Goal: Information Seeking & Learning: Learn about a topic

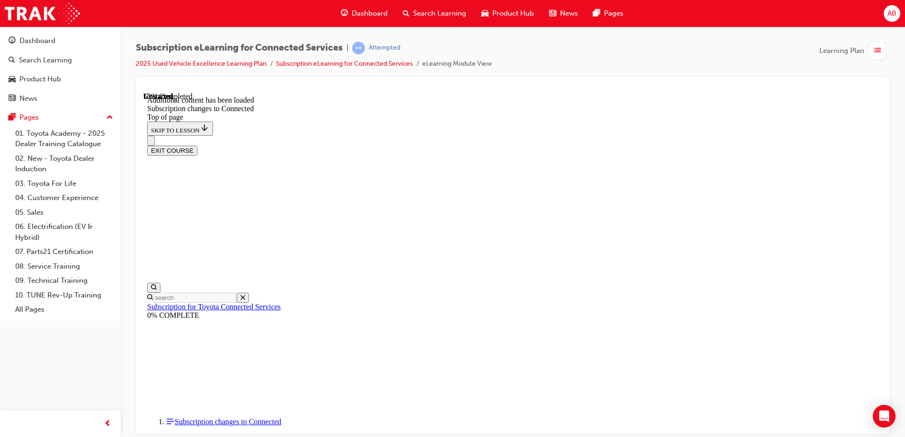
scroll to position [894, 0]
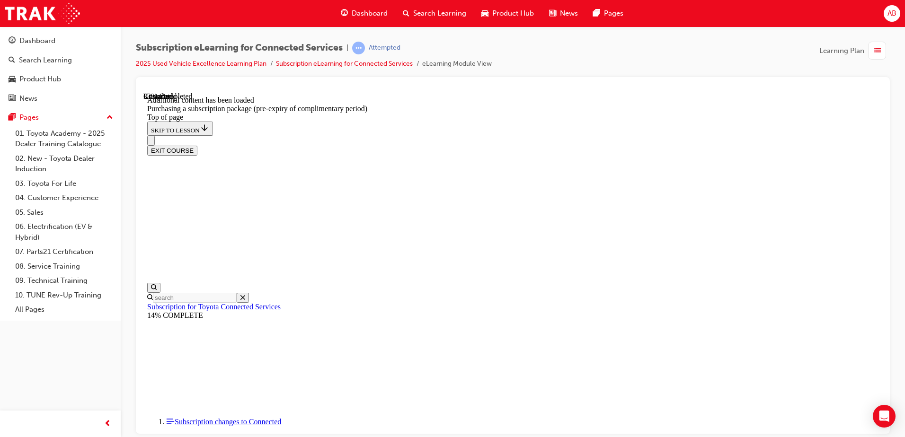
drag, startPoint x: 538, startPoint y: 357, endPoint x: 543, endPoint y: 354, distance: 5.9
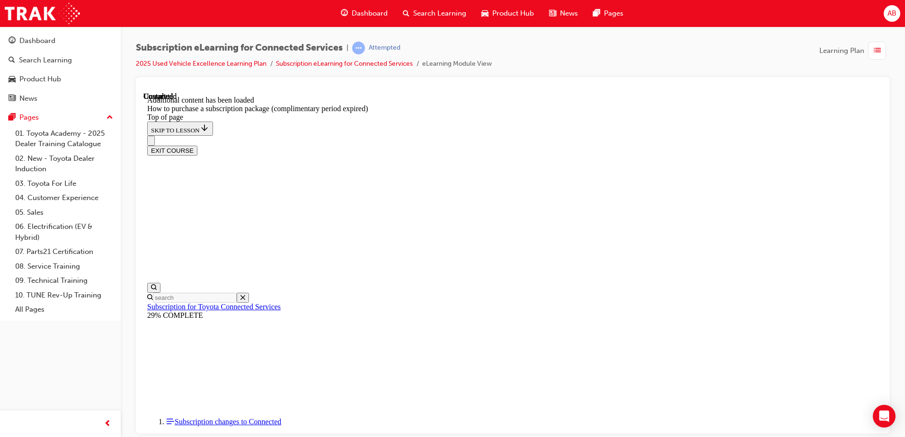
scroll to position [29, 0]
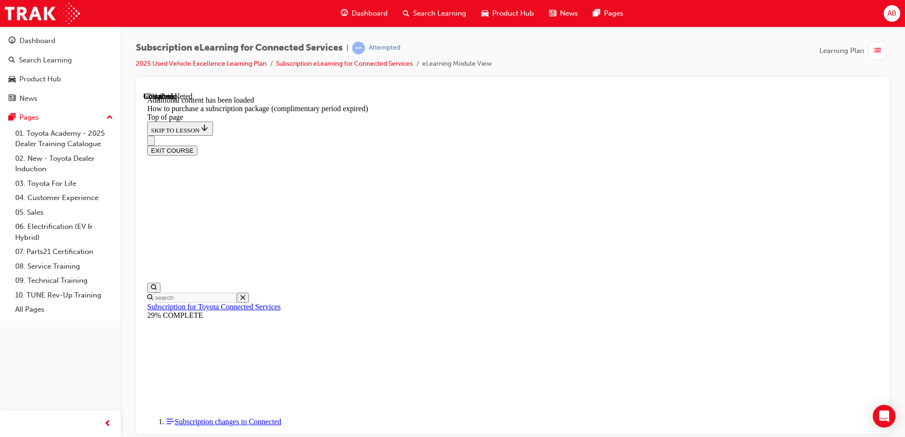
drag, startPoint x: 598, startPoint y: 234, endPoint x: 620, endPoint y: 233, distance: 22.3
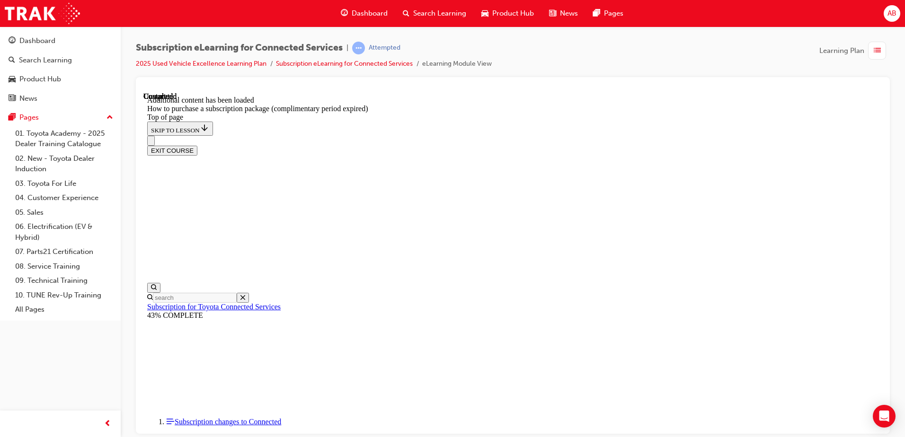
scroll to position [937, 0]
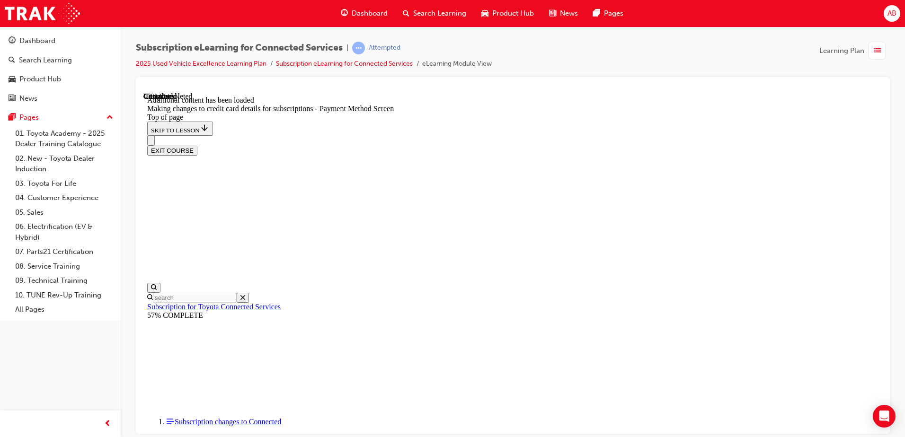
drag, startPoint x: 635, startPoint y: 246, endPoint x: 617, endPoint y: 247, distance: 17.5
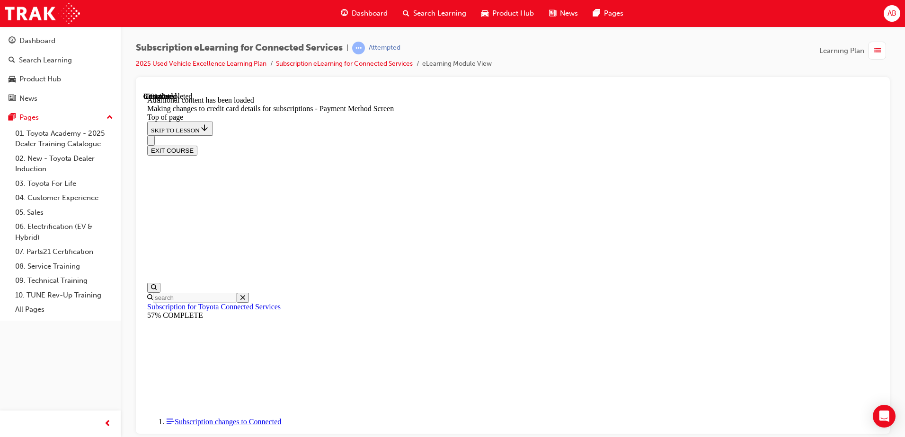
scroll to position [786, 0]
drag, startPoint x: 587, startPoint y: 159, endPoint x: 625, endPoint y: 164, distance: 37.6
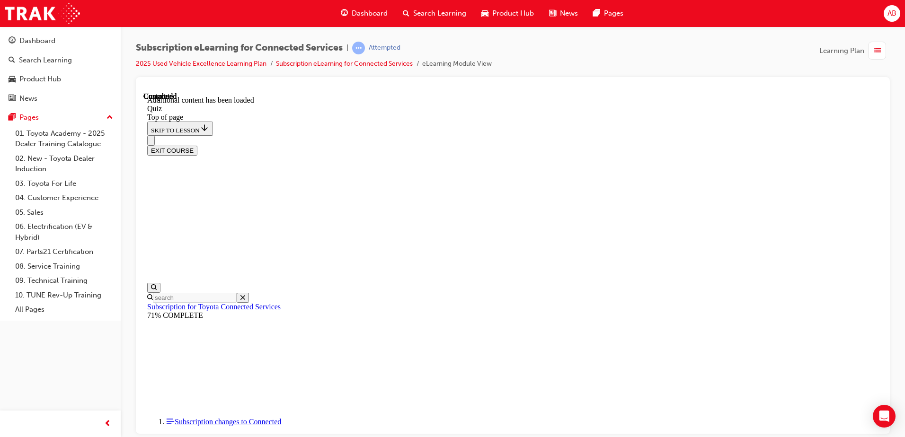
scroll to position [29, 0]
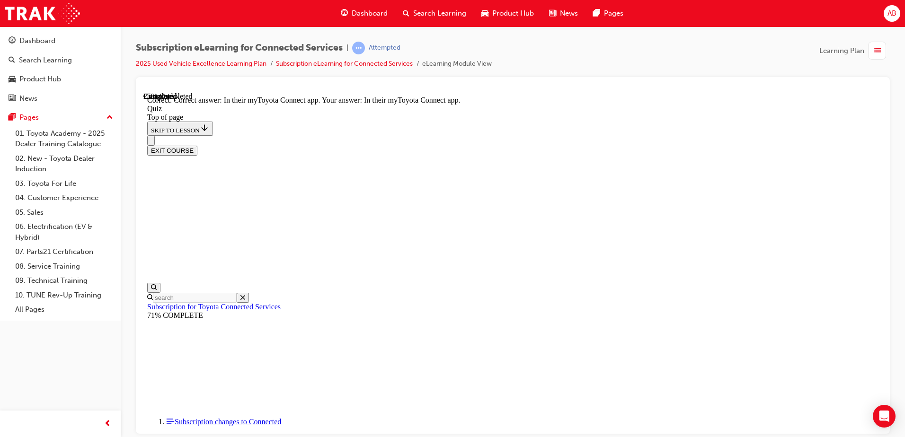
scroll to position [135, 0]
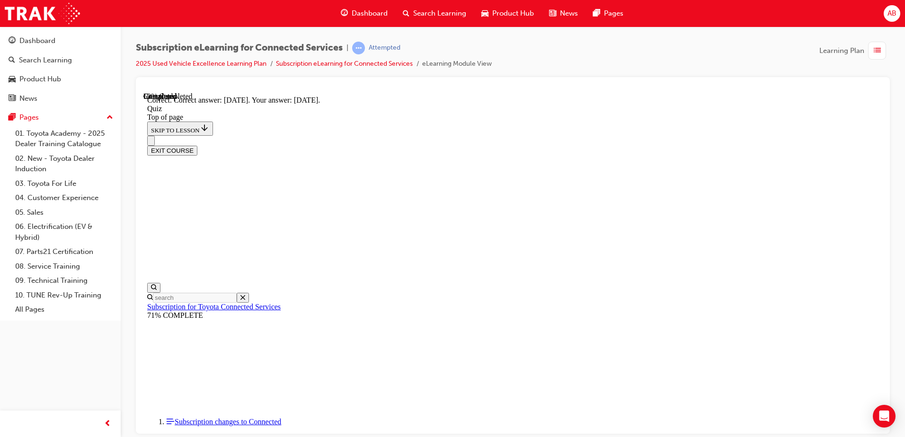
scroll to position [135, 0]
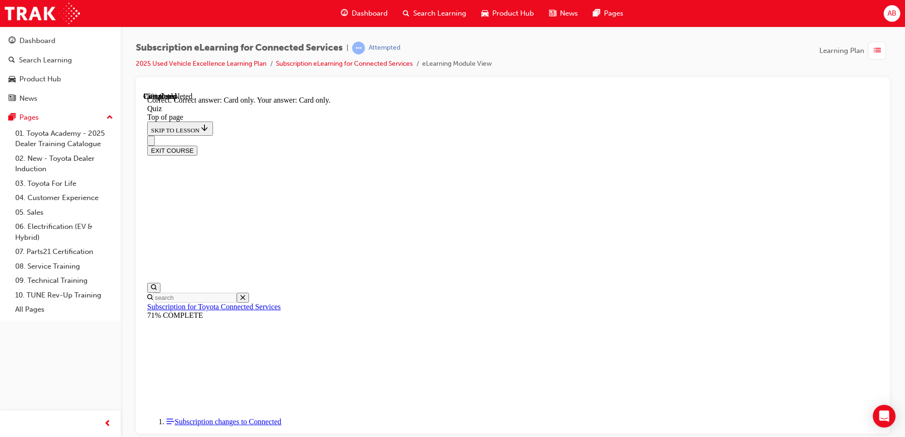
scroll to position [119, 0]
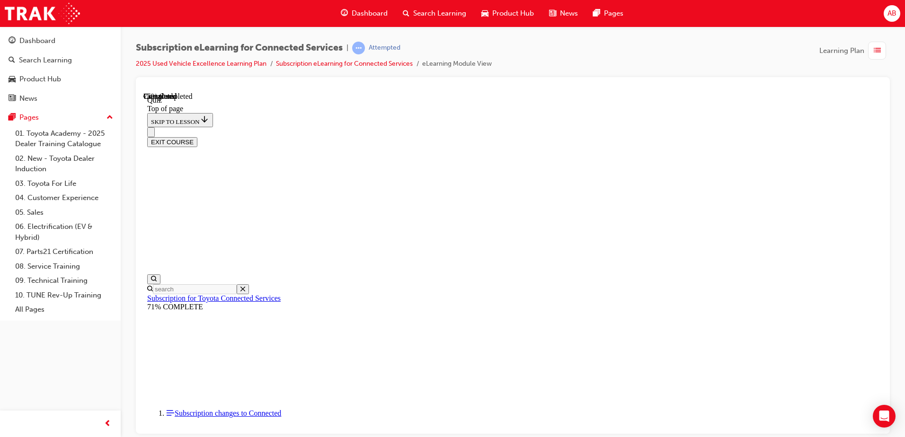
scroll to position [29, 0]
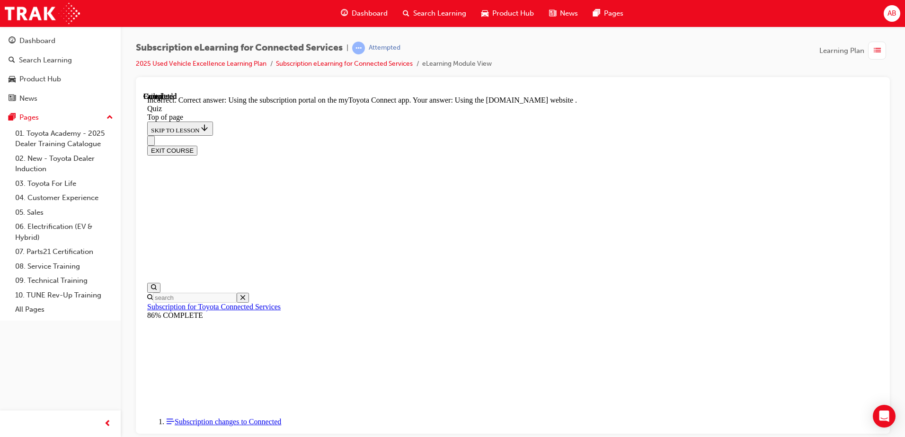
scroll to position [119, 0]
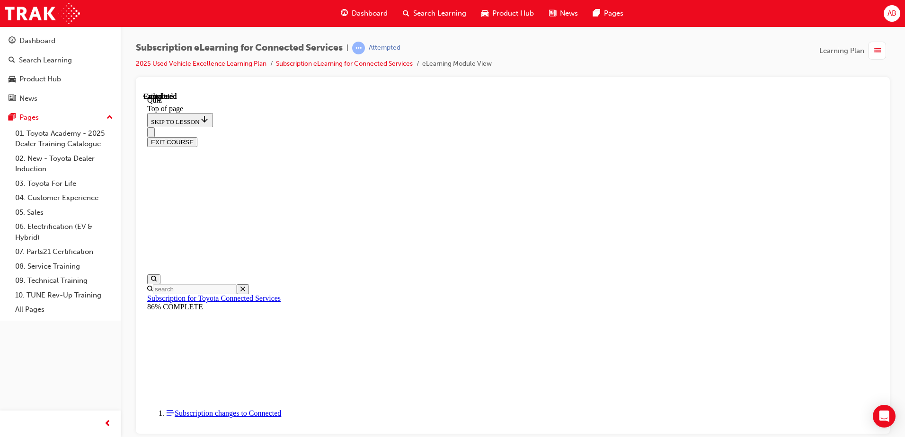
scroll to position [172, 0]
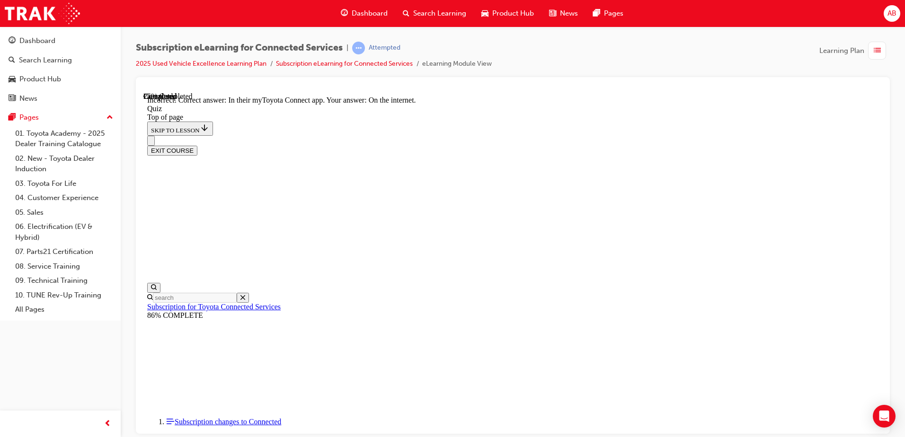
scroll to position [135, 0]
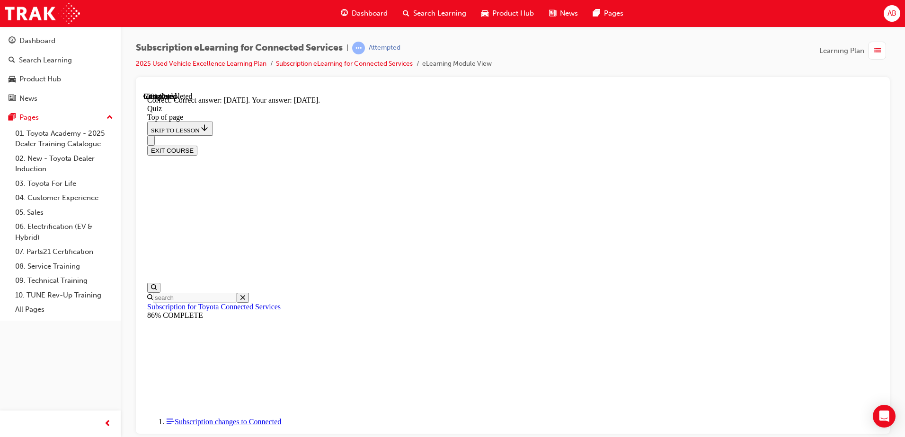
scroll to position [135, 0]
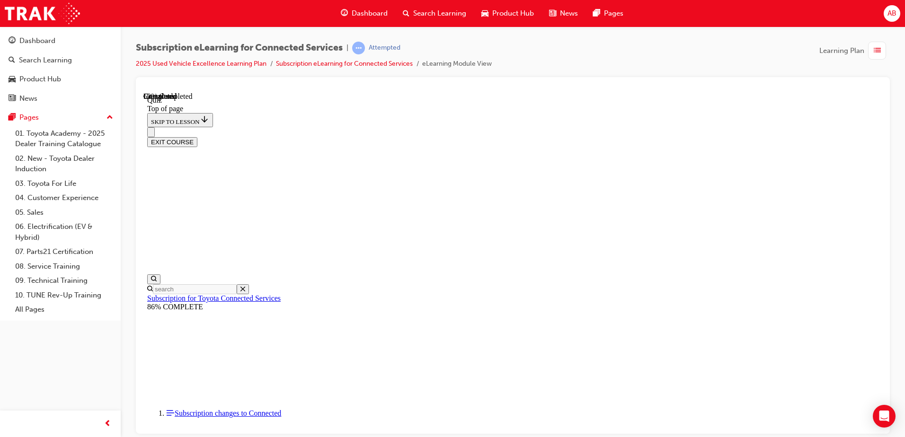
scroll to position [29, 0]
drag, startPoint x: 432, startPoint y: 275, endPoint x: 501, endPoint y: 339, distance: 94.4
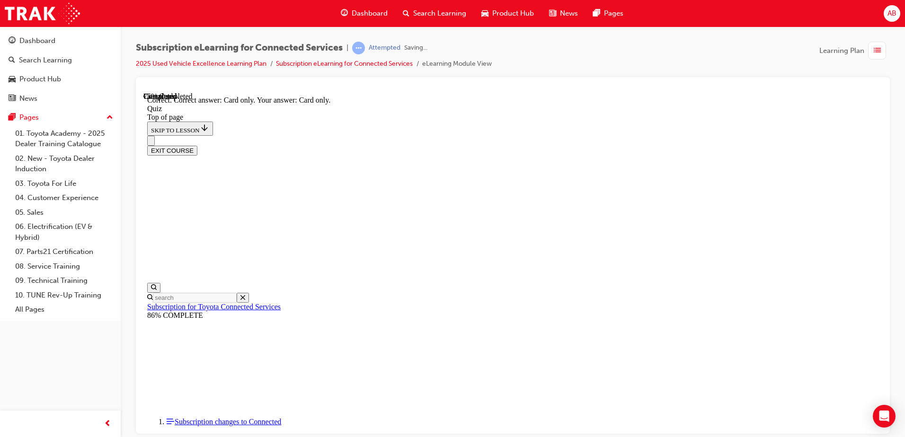
scroll to position [119, 0]
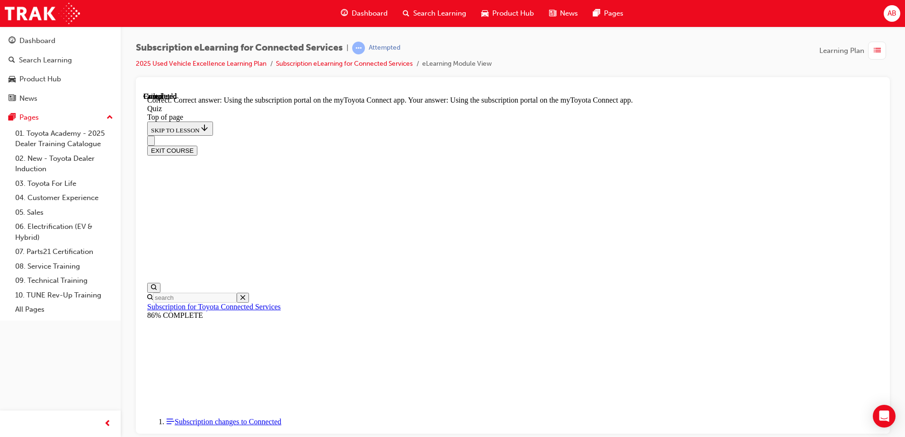
scroll to position [119, 0]
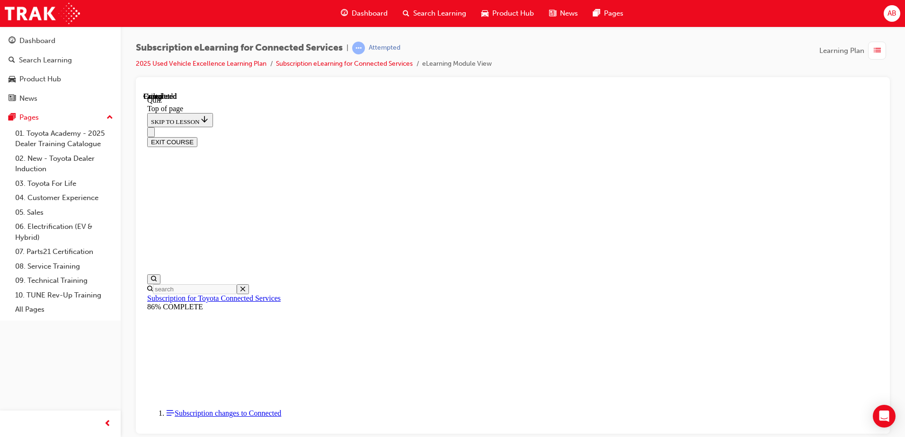
scroll to position [29, 0]
drag, startPoint x: 587, startPoint y: 351, endPoint x: 585, endPoint y: 346, distance: 5.1
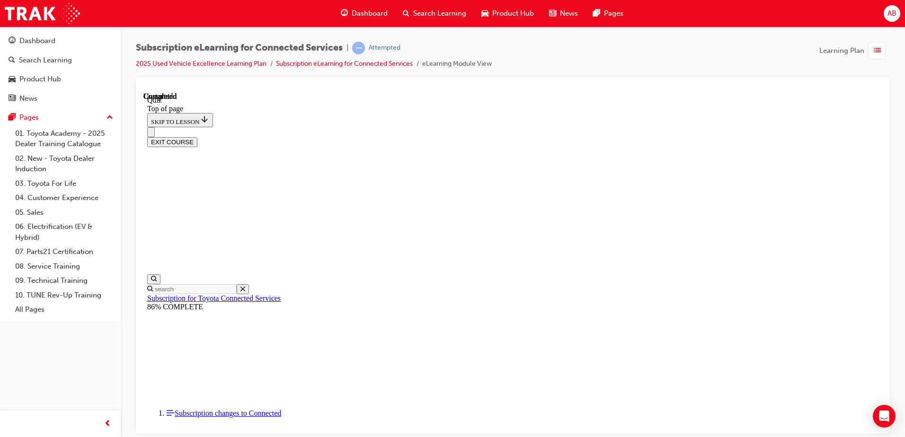
scroll to position [29, 0]
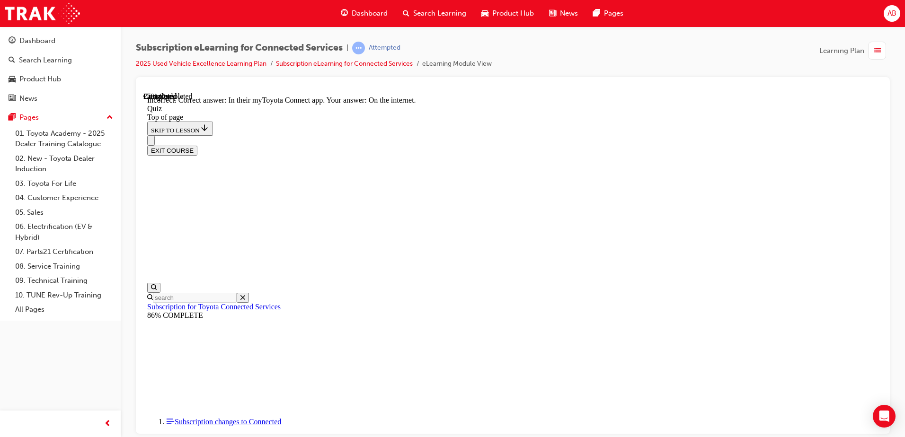
scroll to position [135, 0]
drag, startPoint x: 434, startPoint y: 288, endPoint x: 522, endPoint y: 383, distance: 129.9
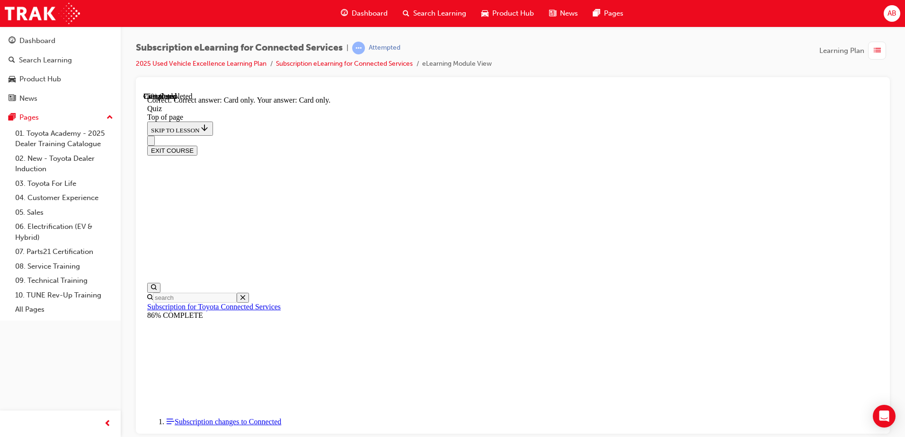
scroll to position [119, 0]
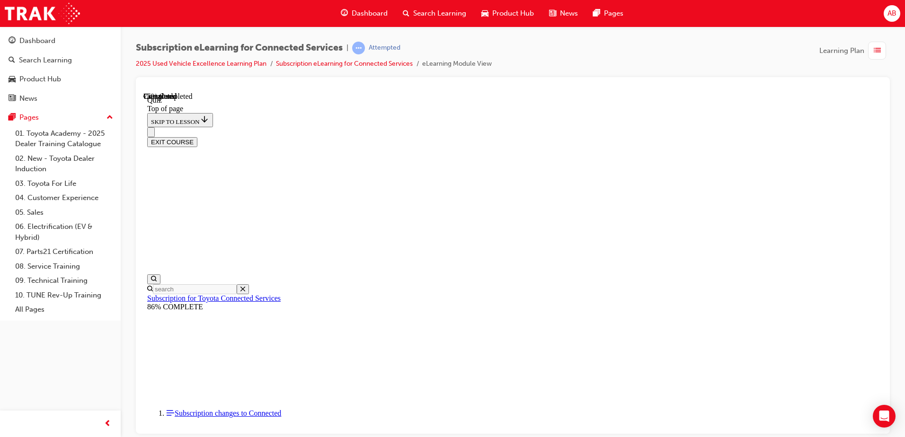
drag, startPoint x: 431, startPoint y: 357, endPoint x: 444, endPoint y: 366, distance: 16.0
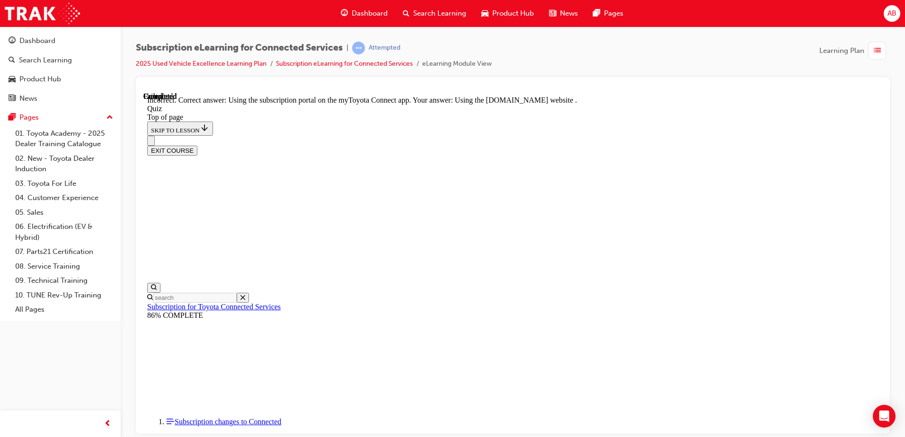
scroll to position [119, 0]
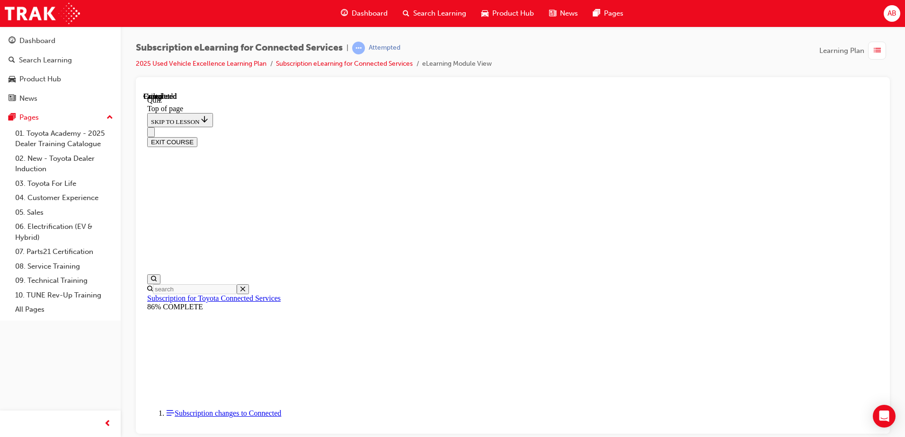
scroll to position [29, 0]
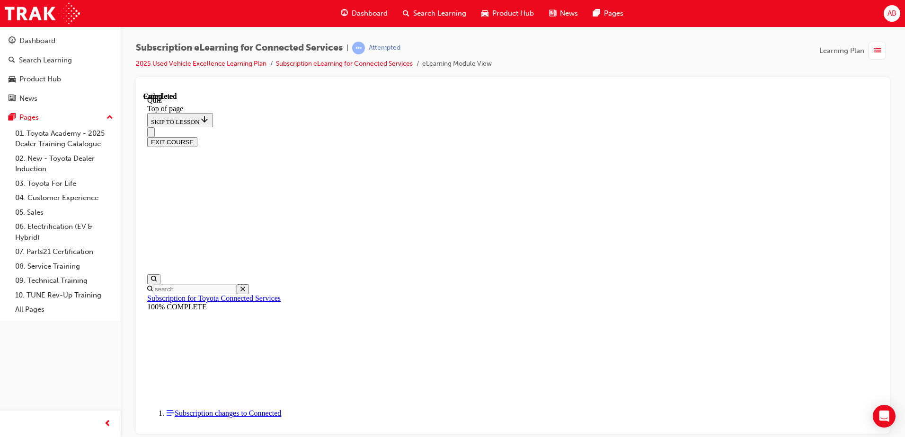
scroll to position [172, 0]
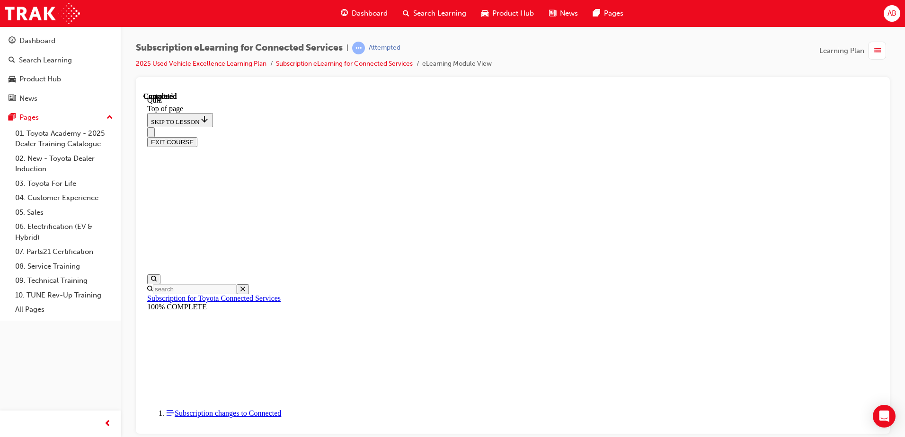
drag, startPoint x: 433, startPoint y: 288, endPoint x: 447, endPoint y: 300, distance: 18.2
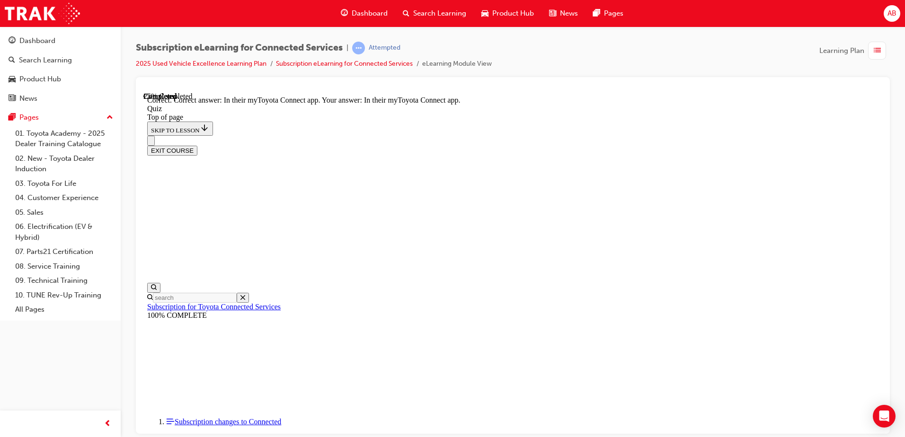
scroll to position [135, 0]
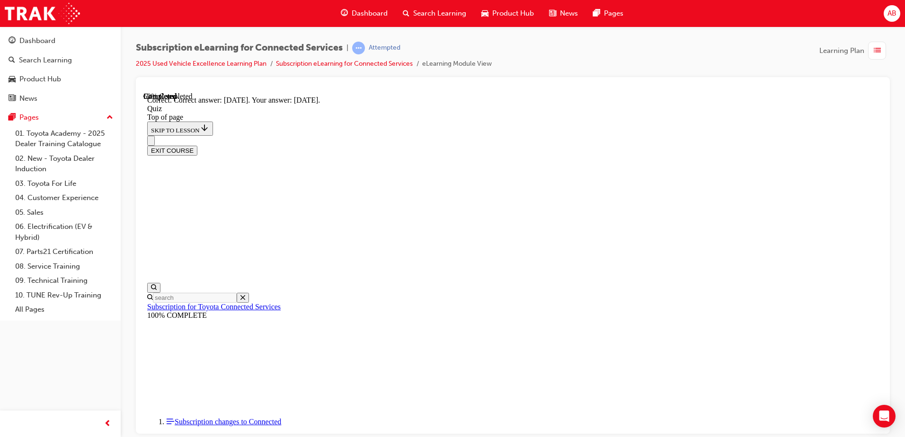
scroll to position [135, 0]
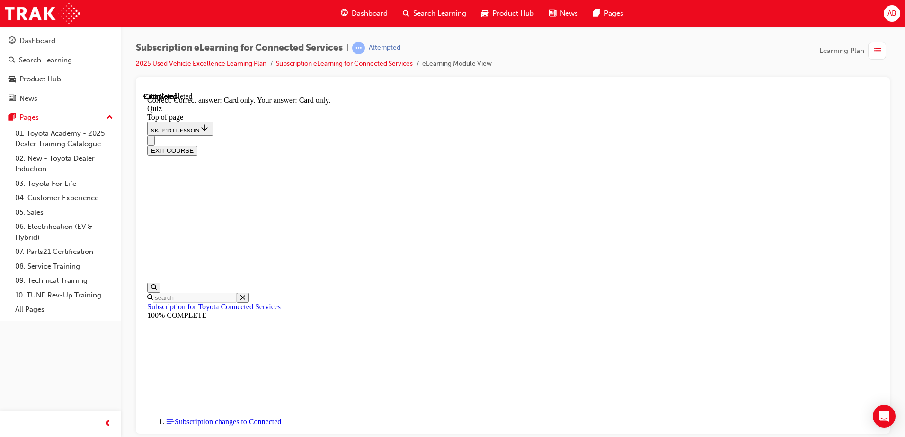
scroll to position [119, 0]
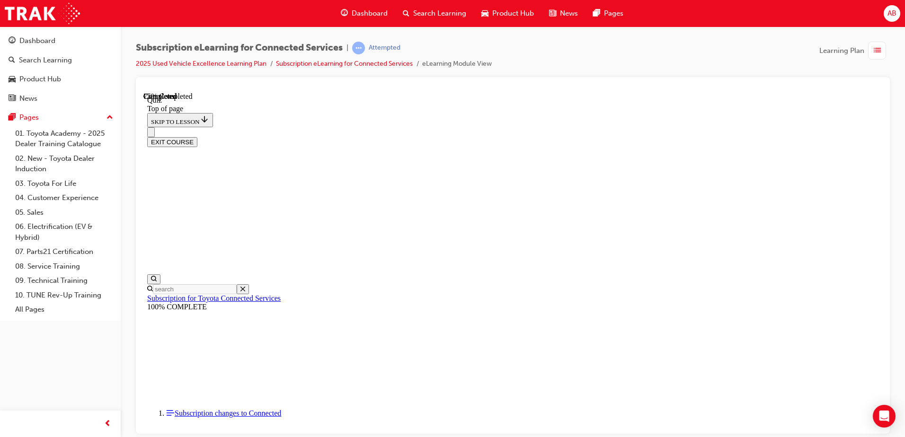
drag, startPoint x: 426, startPoint y: 274, endPoint x: 461, endPoint y: 316, distance: 55.4
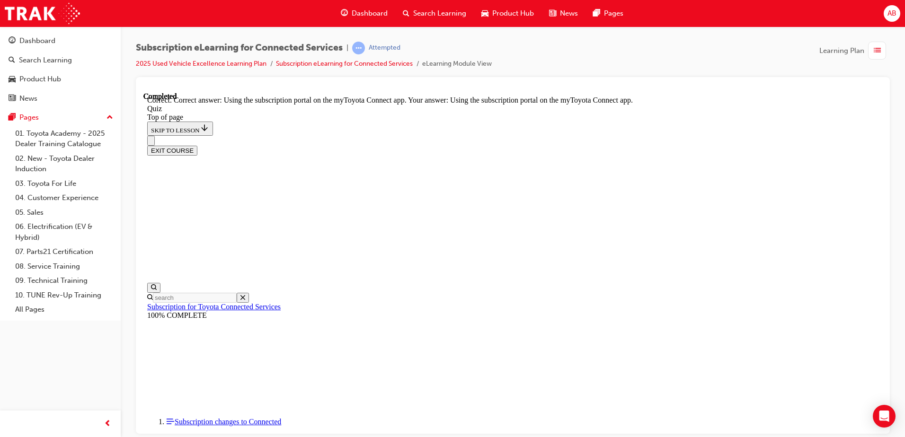
scroll to position [119, 0]
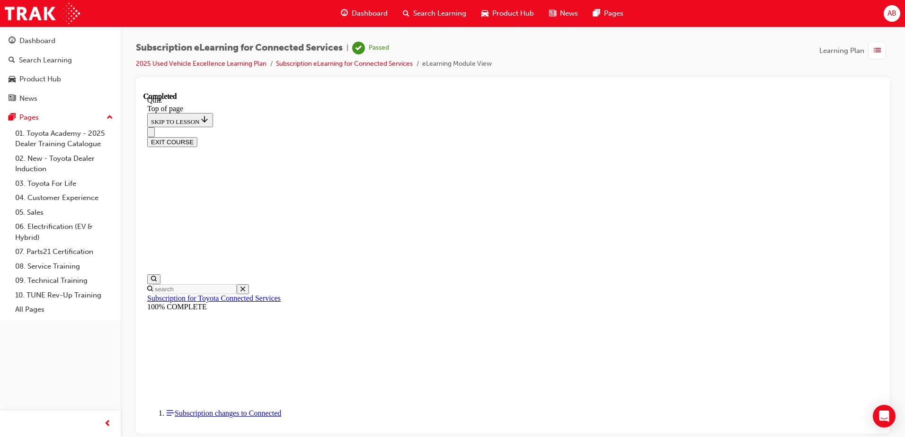
scroll to position [172, 0]
click at [197, 137] on button "EXIT COURSE" at bounding box center [172, 142] width 50 height 10
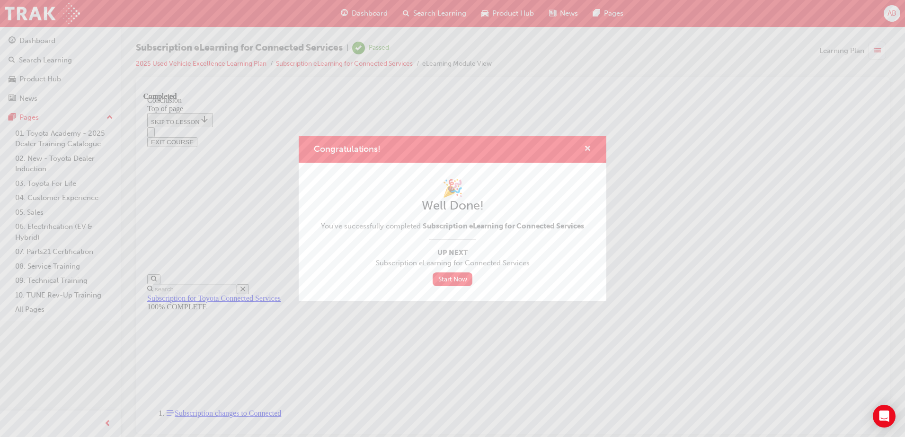
click at [588, 149] on span "cross-icon" at bounding box center [587, 149] width 7 height 9
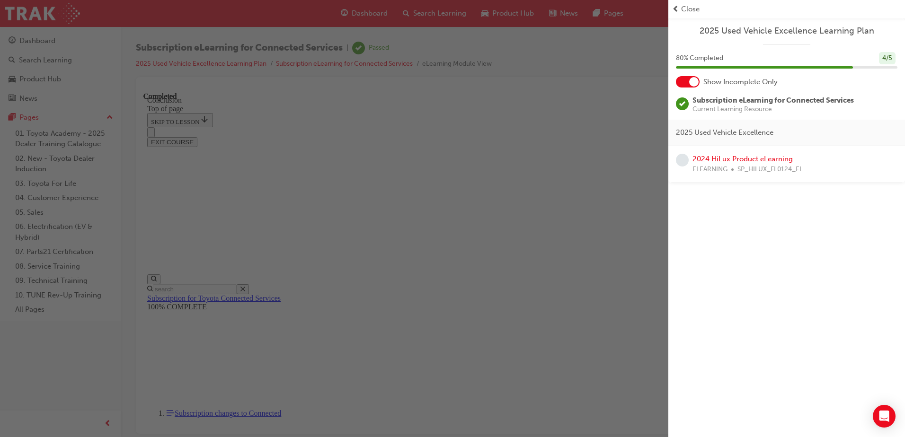
click at [752, 160] on link "2024 HiLux Product eLearning" at bounding box center [742, 159] width 100 height 9
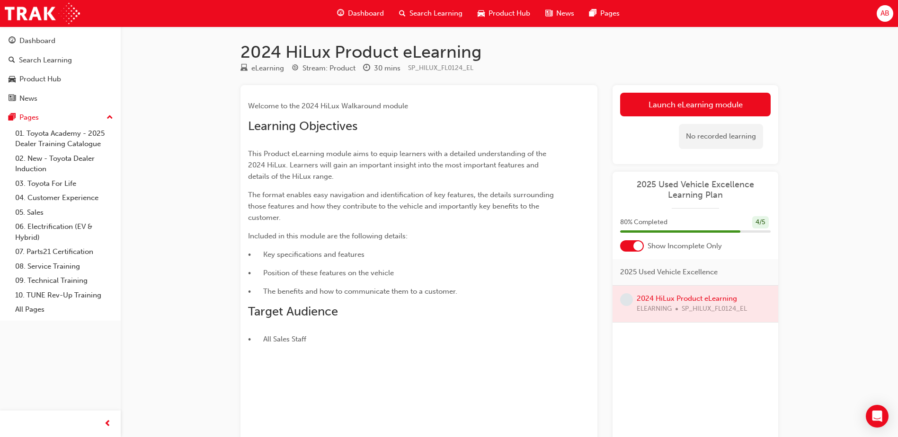
click at [703, 299] on div at bounding box center [695, 304] width 166 height 36
click at [708, 98] on link "Launch eLearning module" at bounding box center [695, 105] width 150 height 24
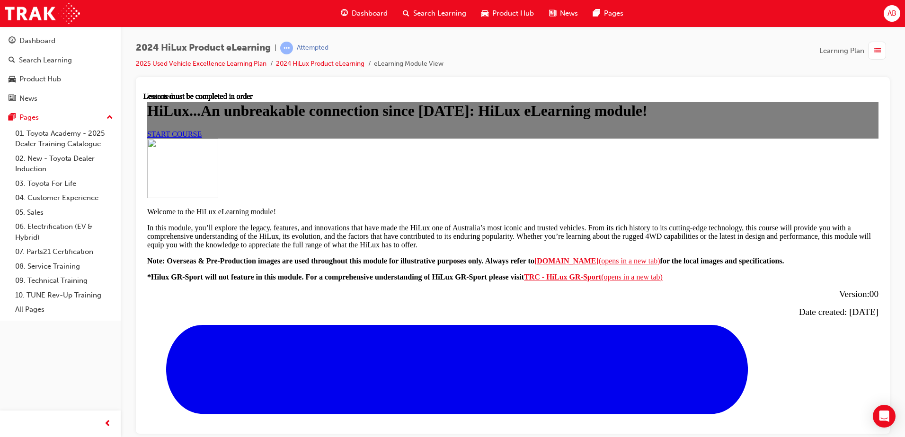
scroll to position [142, 0]
click at [202, 138] on span "START COURSE" at bounding box center [174, 134] width 54 height 8
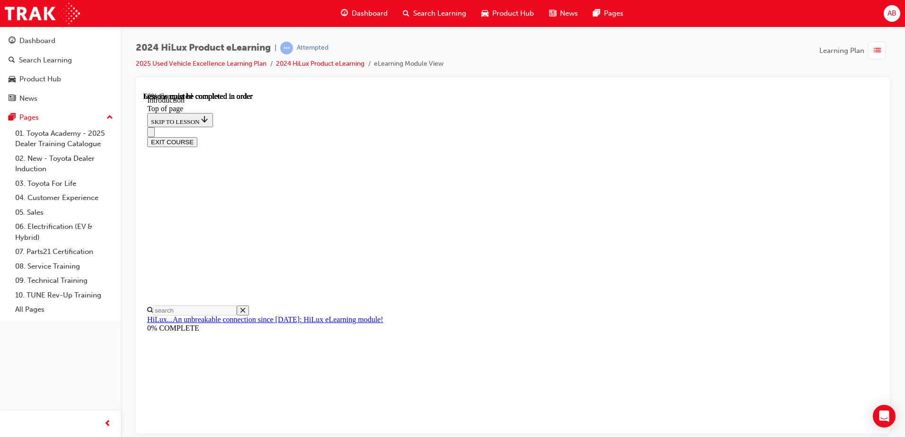
scroll to position [361, 0]
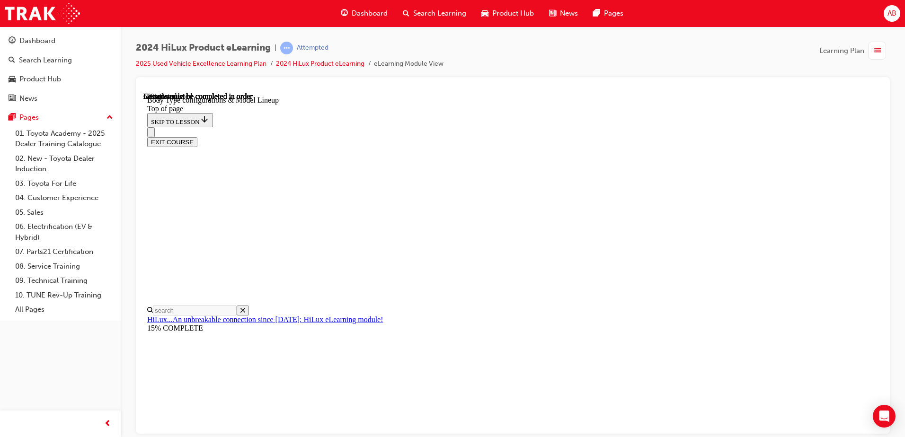
scroll to position [482, 0]
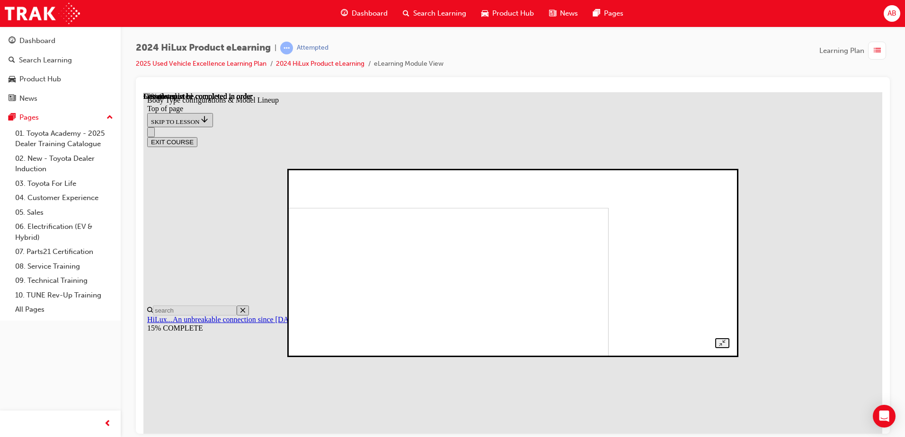
click at [503, 215] on img at bounding box center [399, 292] width 419 height 168
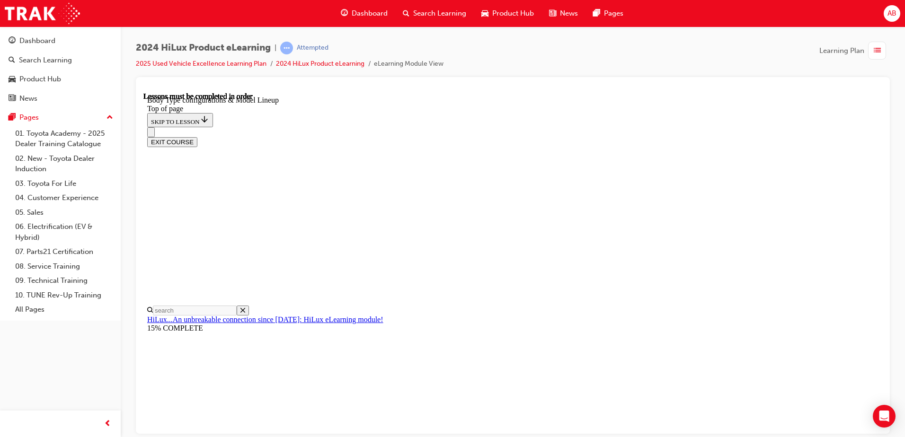
scroll to position [340, 0]
click at [519, 127] on div "EXIT COURSE" at bounding box center [509, 137] width 724 height 20
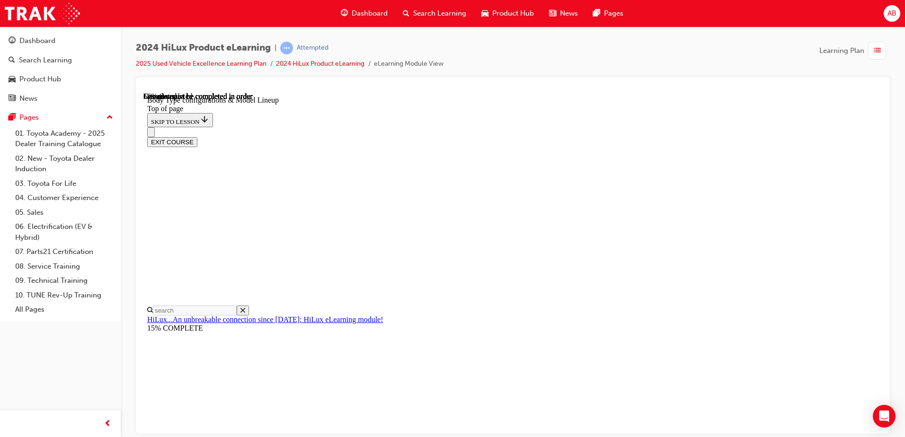
scroll to position [189, 0]
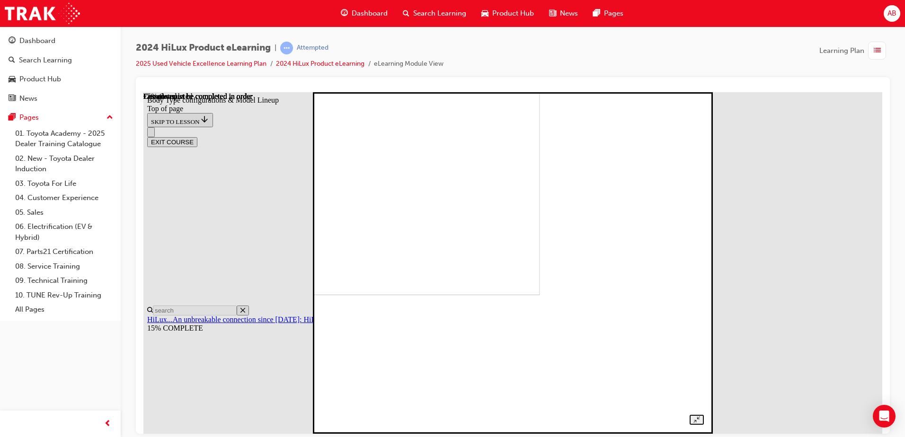
click at [540, 295] on img at bounding box center [356, 124] width 368 height 342
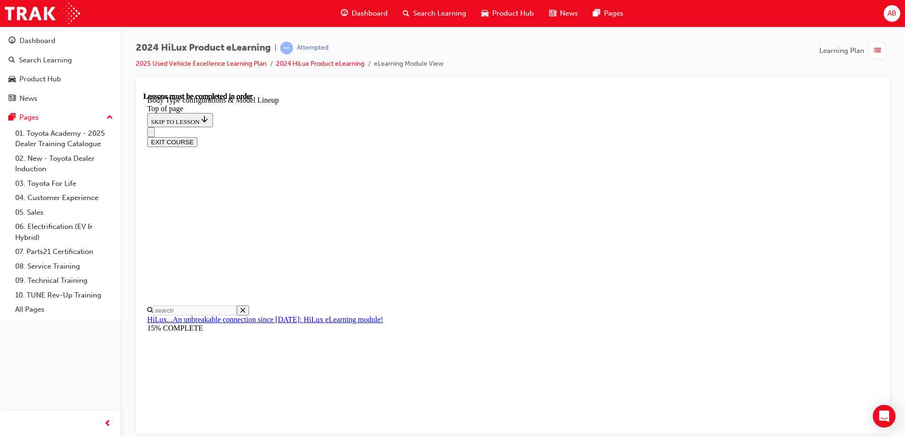
scroll to position [399, 0]
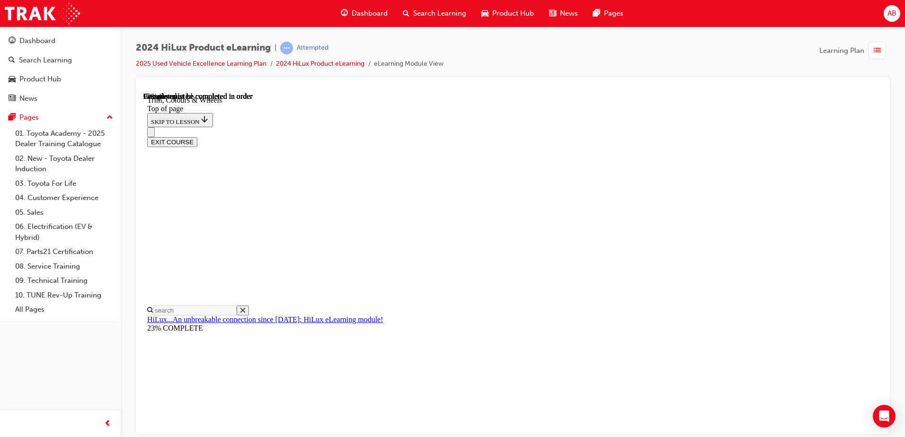
scroll to position [1522, 0]
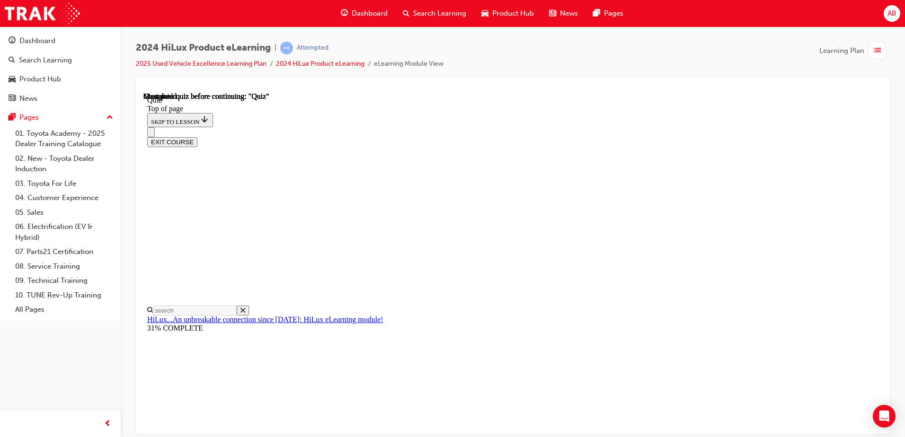
drag, startPoint x: 430, startPoint y: 315, endPoint x: 462, endPoint y: 337, distance: 39.5
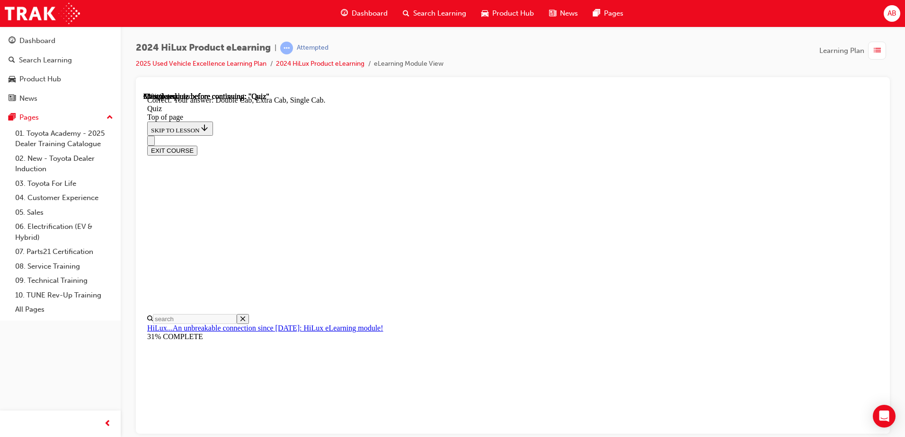
scroll to position [238, 0]
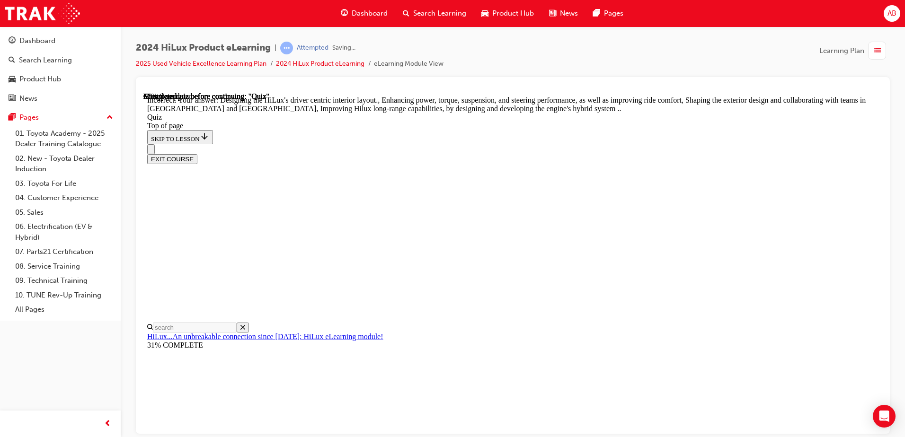
scroll to position [213, 0]
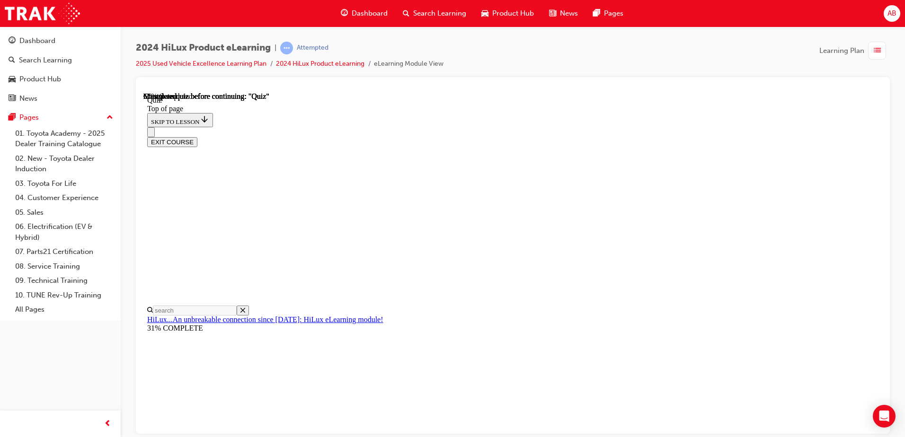
scroll to position [0, 0]
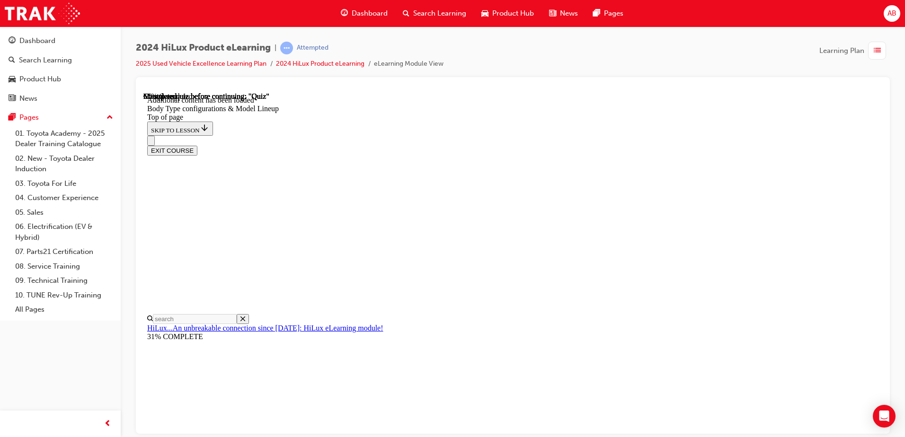
scroll to position [313, 0]
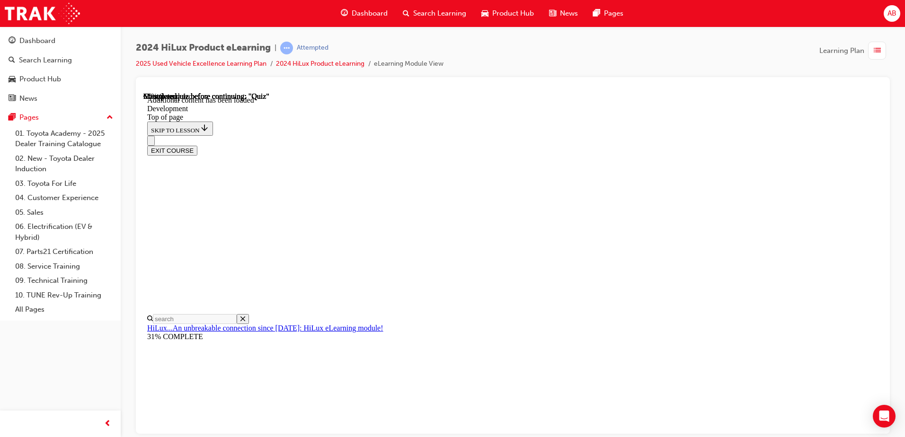
scroll to position [645, 0]
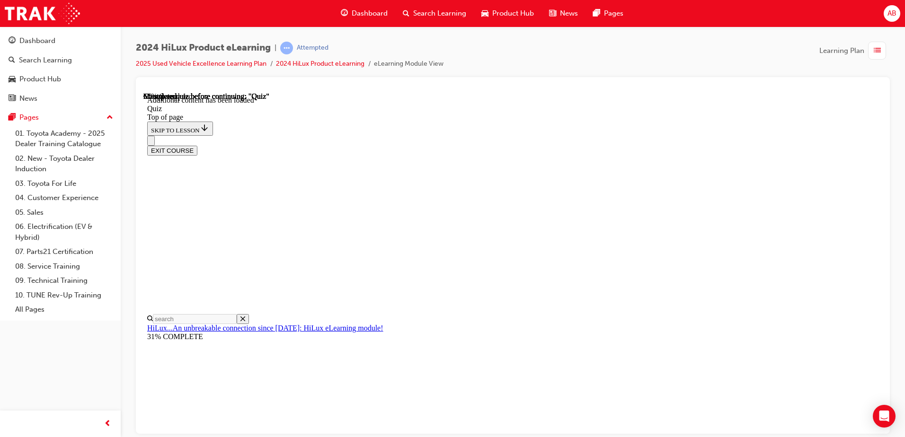
scroll to position [29, 0]
drag, startPoint x: 668, startPoint y: 234, endPoint x: 386, endPoint y: 233, distance: 282.5
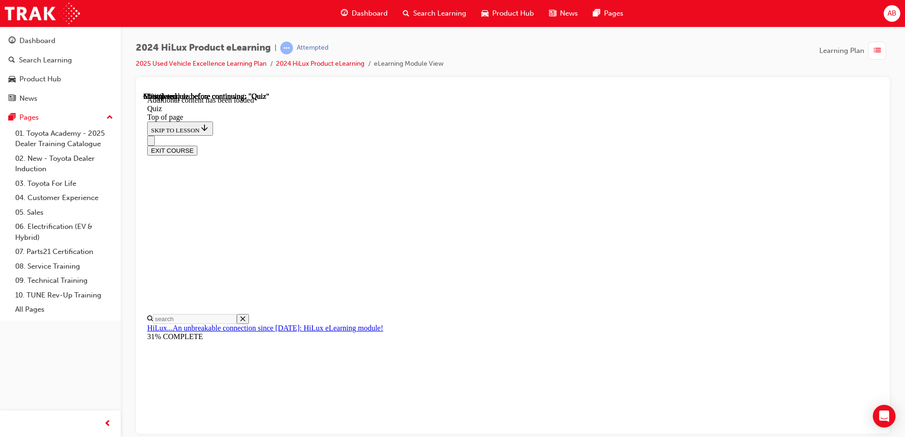
drag, startPoint x: 411, startPoint y: 231, endPoint x: 684, endPoint y: 239, distance: 273.2
drag, startPoint x: 684, startPoint y: 239, endPoint x: 662, endPoint y: 284, distance: 49.7
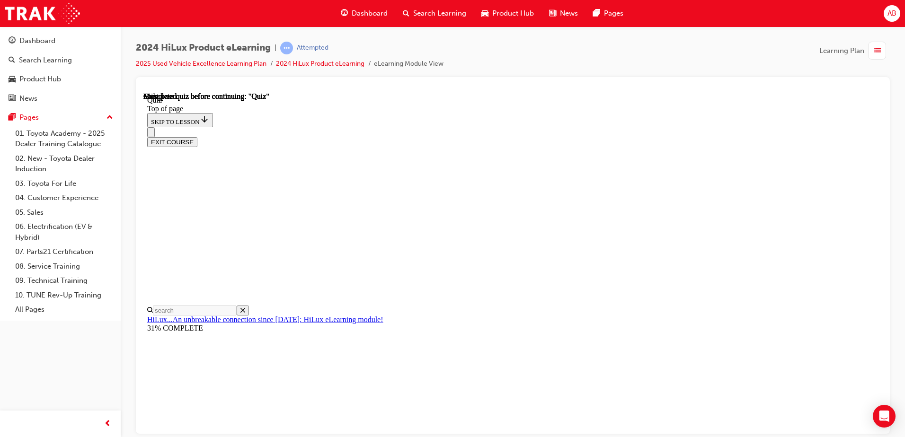
scroll to position [172, 0]
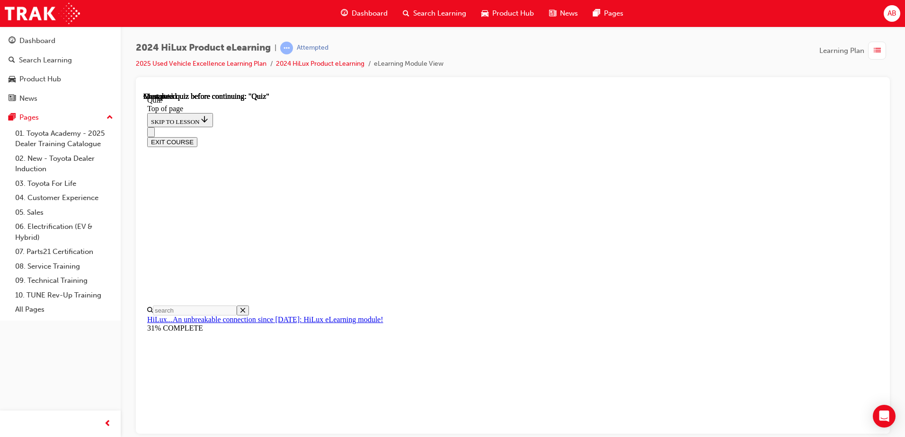
drag, startPoint x: 549, startPoint y: 336, endPoint x: 553, endPoint y: 344, distance: 8.3
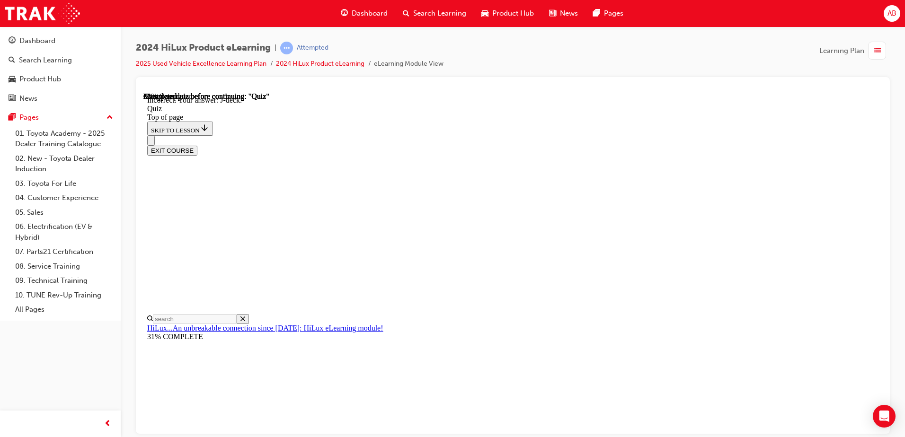
scroll to position [168, 0]
drag, startPoint x: 430, startPoint y: 317, endPoint x: 437, endPoint y: 293, distance: 25.0
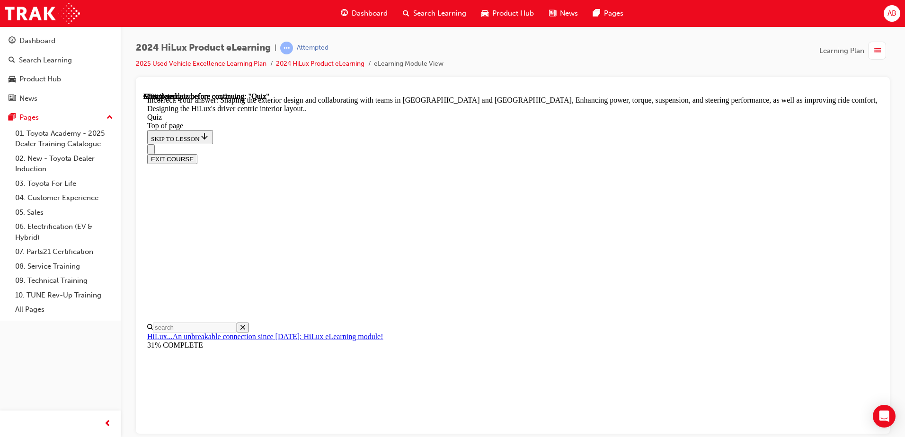
scroll to position [213, 0]
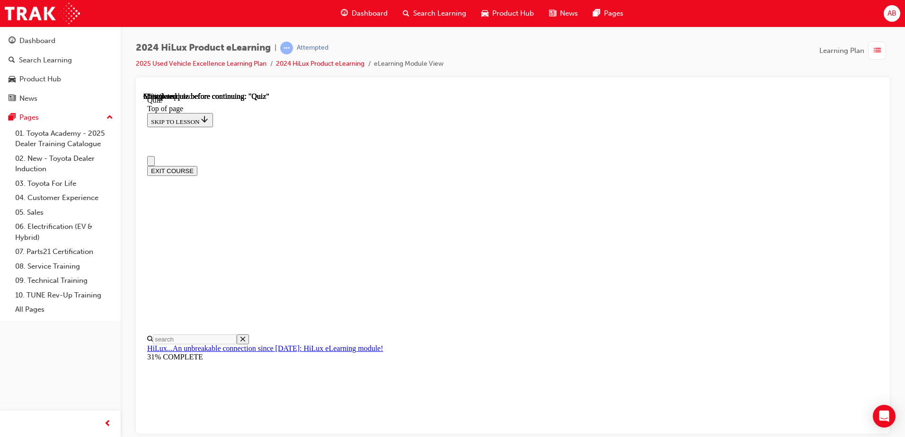
scroll to position [95, 0]
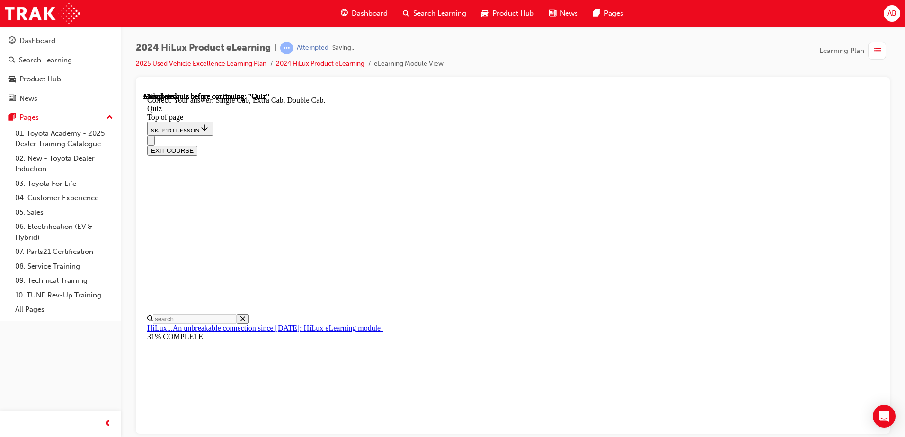
scroll to position [238, 0]
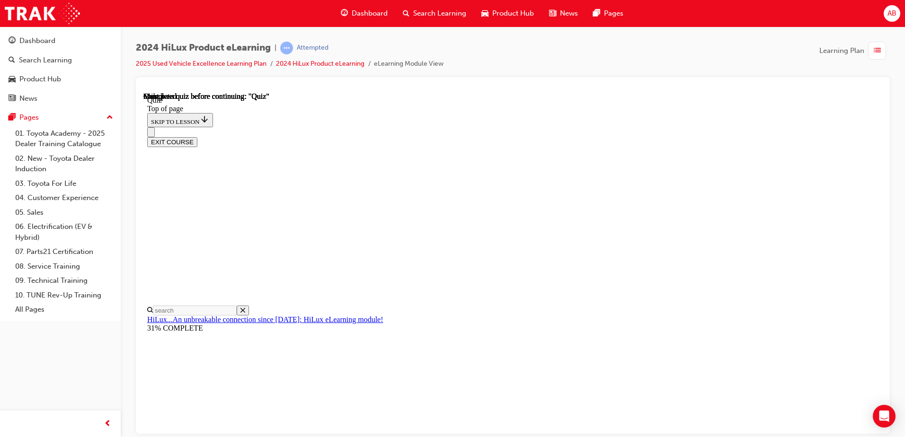
scroll to position [172, 0]
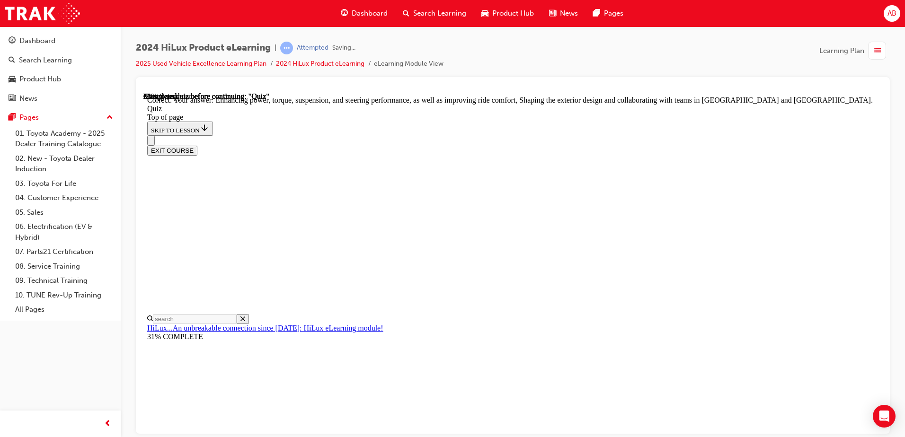
scroll to position [213, 0]
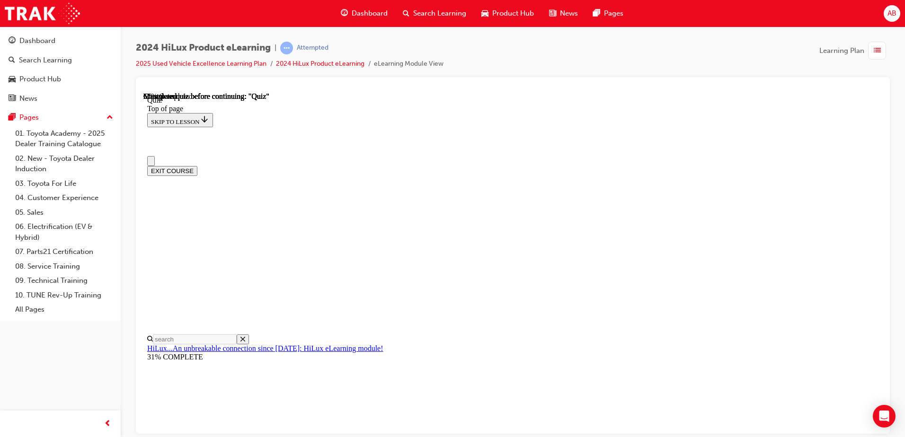
scroll to position [95, 0]
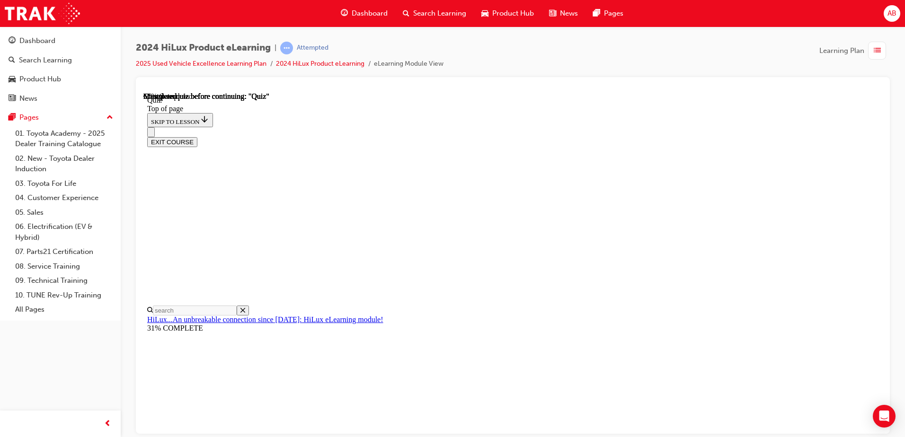
drag, startPoint x: 432, startPoint y: 283, endPoint x: 451, endPoint y: 317, distance: 39.2
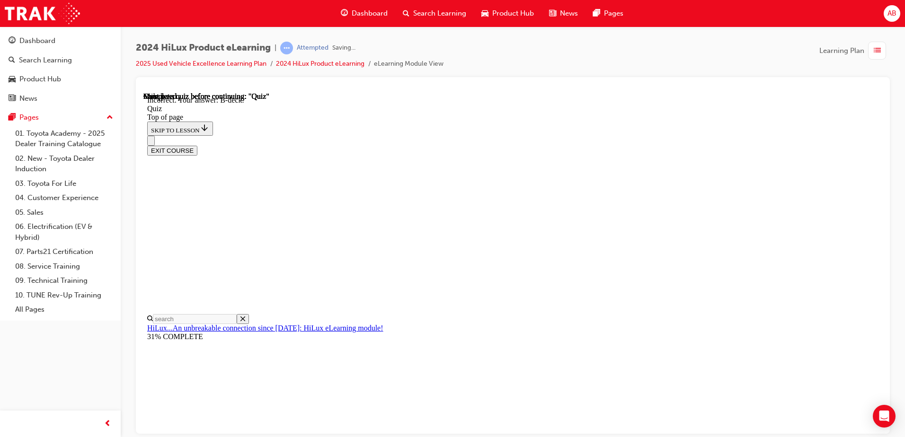
scroll to position [168, 0]
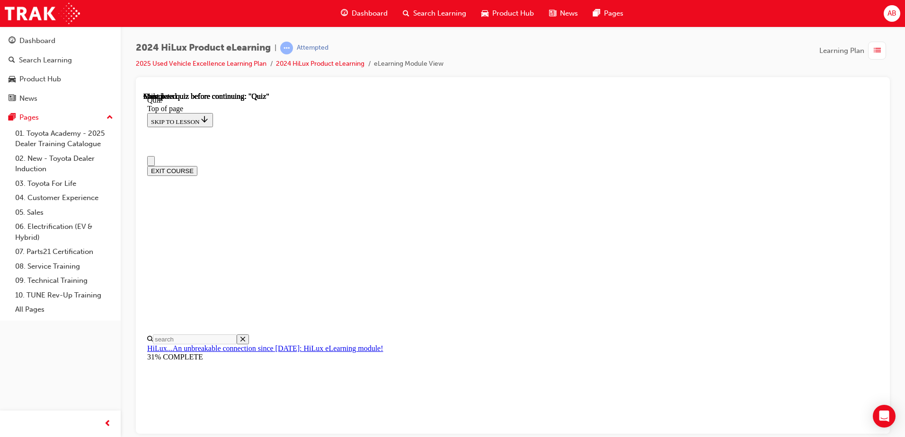
scroll to position [172, 0]
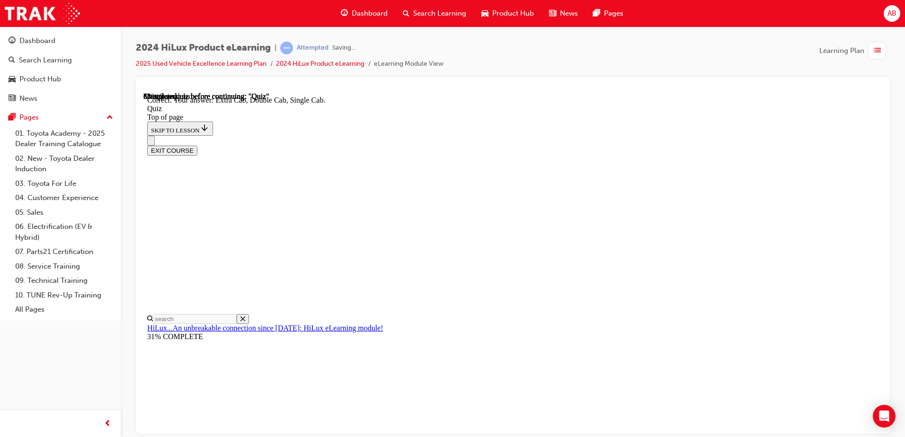
scroll to position [238, 0]
drag, startPoint x: 432, startPoint y: 363, endPoint x: 449, endPoint y: 370, distance: 18.7
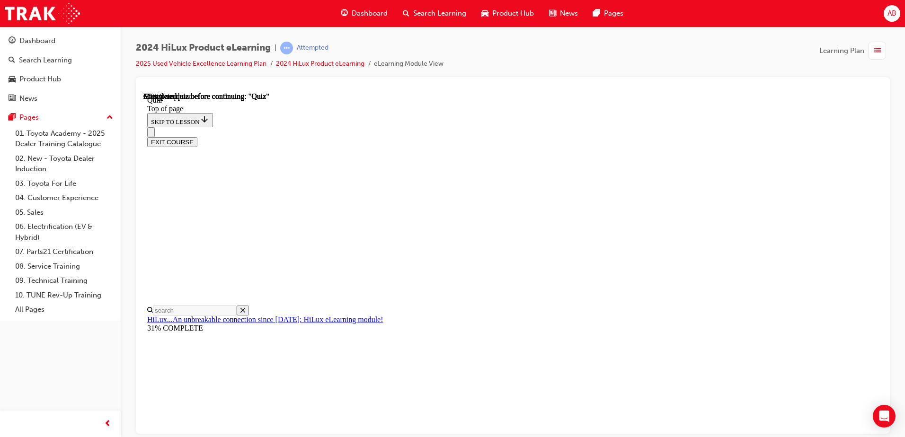
scroll to position [47, 0]
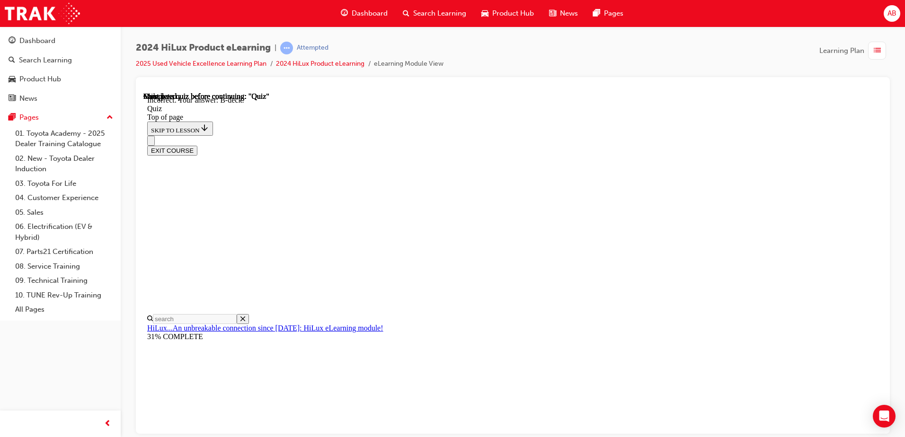
scroll to position [168, 0]
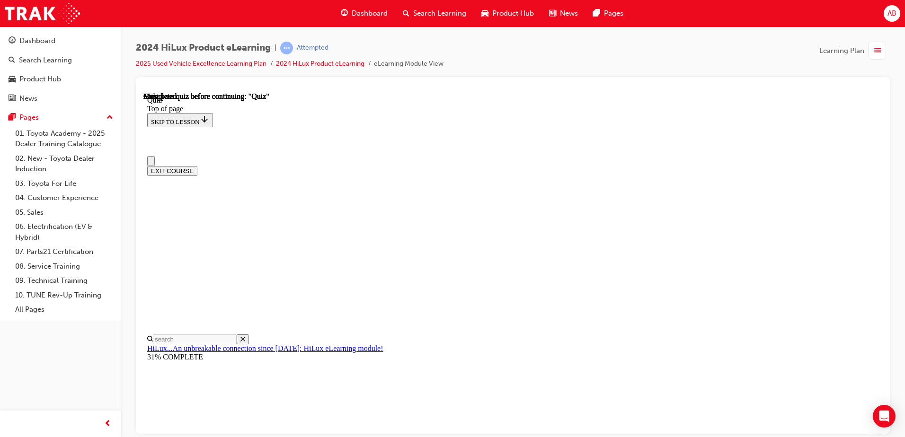
scroll to position [172, 0]
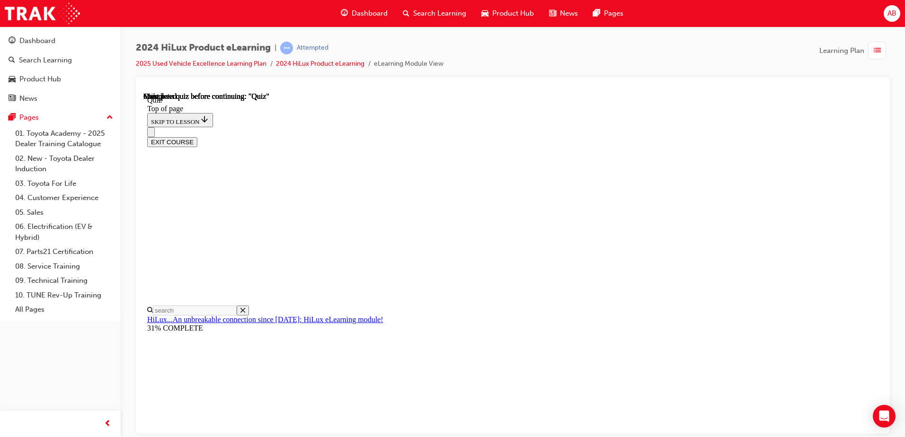
drag, startPoint x: 428, startPoint y: 311, endPoint x: 436, endPoint y: 315, distance: 9.1
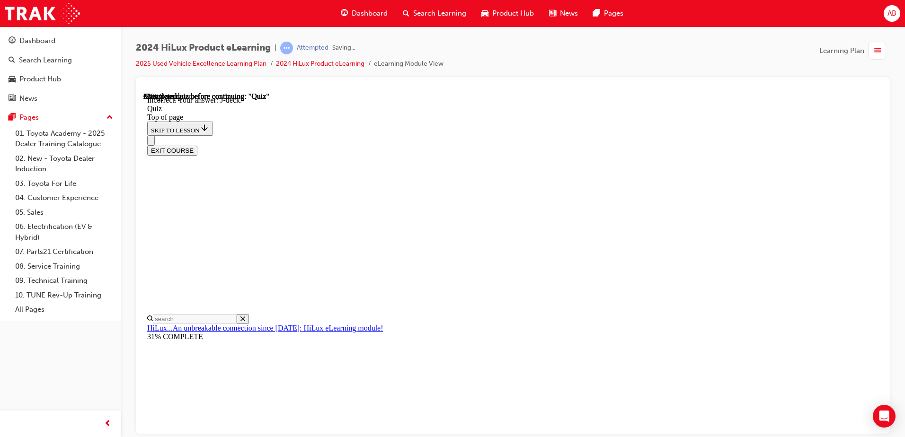
scroll to position [168, 0]
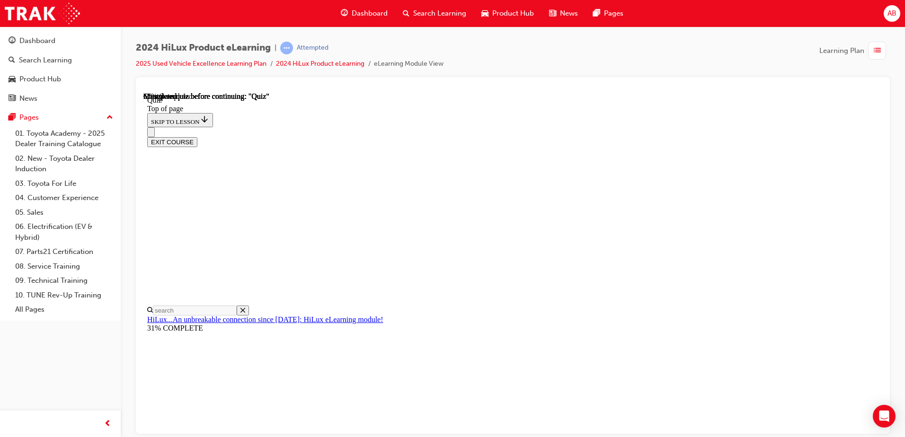
scroll to position [47, 0]
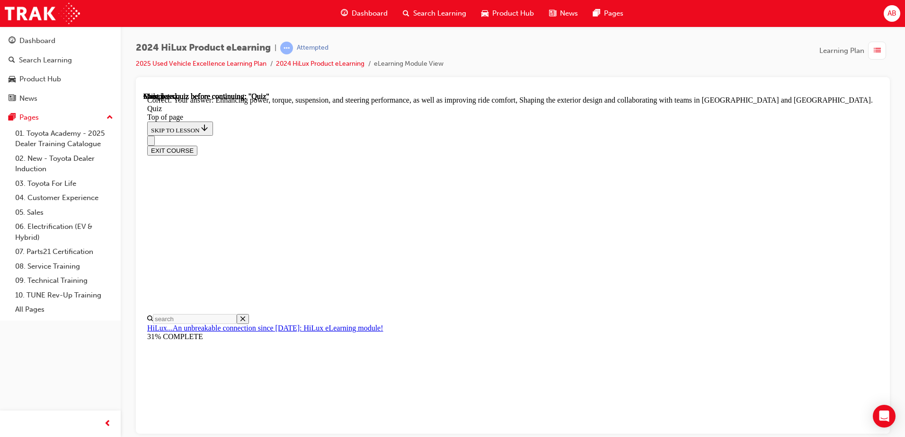
scroll to position [213, 0]
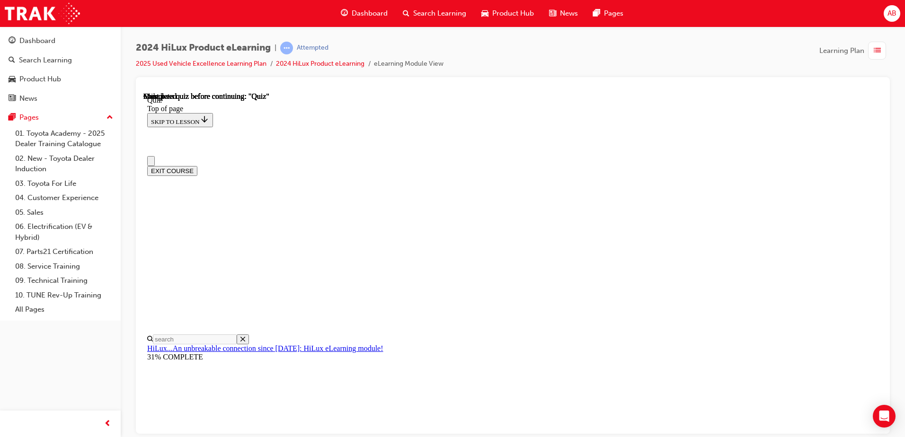
scroll to position [142, 0]
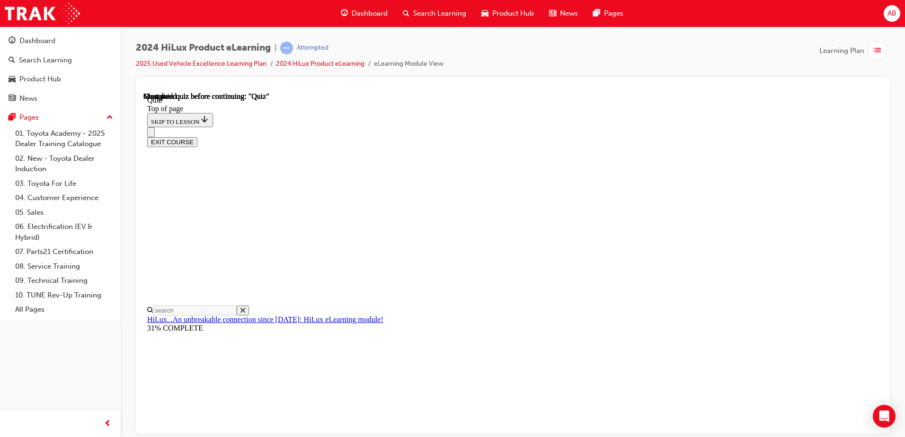
drag, startPoint x: 428, startPoint y: 324, endPoint x: 431, endPoint y: 340, distance: 16.8
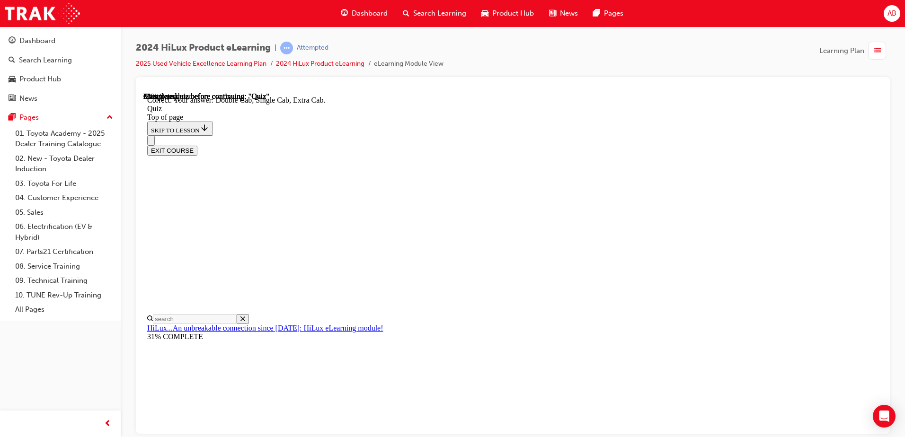
scroll to position [238, 0]
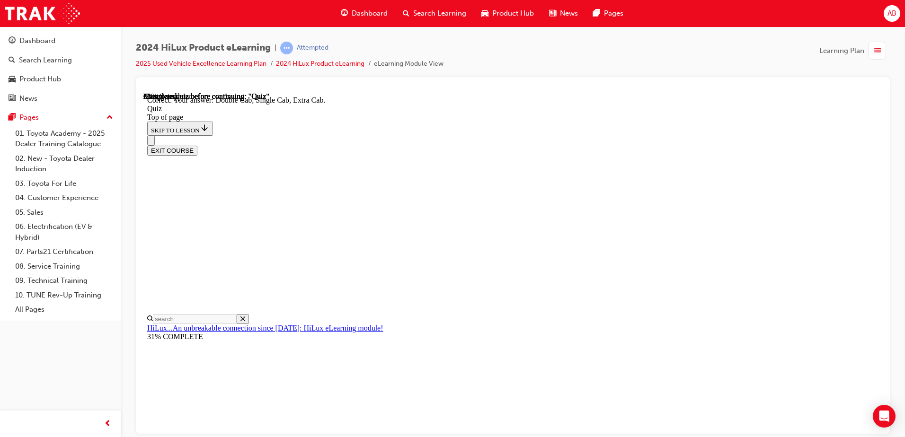
scroll to position [95, 0]
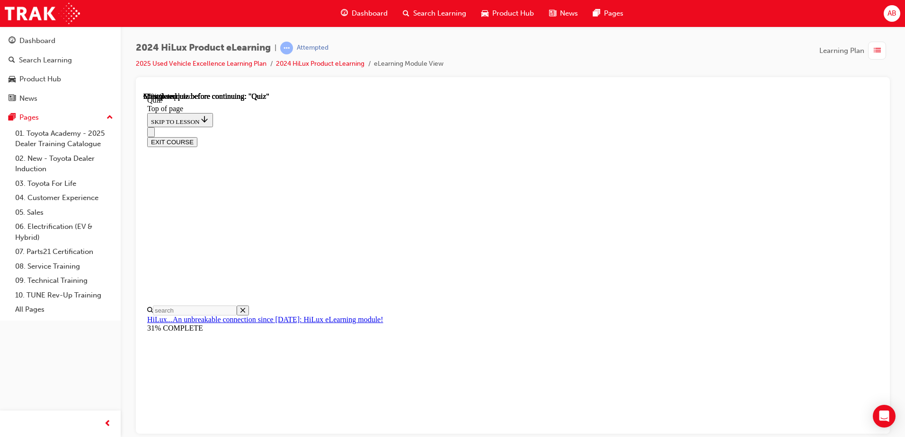
scroll to position [95, 0]
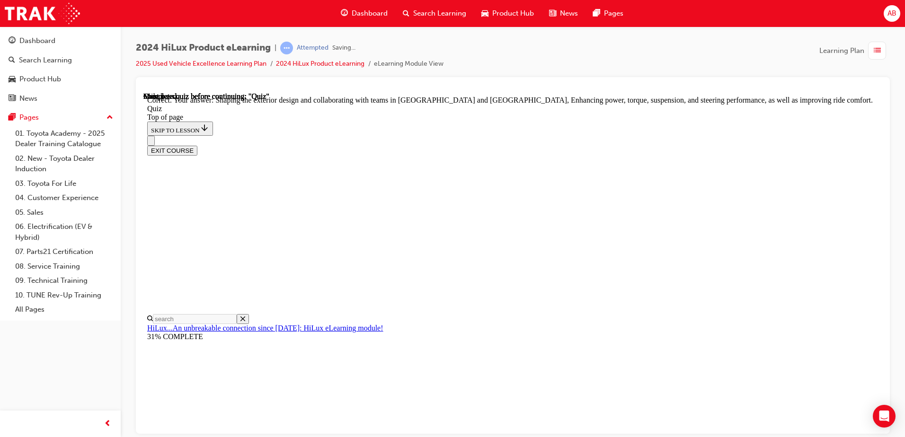
scroll to position [213, 0]
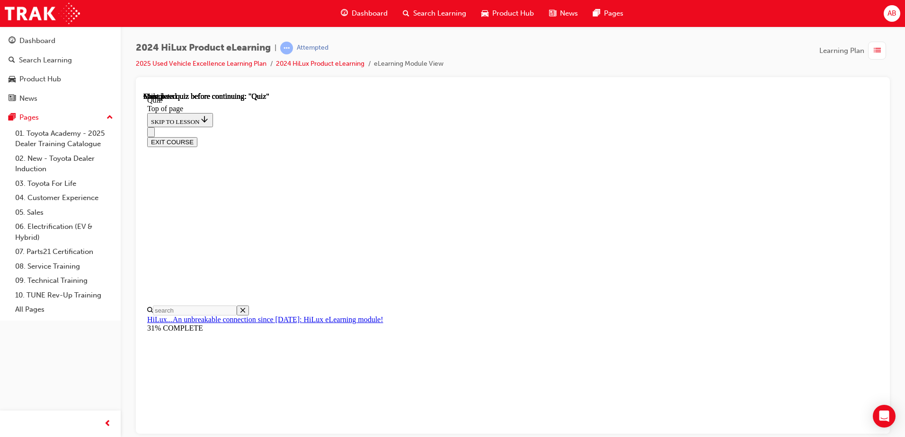
scroll to position [172, 0]
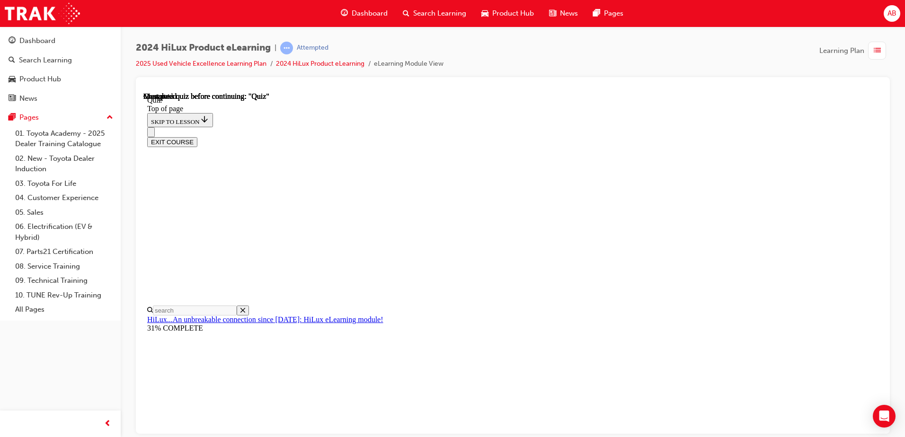
drag, startPoint x: 426, startPoint y: 349, endPoint x: 429, endPoint y: 344, distance: 6.2
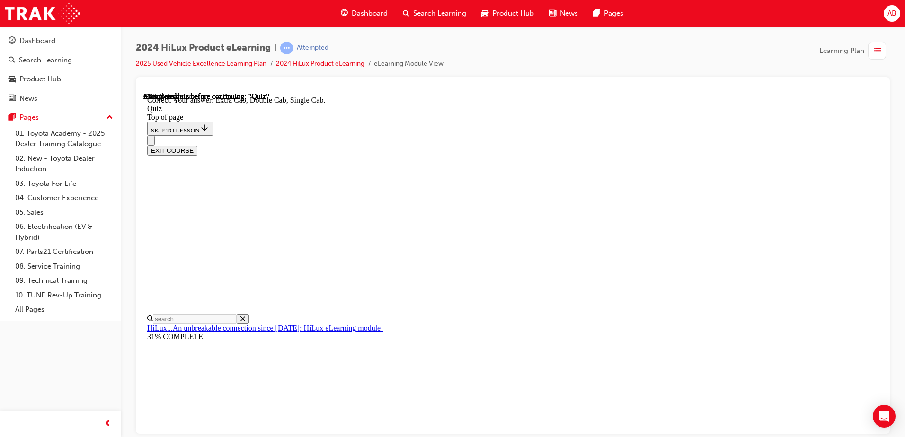
scroll to position [238, 0]
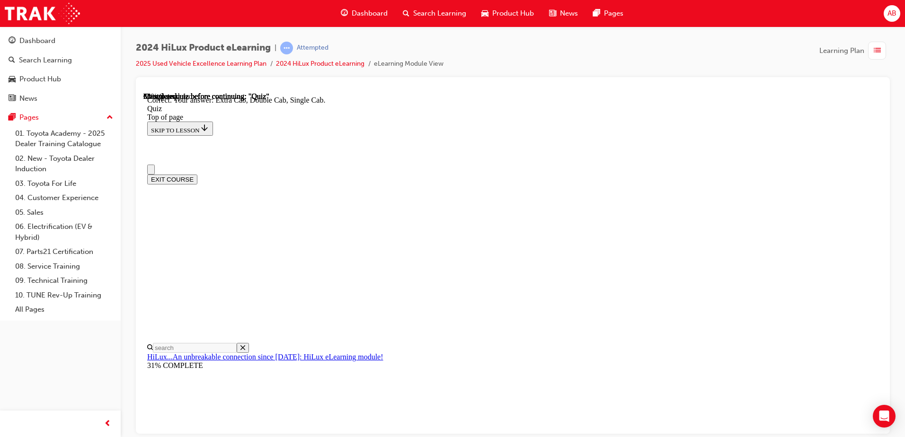
drag, startPoint x: 426, startPoint y: 343, endPoint x: 431, endPoint y: 345, distance: 5.3
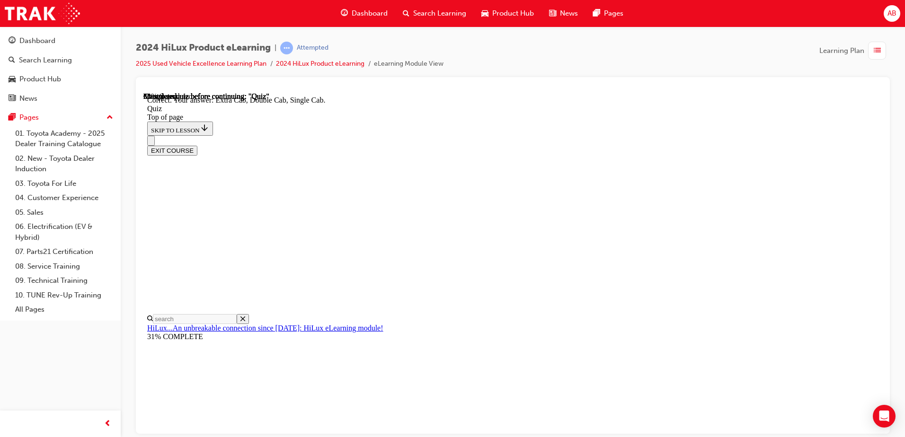
drag, startPoint x: 569, startPoint y: 141, endPoint x: 415, endPoint y: 147, distance: 154.4
copy p "What Deck variants is the HiLux available in?"
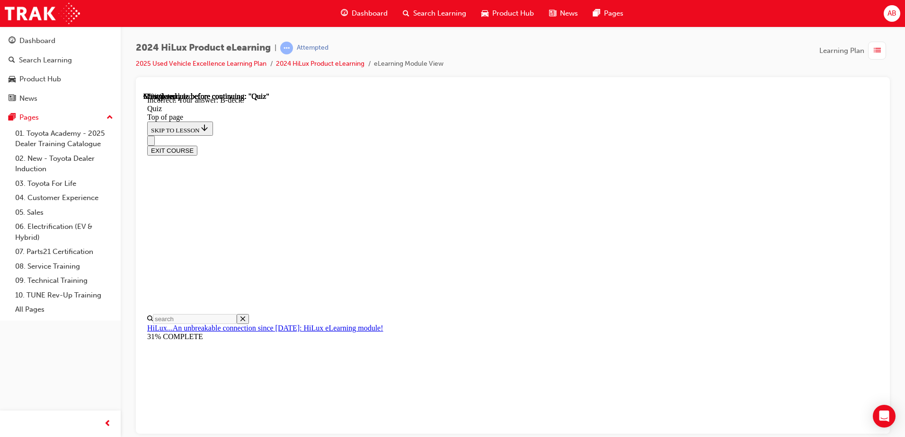
scroll to position [168, 0]
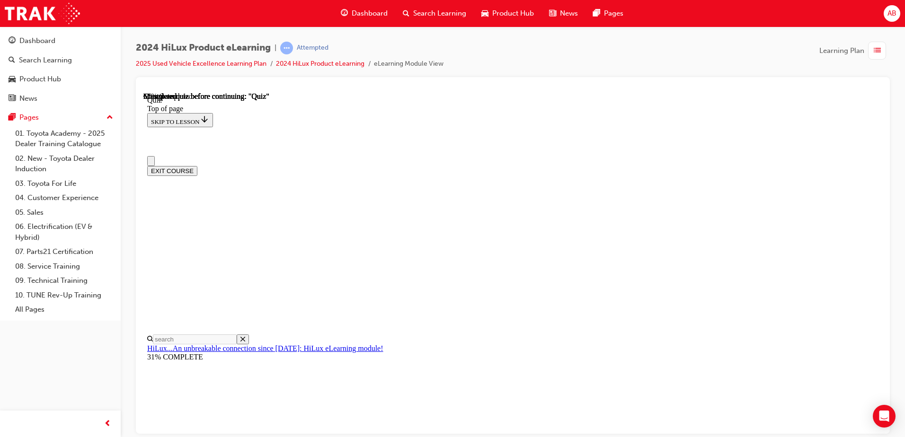
scroll to position [0, 0]
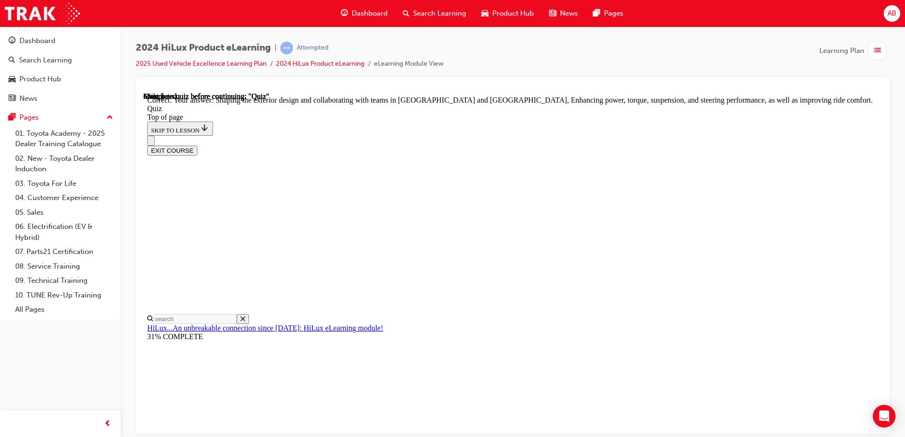
scroll to position [213, 0]
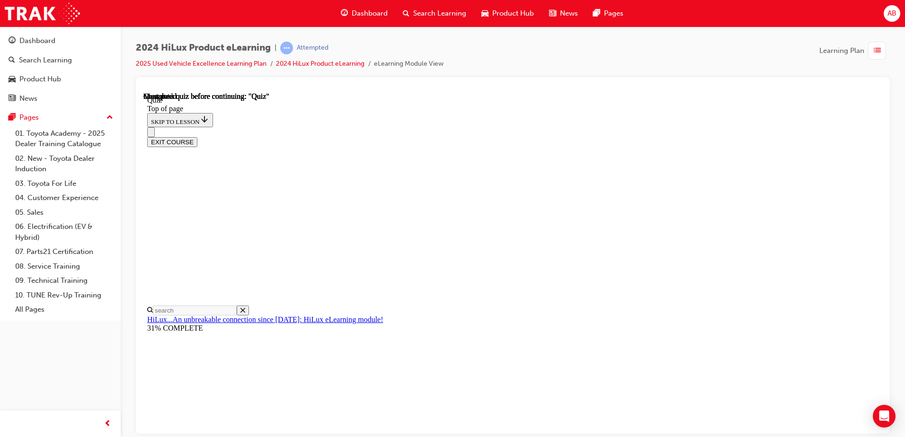
drag, startPoint x: 432, startPoint y: 369, endPoint x: 431, endPoint y: 384, distance: 15.1
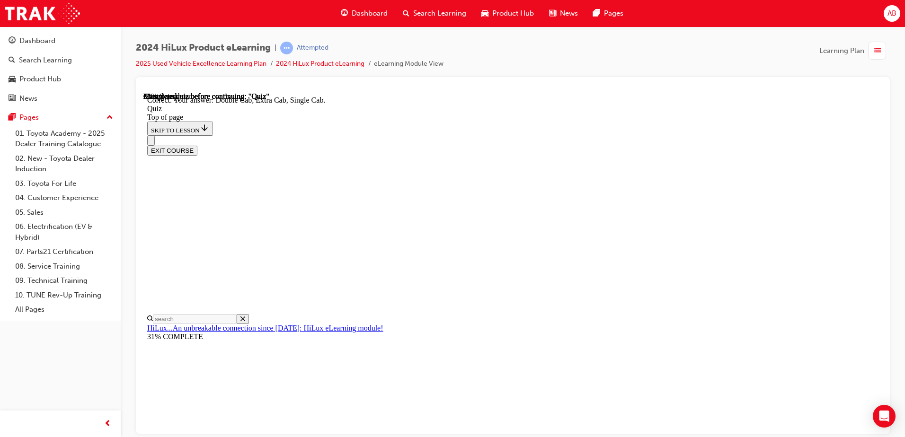
scroll to position [238, 0]
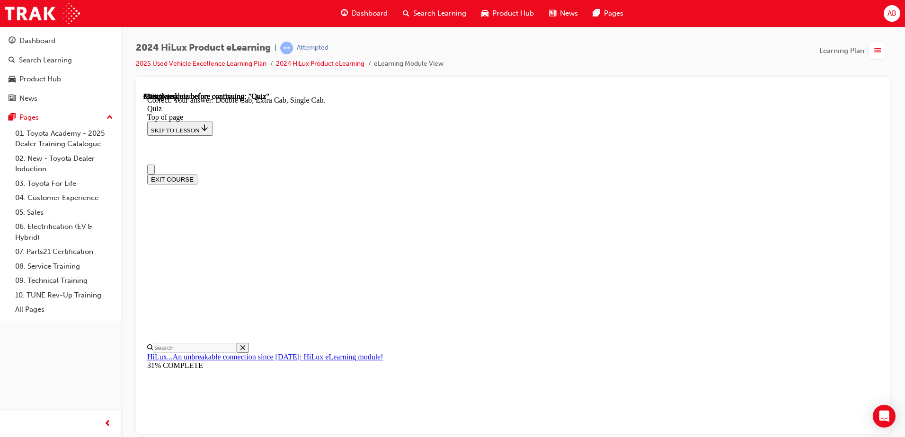
drag, startPoint x: 428, startPoint y: 302, endPoint x: 435, endPoint y: 320, distance: 19.8
drag, startPoint x: 431, startPoint y: 342, endPoint x: 481, endPoint y: 353, distance: 51.4
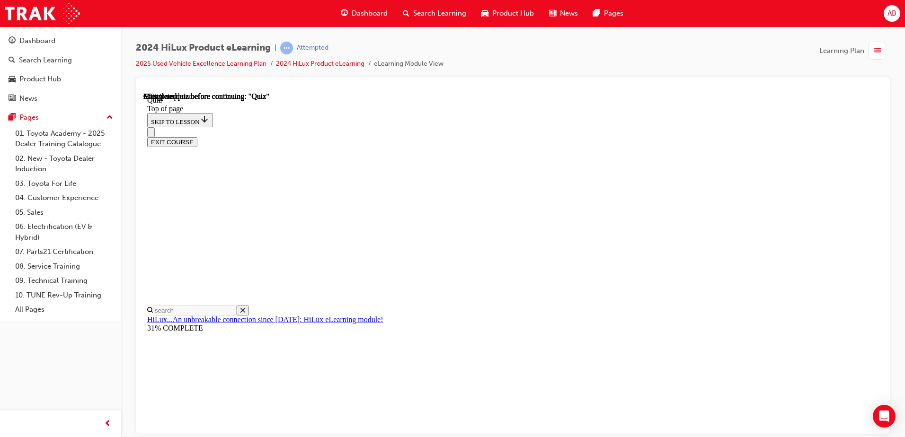
scroll to position [95, 0]
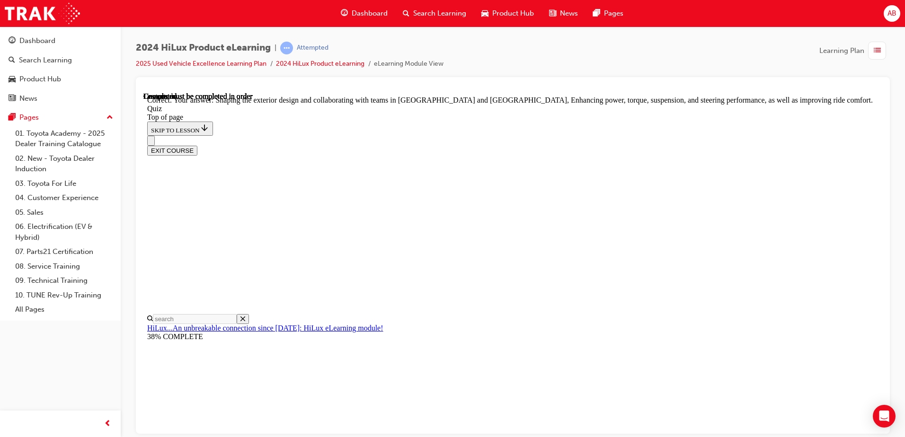
scroll to position [213, 0]
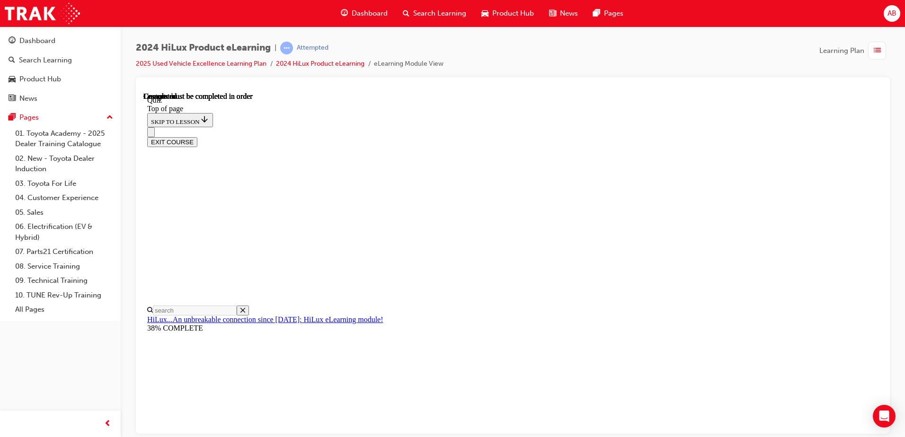
scroll to position [172, 0]
drag, startPoint x: 490, startPoint y: 261, endPoint x: 796, endPoint y: 256, distance: 306.2
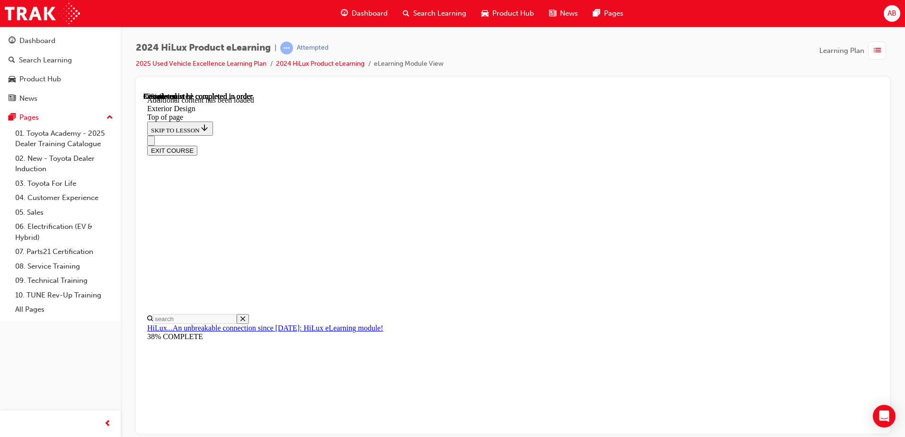
scroll to position [1735, 0]
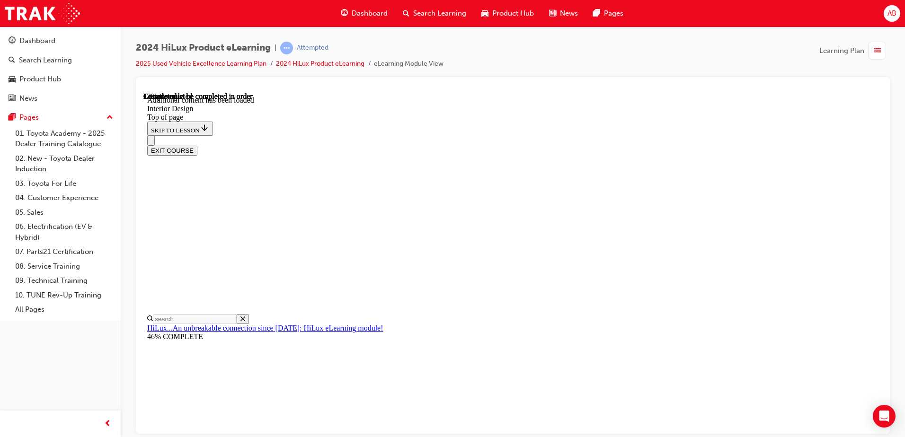
drag, startPoint x: 543, startPoint y: 262, endPoint x: 584, endPoint y: 287, distance: 48.1
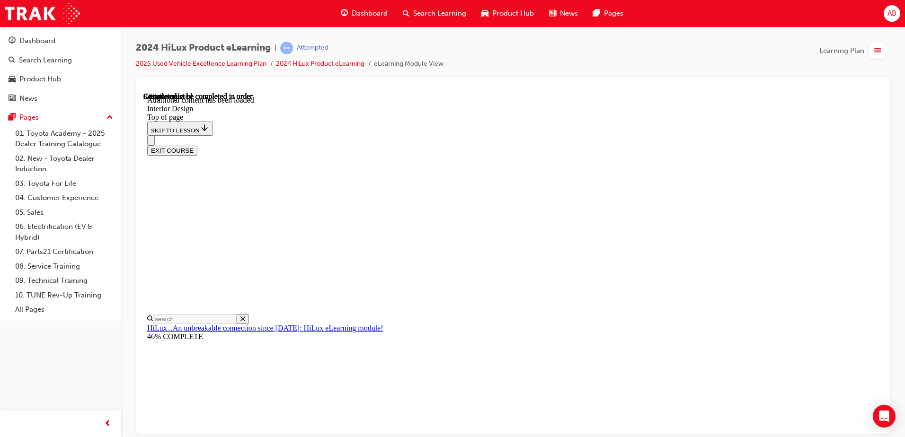
scroll to position [439, 0]
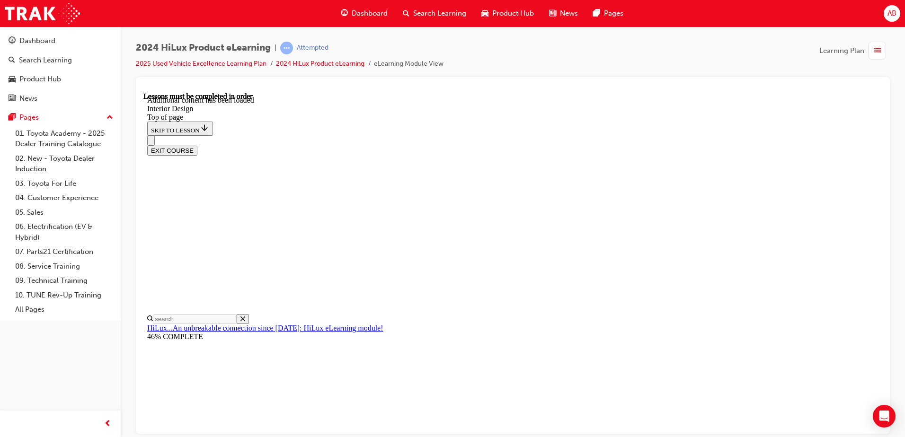
scroll to position [486, 0]
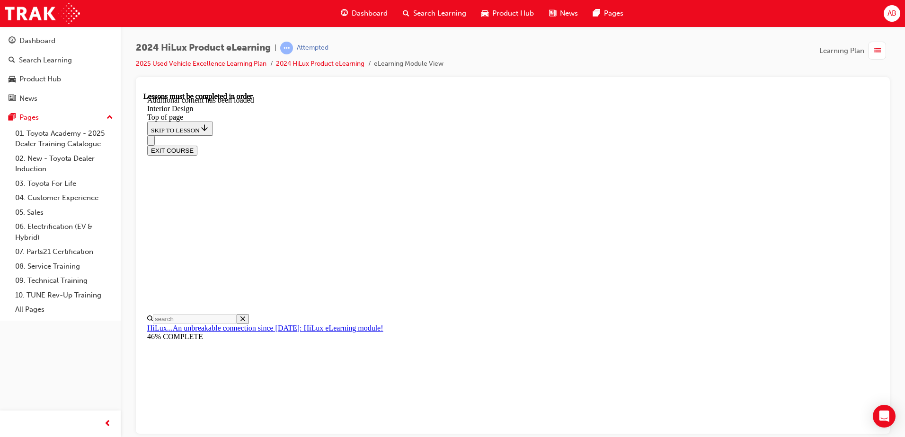
scroll to position [521, 0]
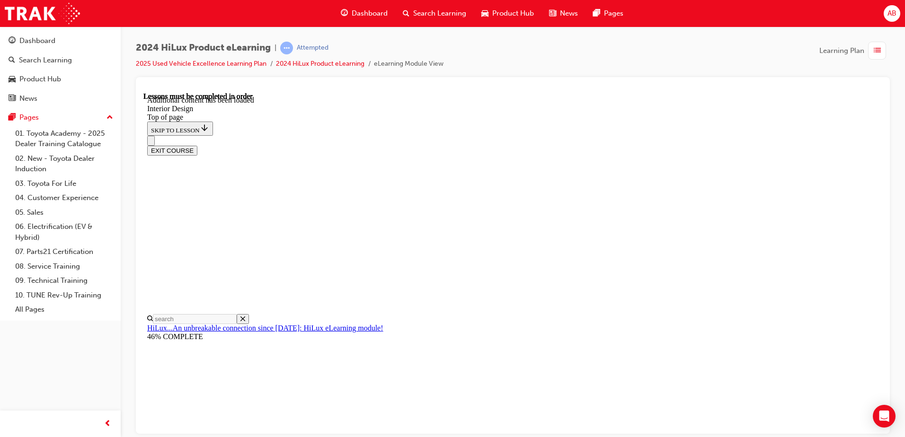
drag, startPoint x: 819, startPoint y: 143, endPoint x: 822, endPoint y: 185, distance: 42.3
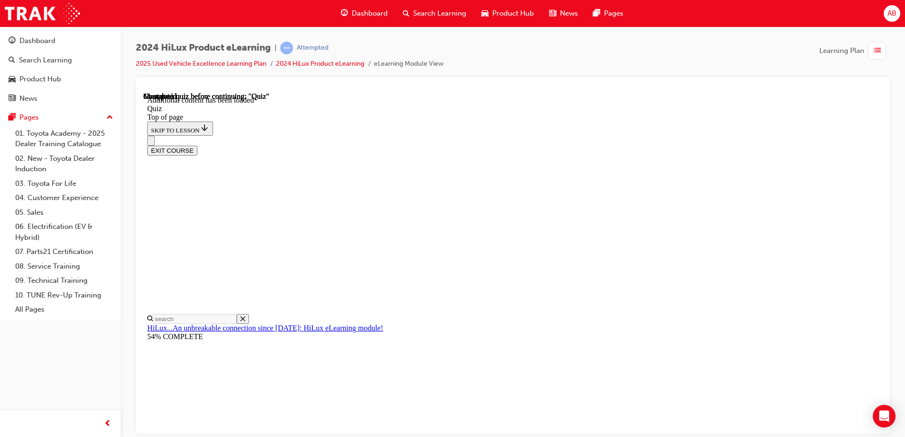
scroll to position [29, 0]
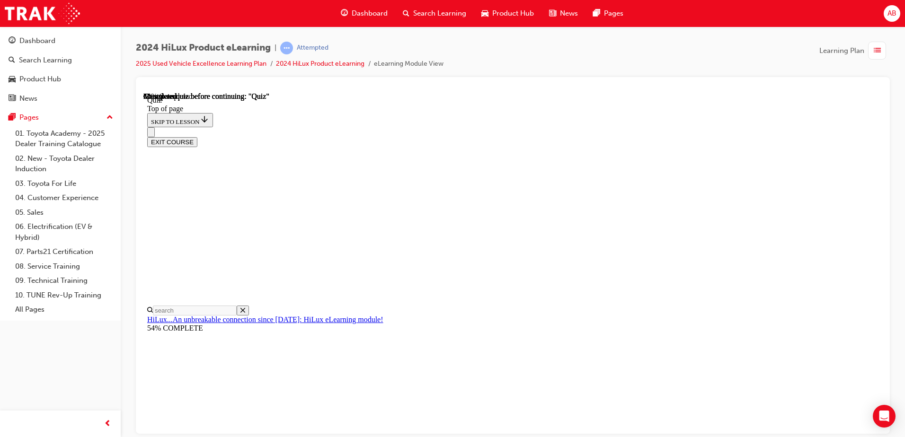
scroll to position [82, 0]
drag, startPoint x: 555, startPoint y: 361, endPoint x: 557, endPoint y: 353, distance: 8.5
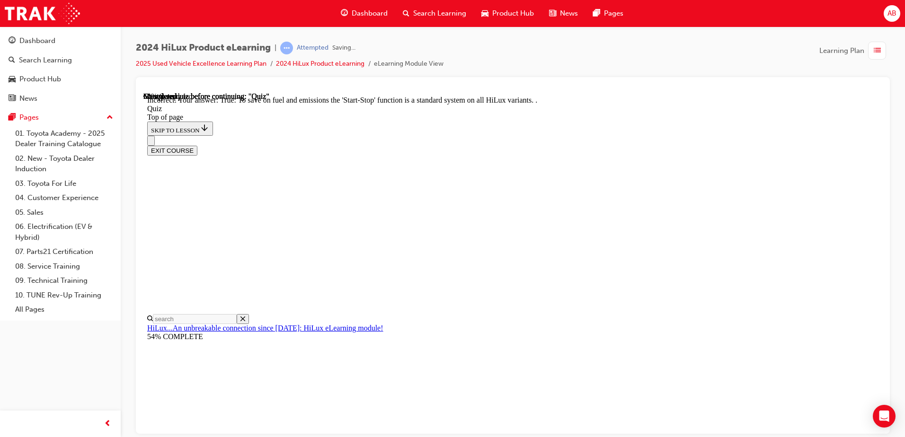
scroll to position [112, 0]
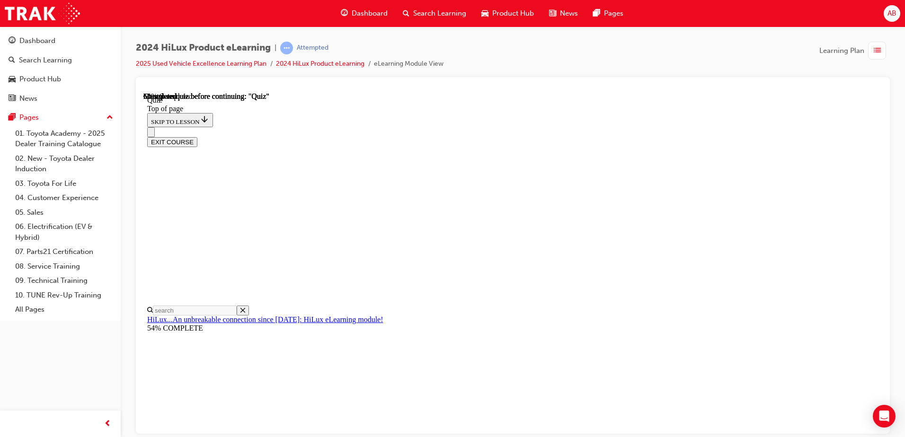
scroll to position [47, 0]
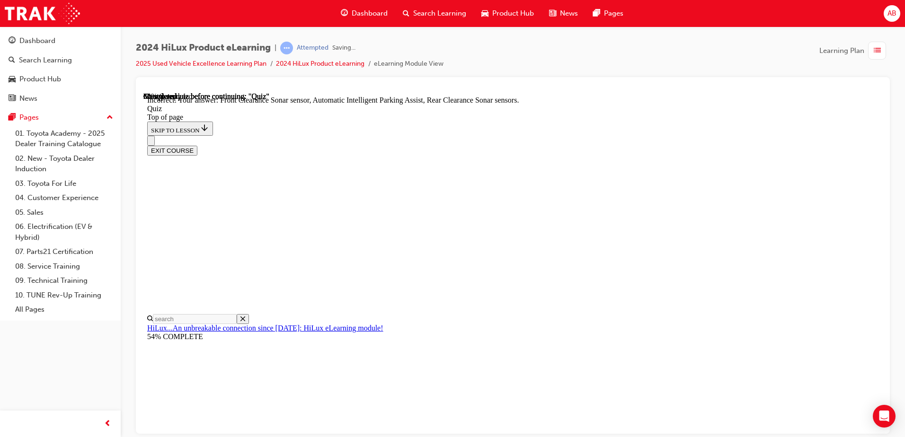
scroll to position [168, 0]
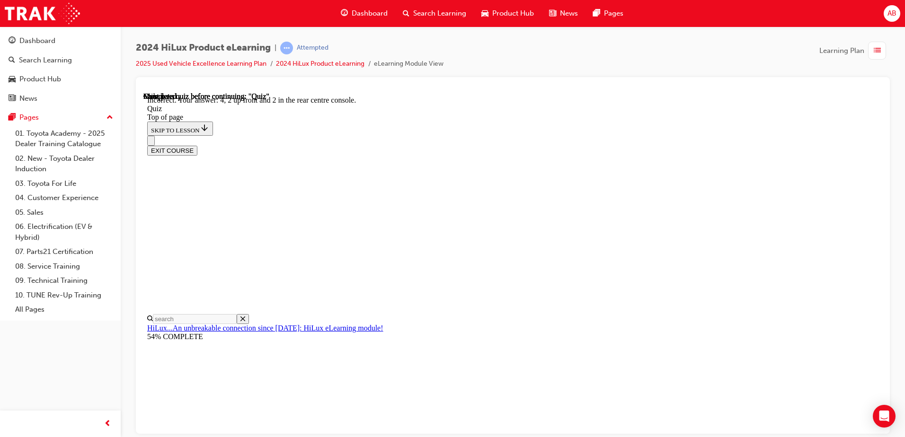
scroll to position [147, 0]
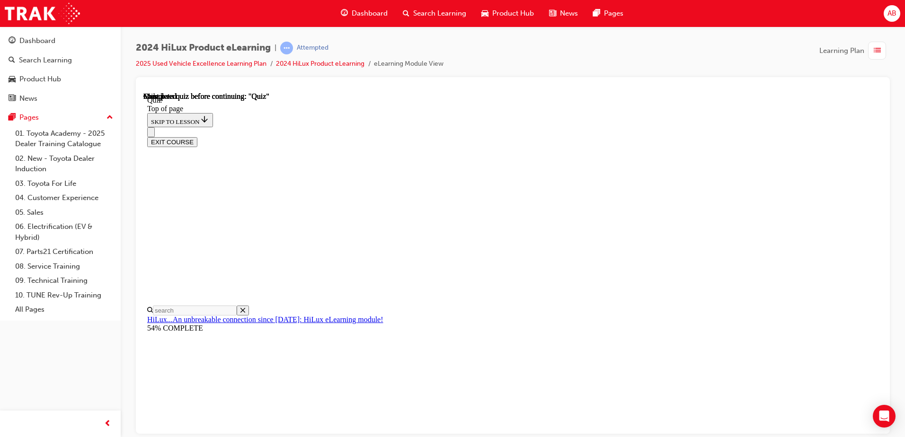
scroll to position [172, 0]
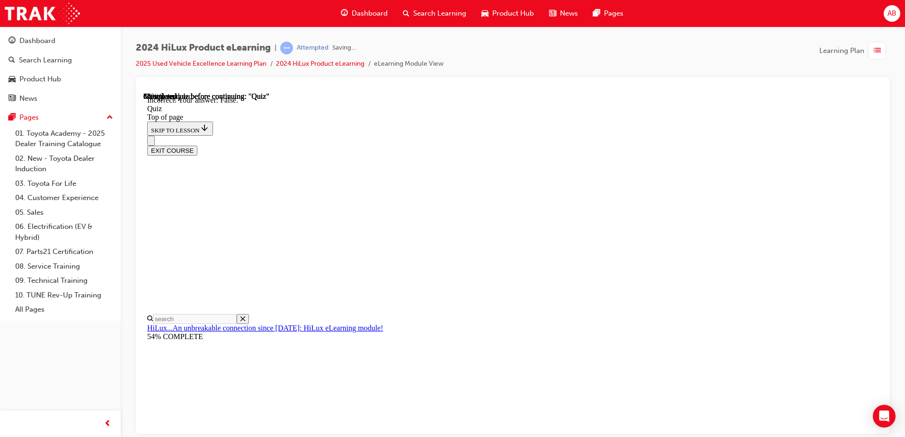
scroll to position [125, 0]
drag, startPoint x: 431, startPoint y: 226, endPoint x: 477, endPoint y: 266, distance: 61.4
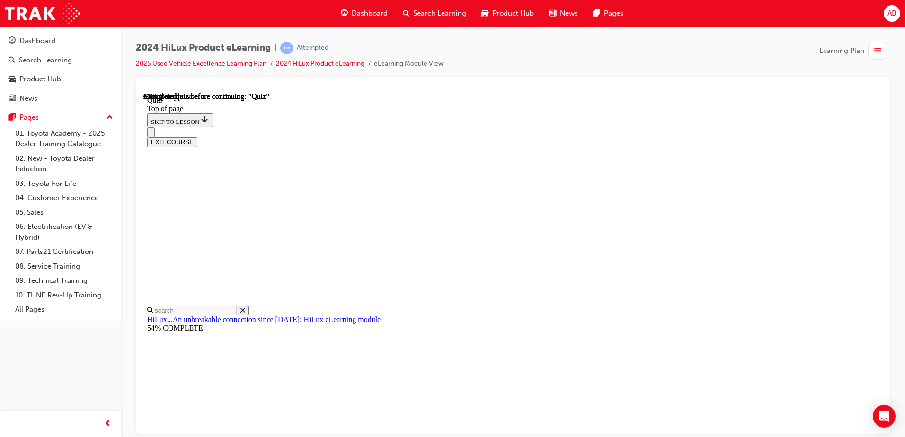
scroll to position [134, 0]
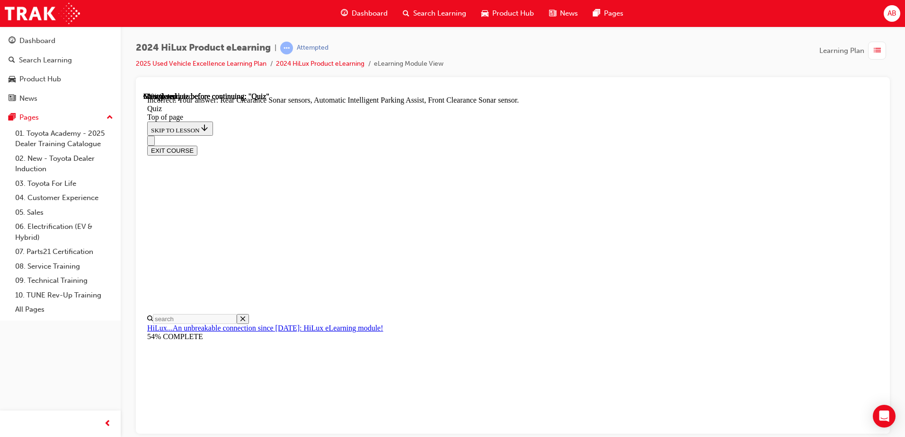
scroll to position [168, 0]
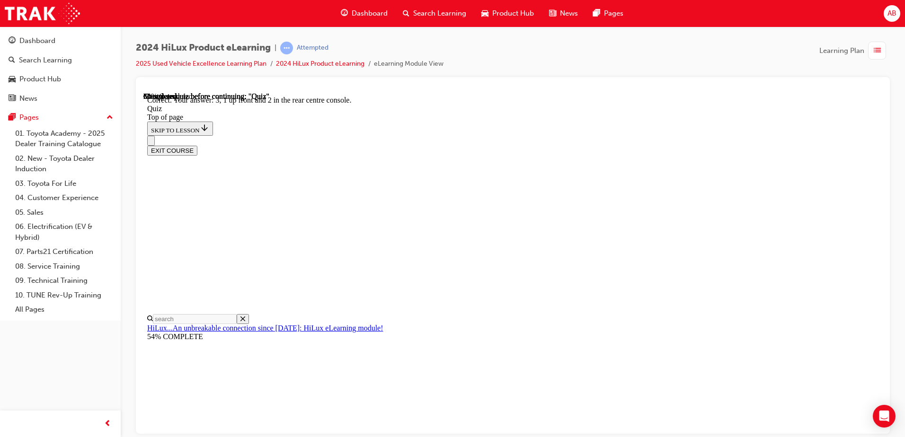
scroll to position [99, 0]
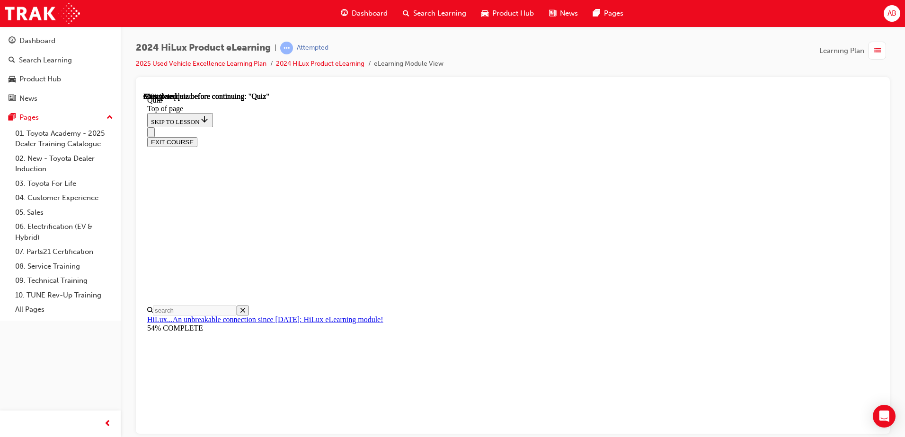
scroll to position [79, 0]
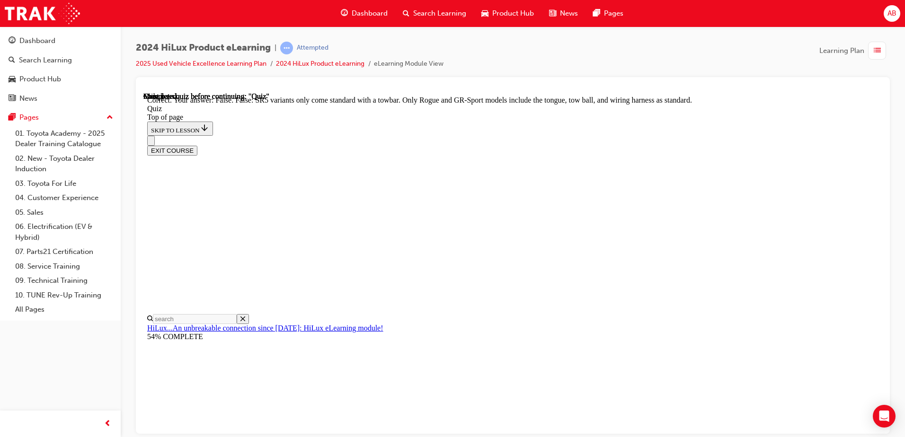
scroll to position [167, 0]
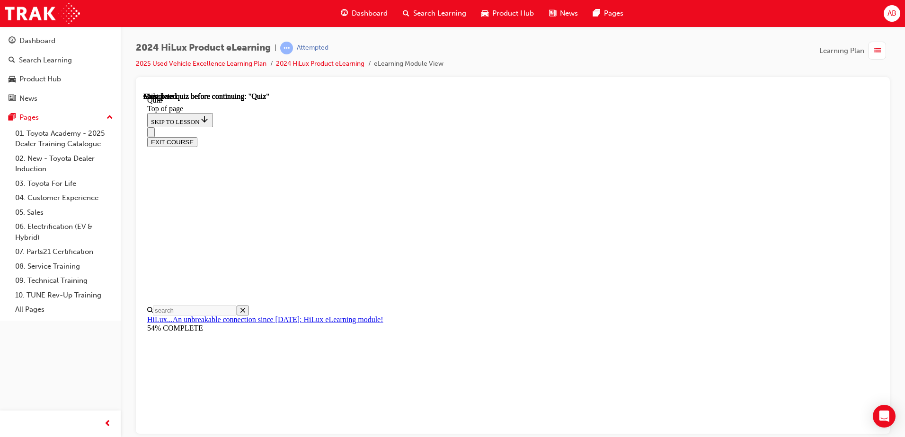
scroll to position [172, 0]
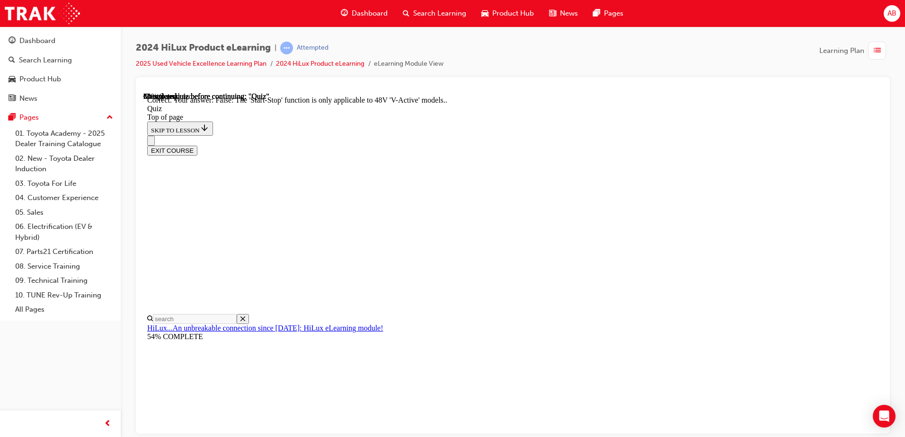
scroll to position [112, 0]
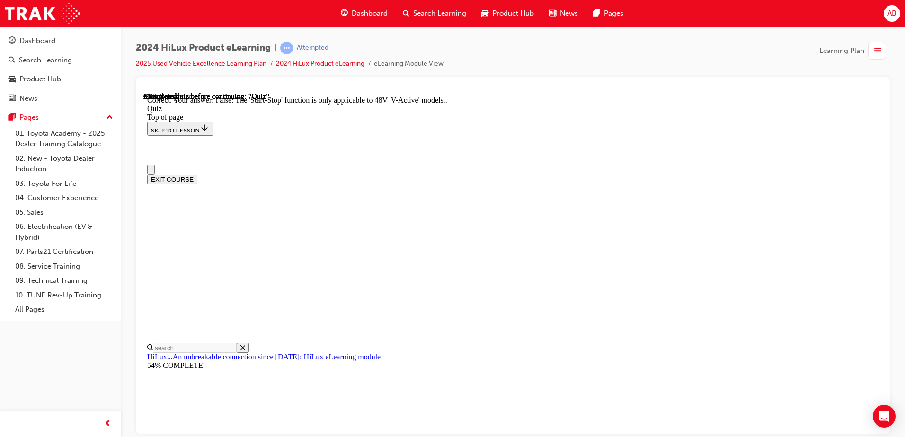
scroll to position [0, 0]
drag, startPoint x: 428, startPoint y: 304, endPoint x: 433, endPoint y: 337, distance: 34.0
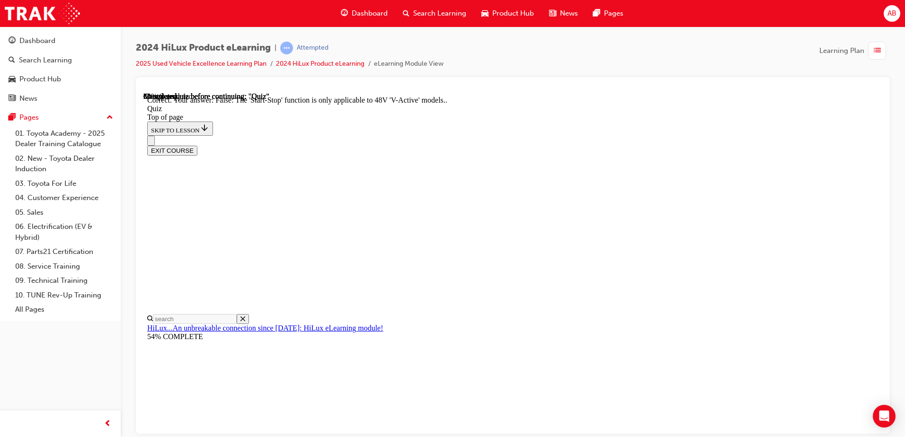
scroll to position [47, 0]
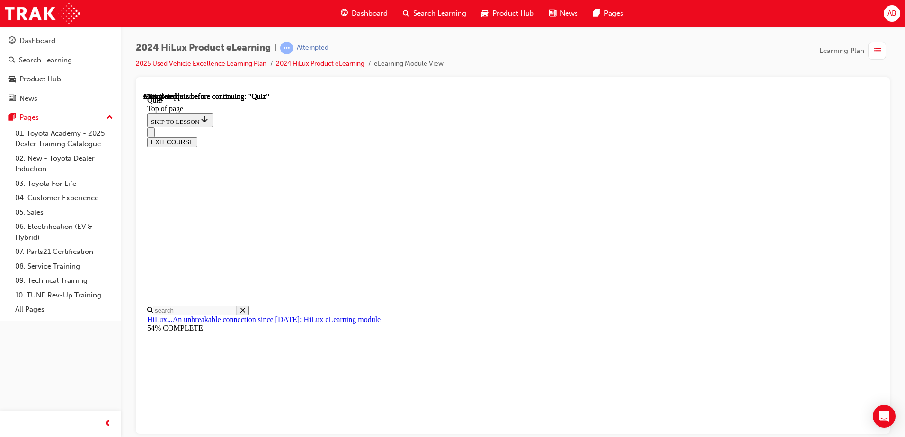
scroll to position [79, 0]
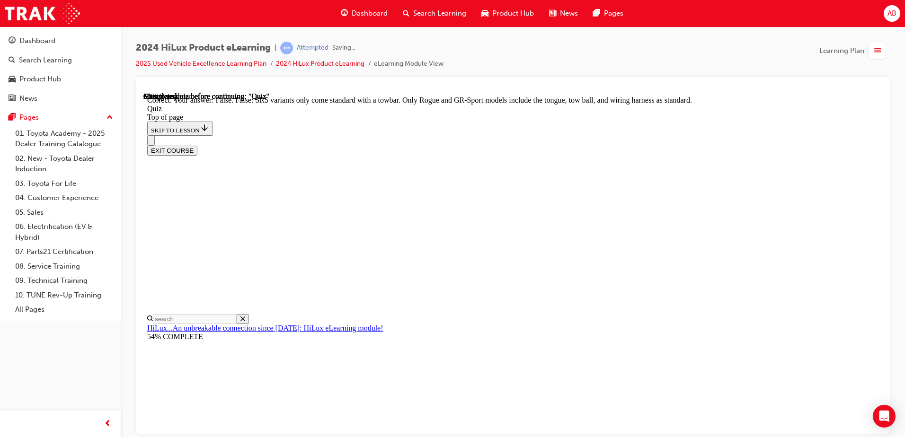
scroll to position [167, 0]
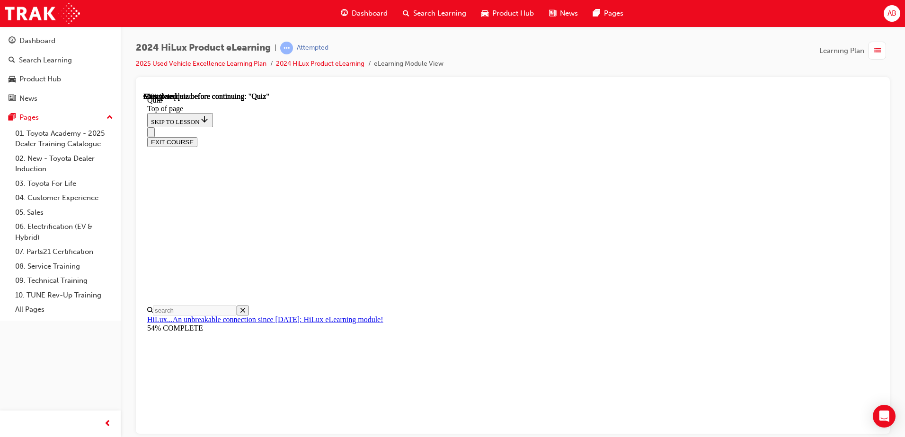
scroll to position [95, 0]
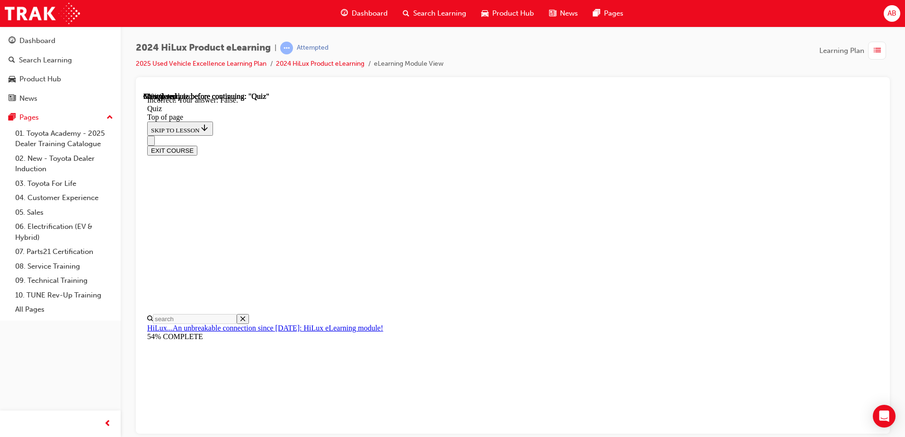
scroll to position [125, 0]
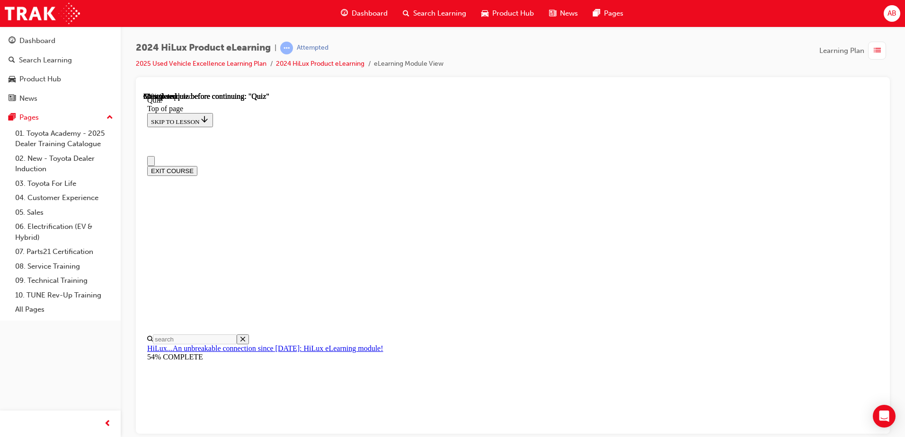
scroll to position [0, 0]
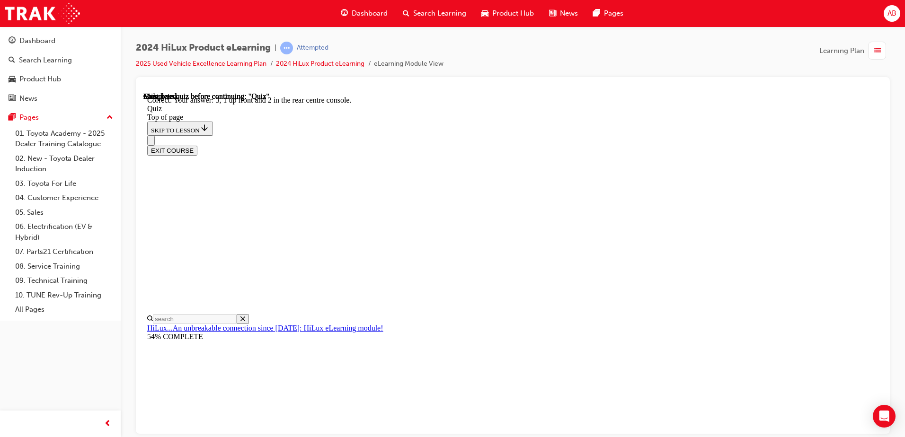
scroll to position [147, 0]
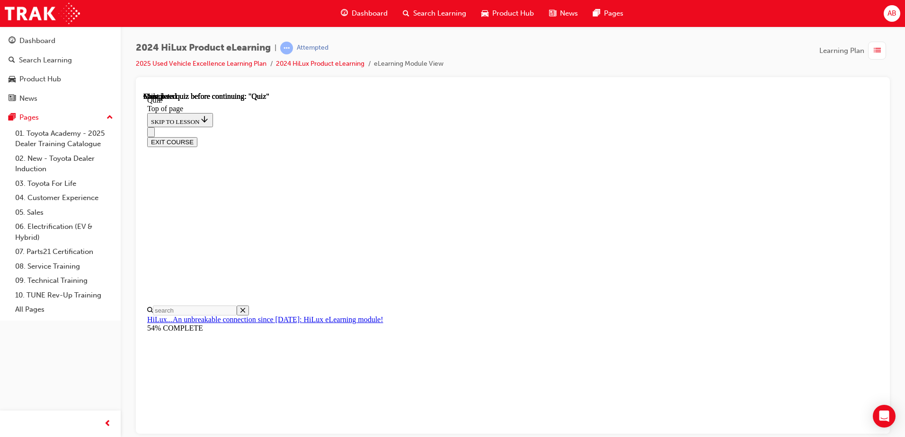
scroll to position [172, 0]
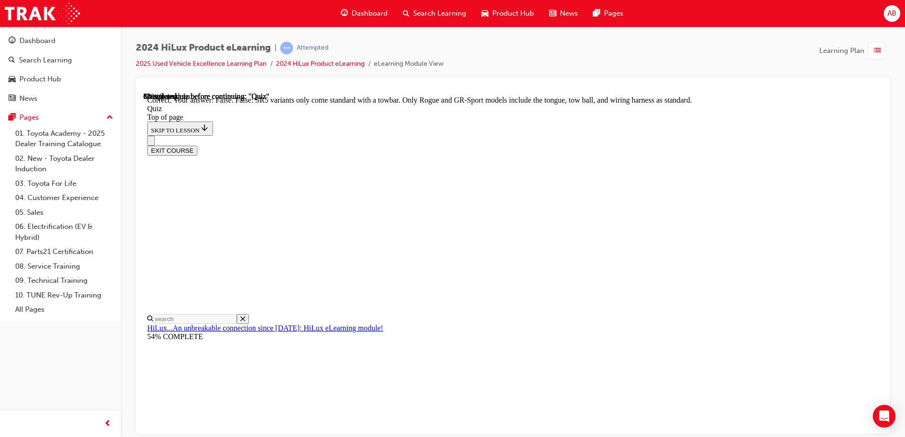
scroll to position [167, 0]
drag, startPoint x: 426, startPoint y: 279, endPoint x: 435, endPoint y: 287, distance: 12.1
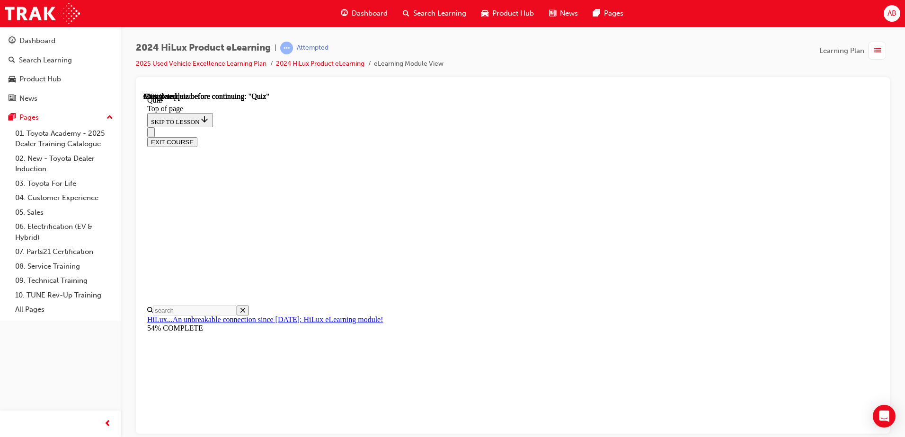
scroll to position [95, 0]
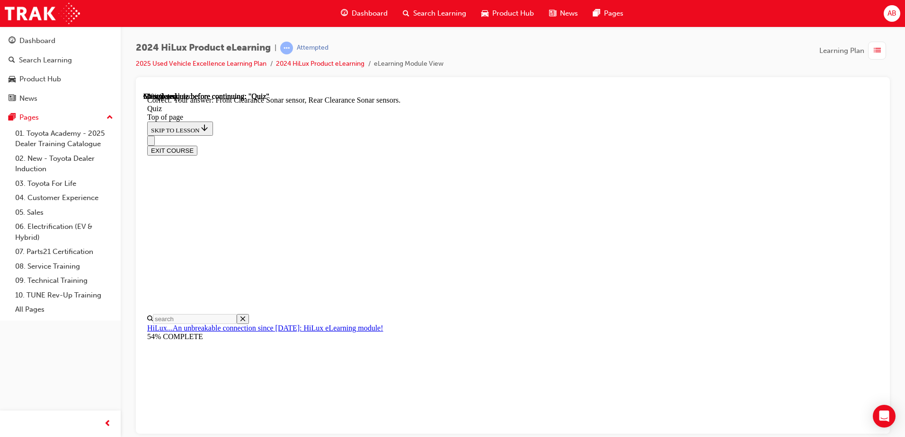
scroll to position [168, 0]
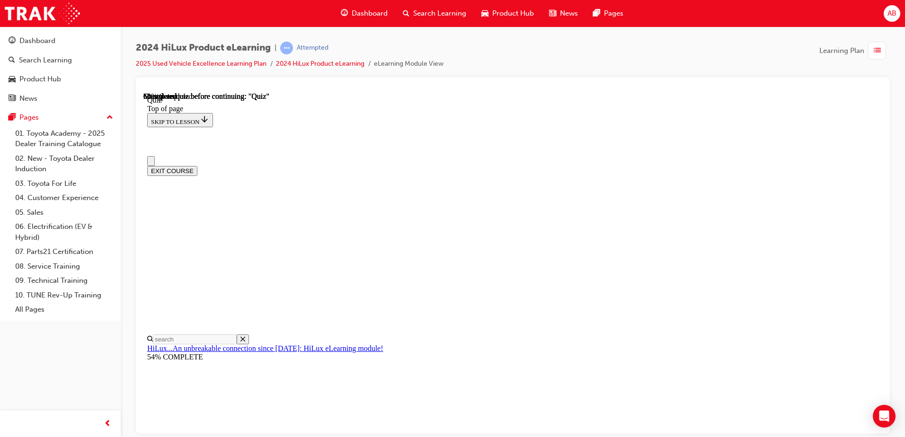
scroll to position [0, 0]
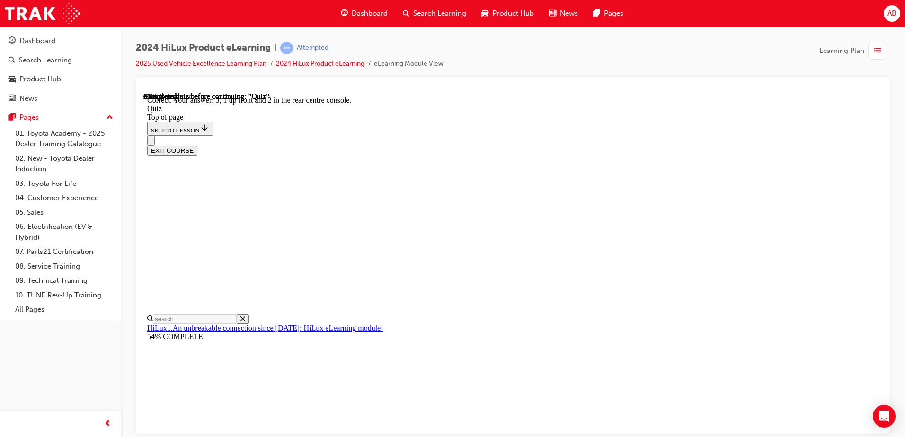
scroll to position [147, 0]
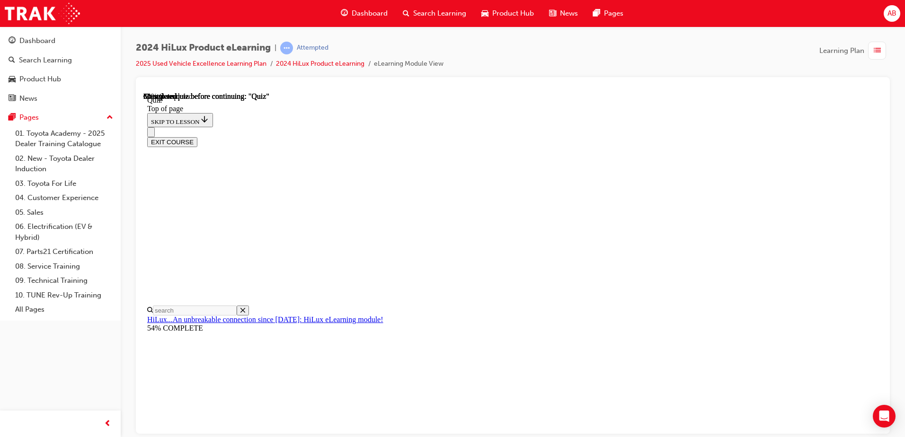
drag, startPoint x: 430, startPoint y: 272, endPoint x: 521, endPoint y: 318, distance: 101.8
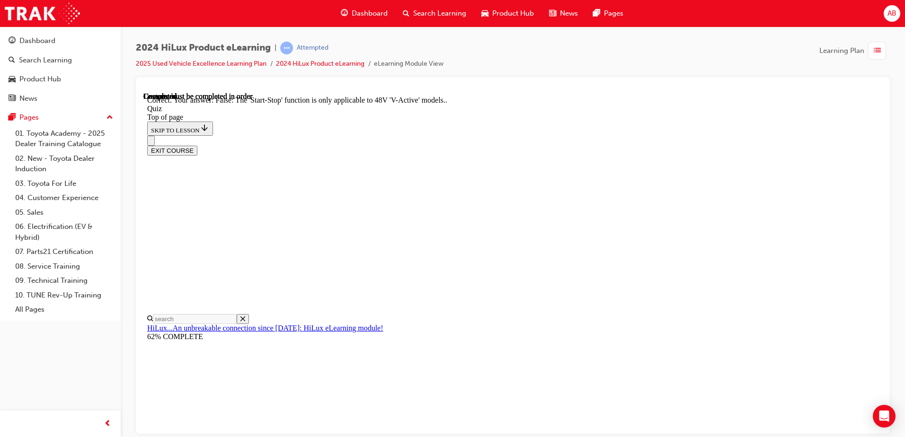
scroll to position [112, 0]
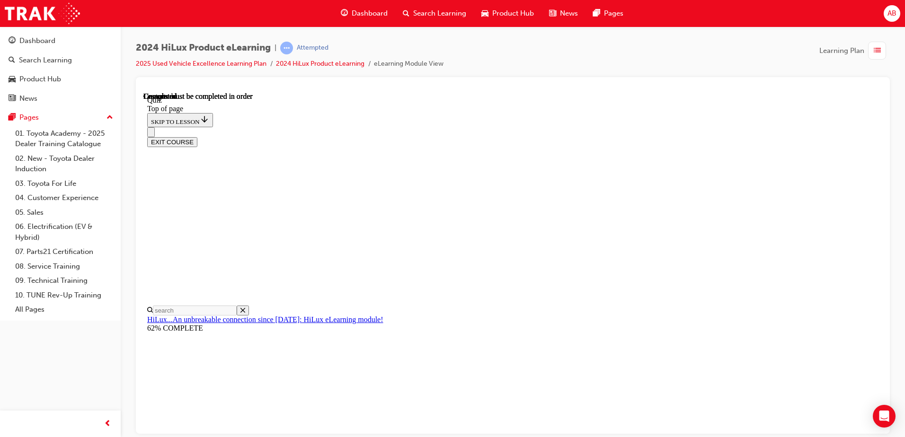
scroll to position [172, 0]
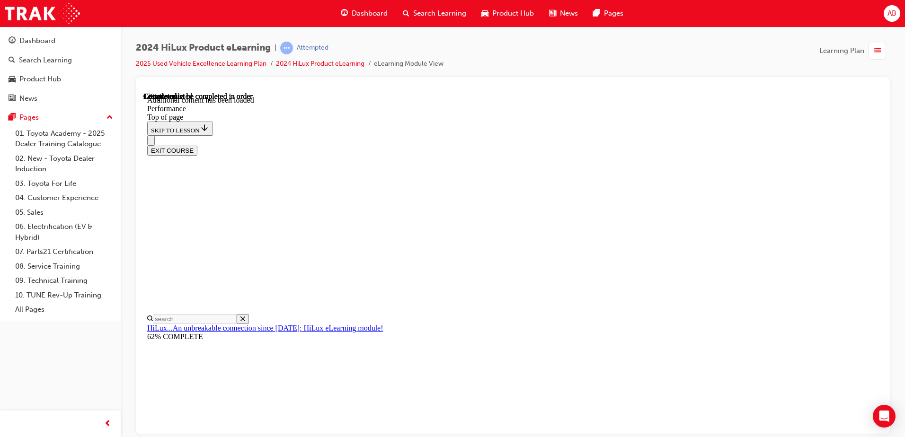
scroll to position [758, 0]
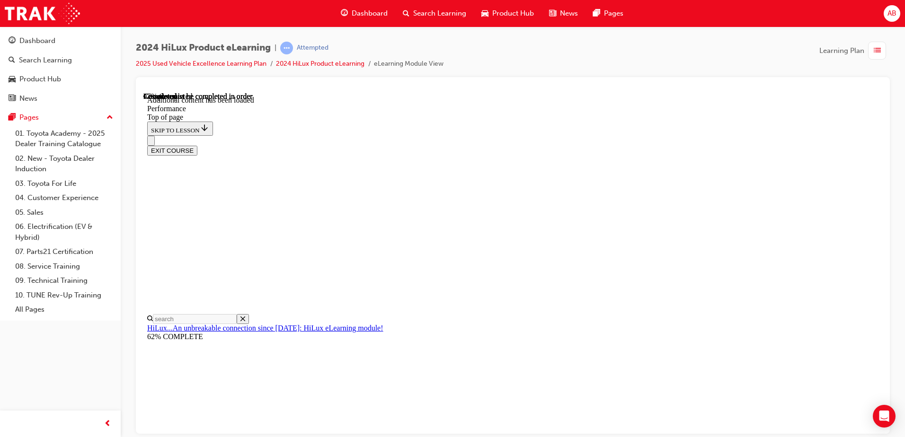
drag, startPoint x: 538, startPoint y: 351, endPoint x: 541, endPoint y: 354, distance: 5.0
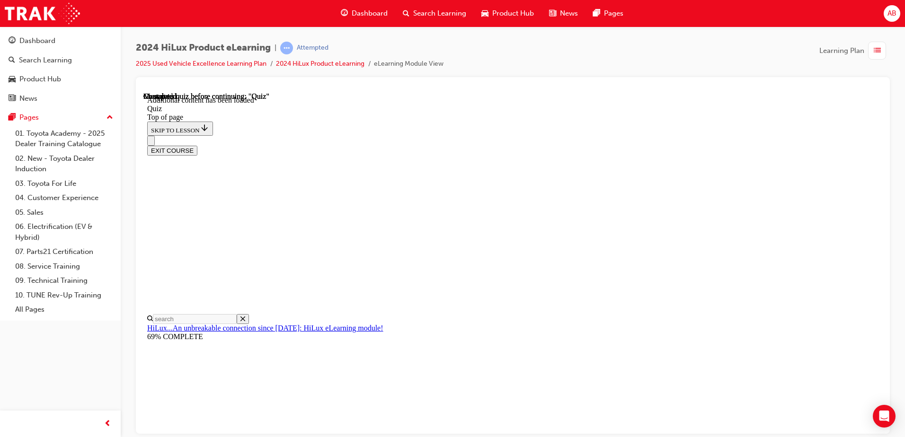
scroll to position [29, 0]
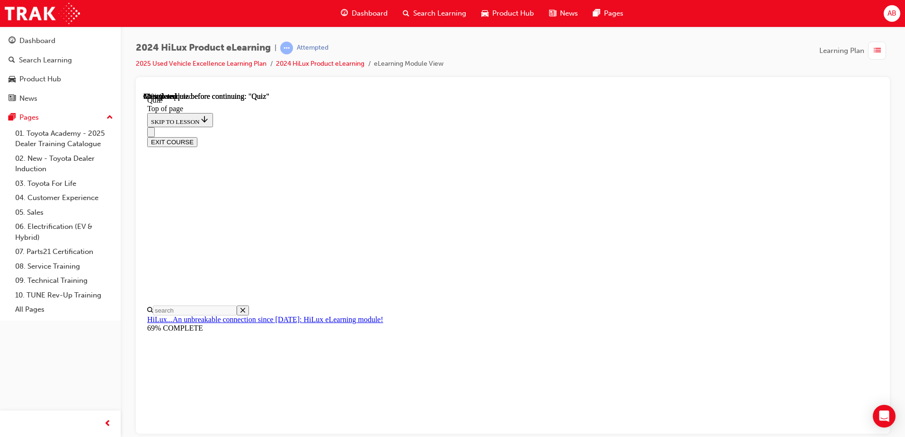
scroll to position [47, 0]
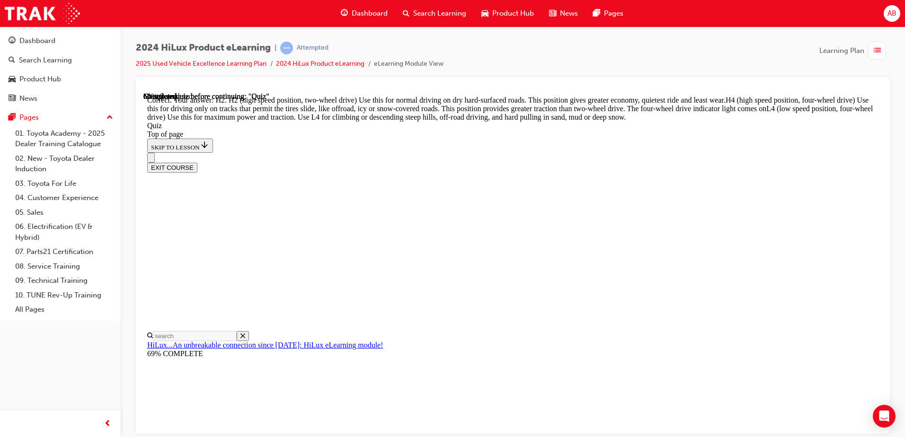
scroll to position [333, 0]
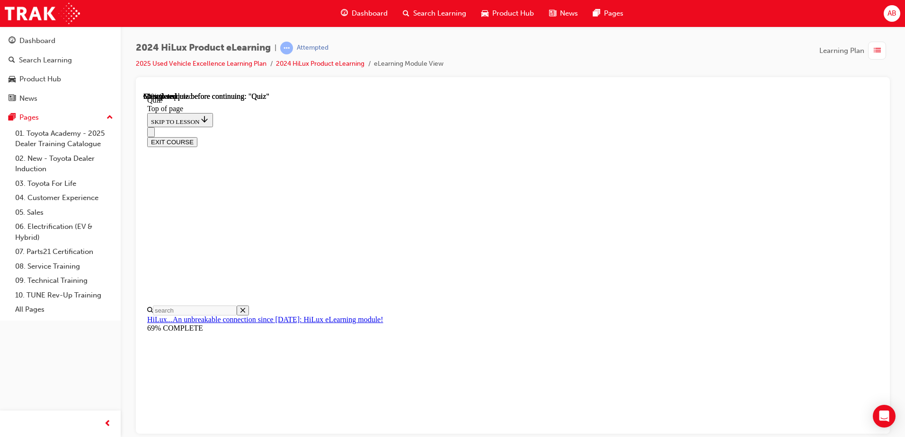
scroll to position [47, 0]
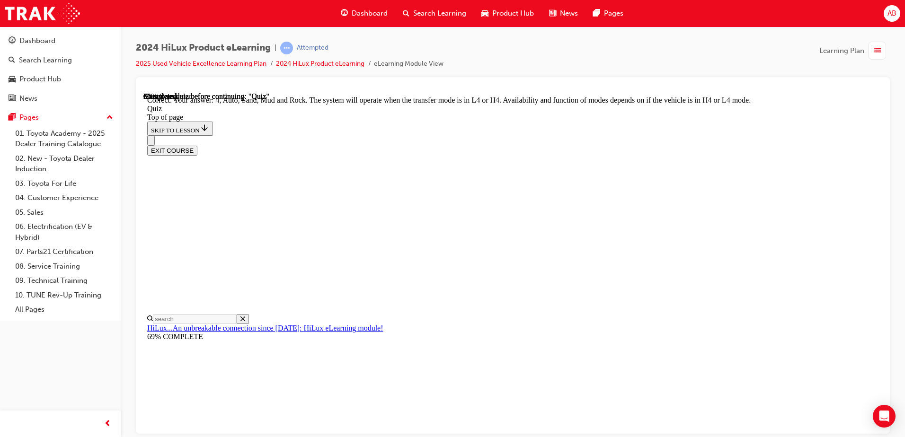
scroll to position [254, 0]
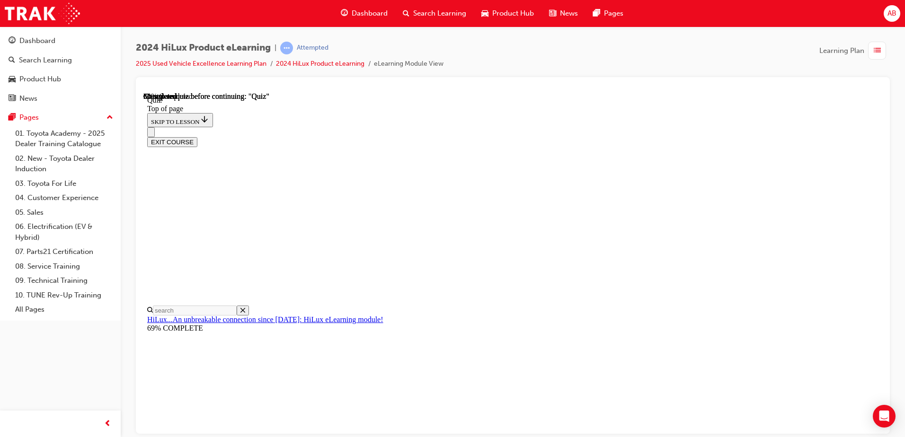
scroll to position [95, 0]
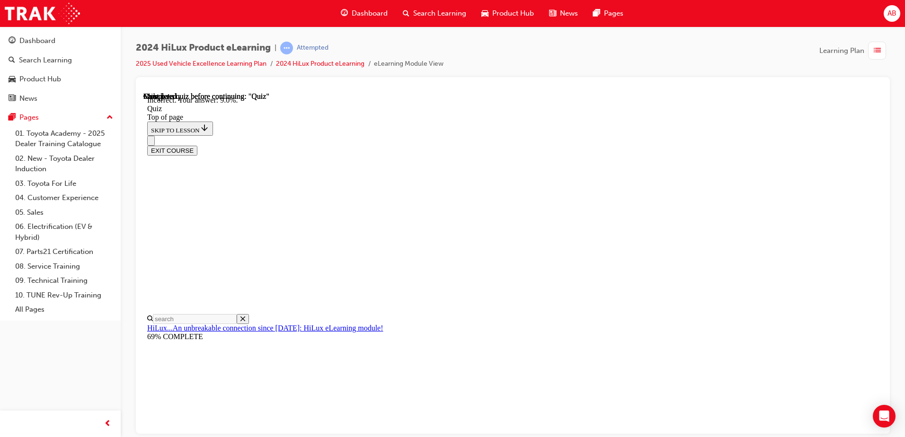
scroll to position [217, 0]
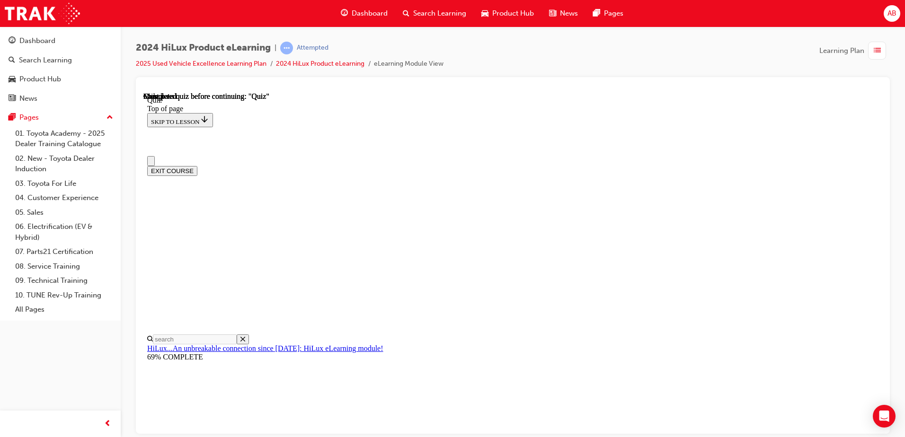
scroll to position [172, 0]
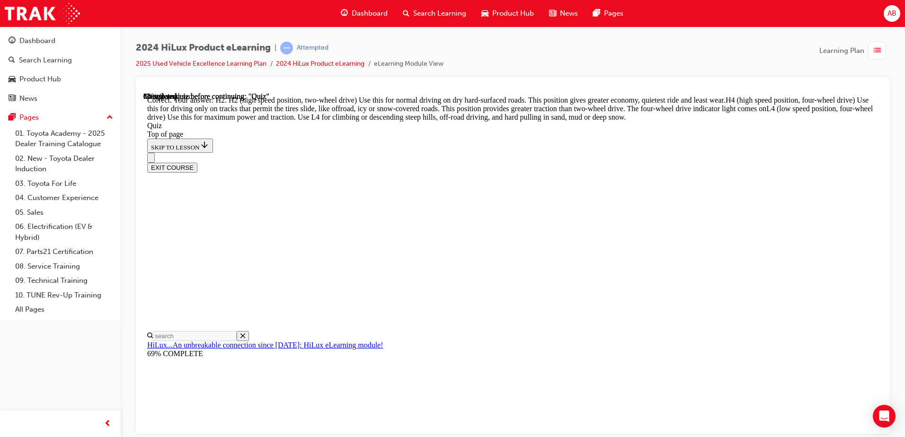
scroll to position [333, 0]
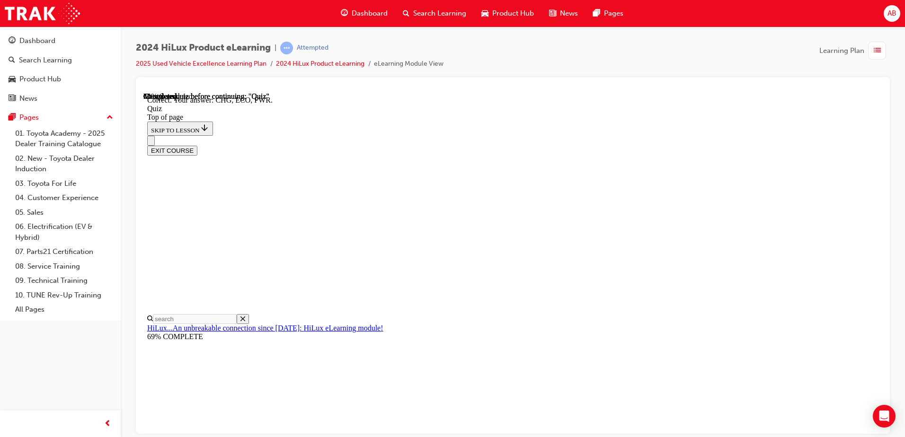
scroll to position [305, 0]
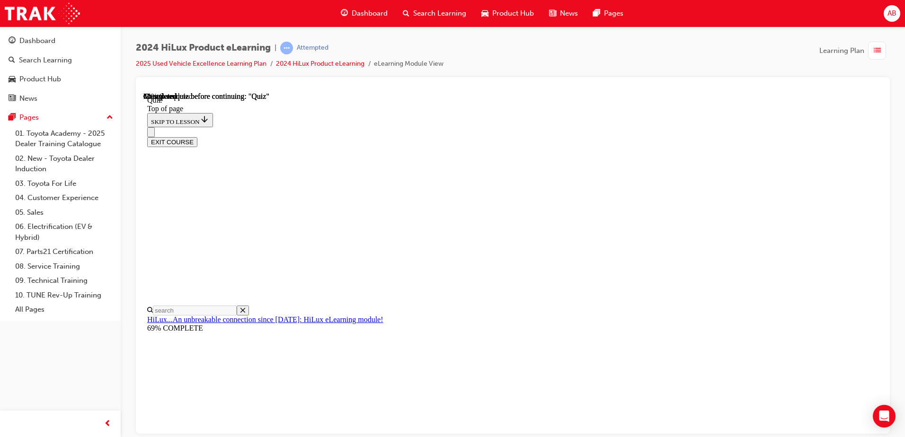
scroll to position [95, 0]
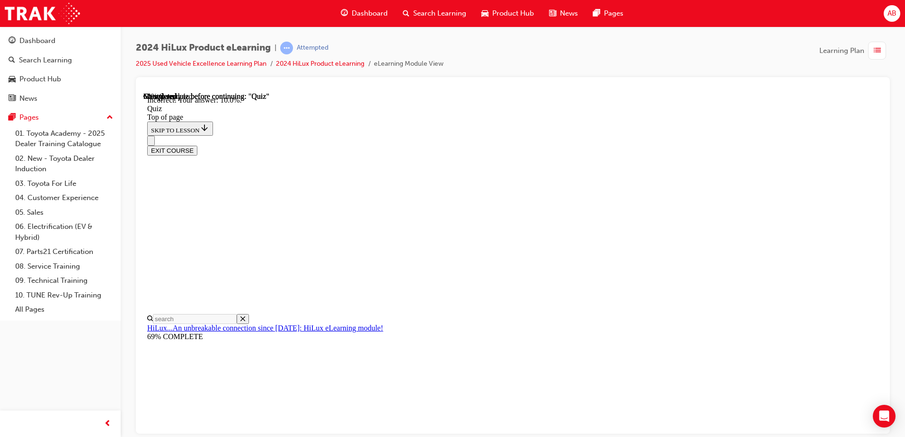
scroll to position [169, 0]
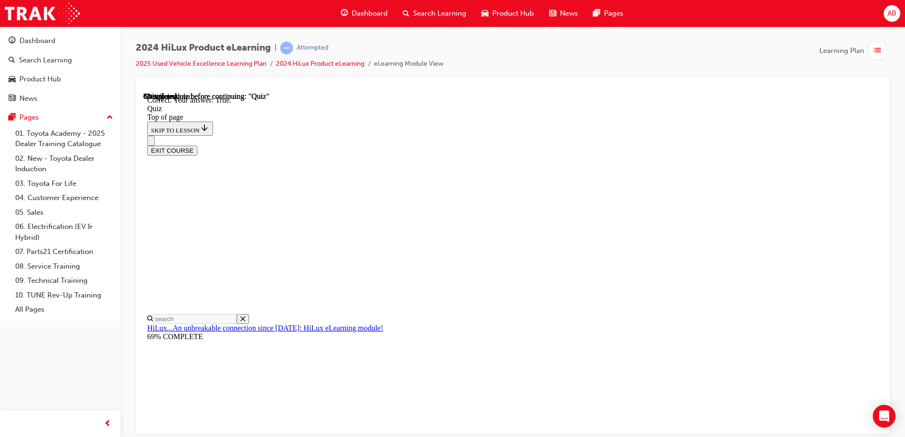
scroll to position [109, 0]
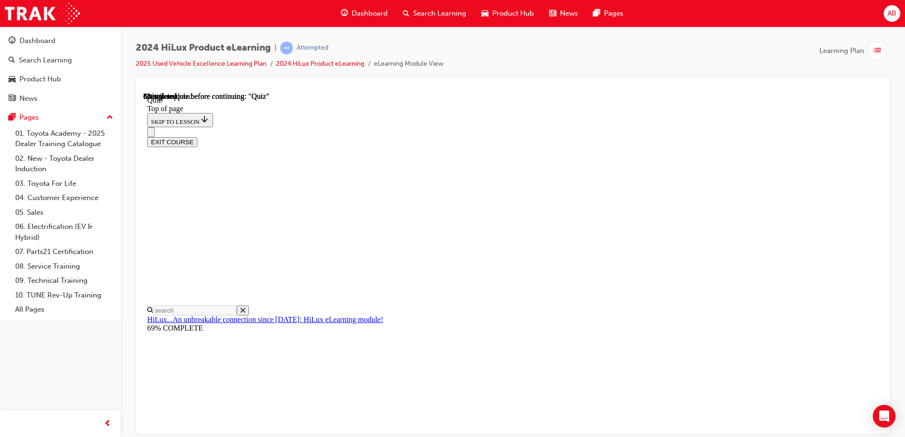
scroll to position [142, 0]
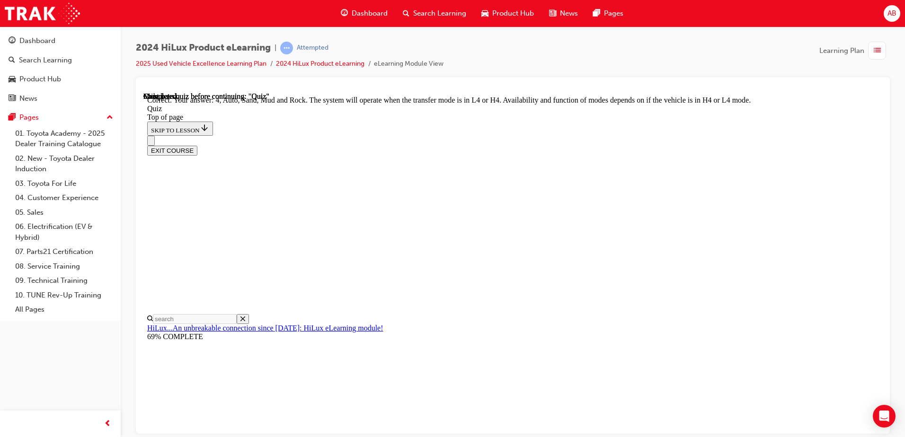
scroll to position [254, 0]
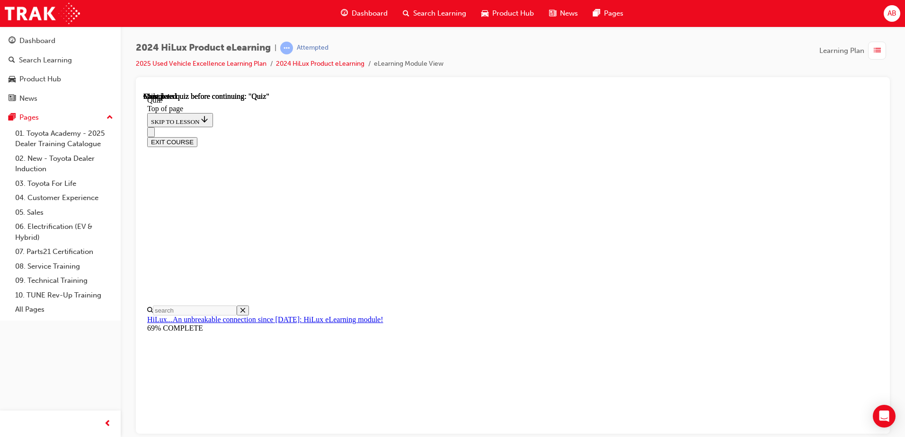
scroll to position [172, 0]
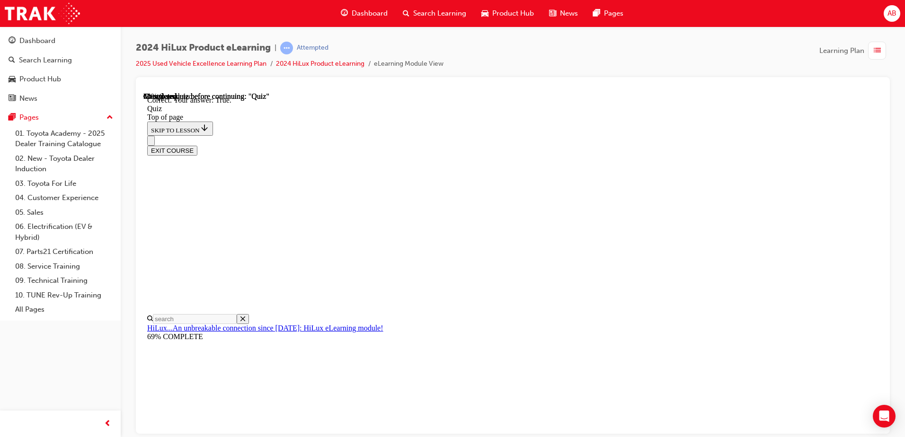
scroll to position [109, 0]
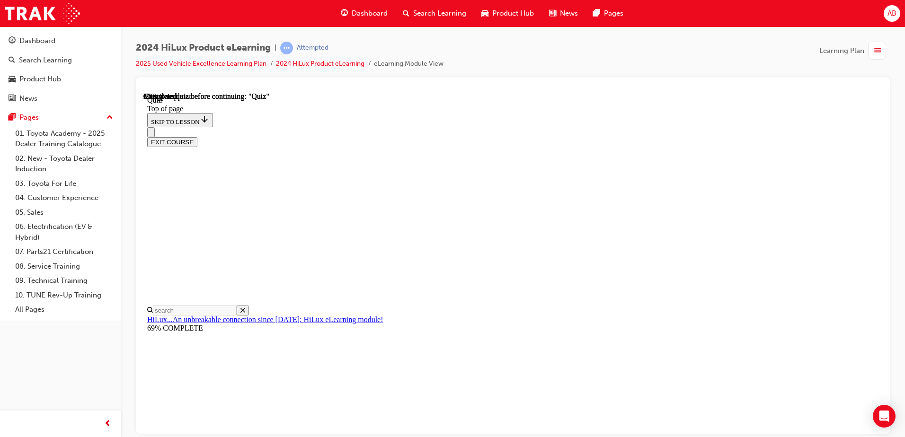
scroll to position [126, 0]
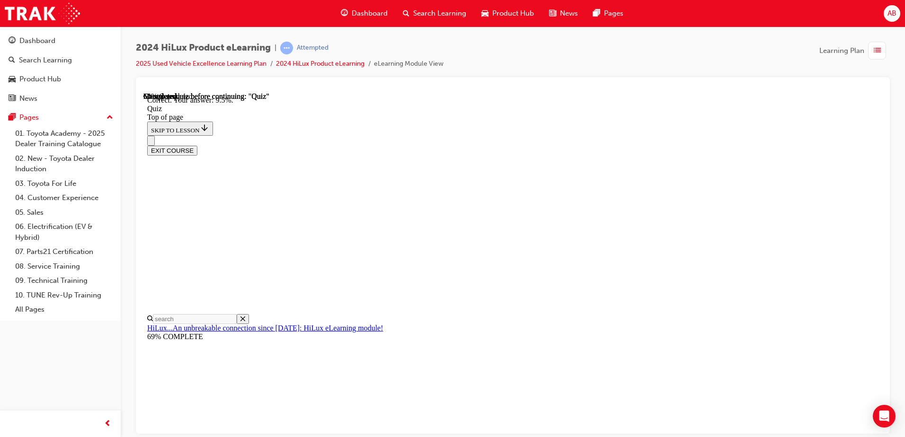
scroll to position [217, 0]
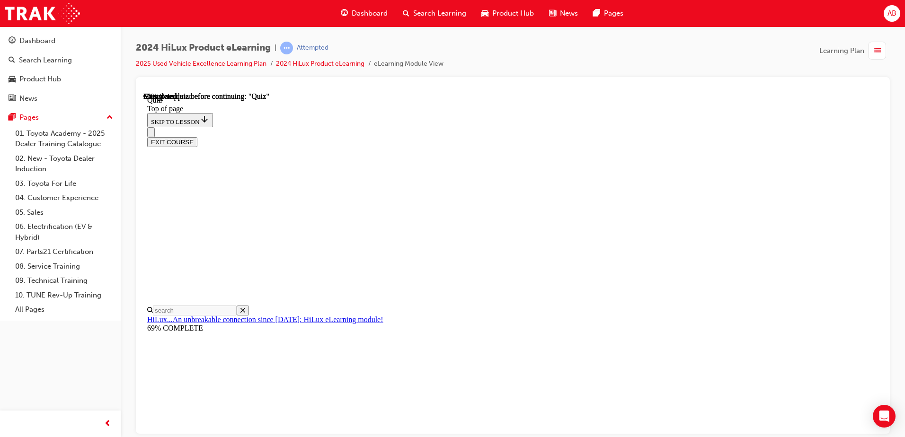
scroll to position [95, 0]
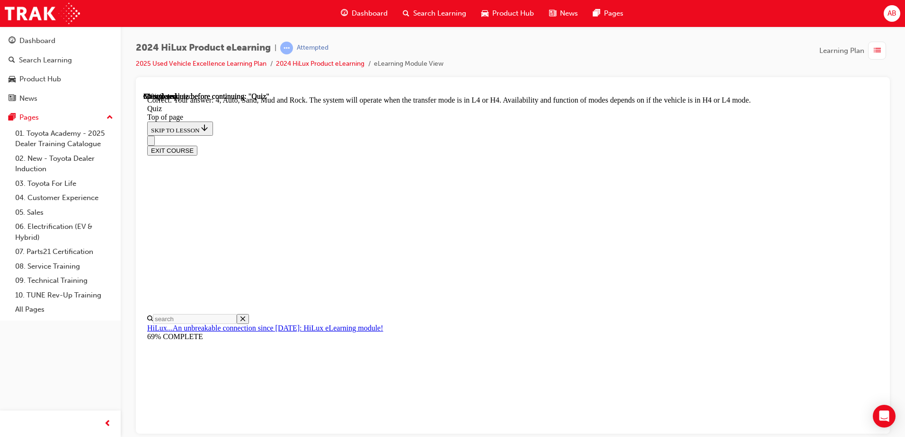
scroll to position [254, 0]
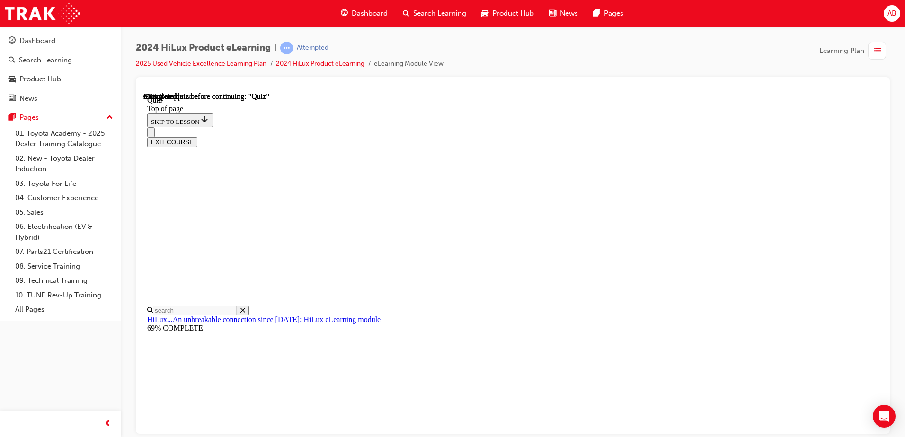
scroll to position [237, 0]
drag, startPoint x: 431, startPoint y: 315, endPoint x: 435, endPoint y: 318, distance: 4.9
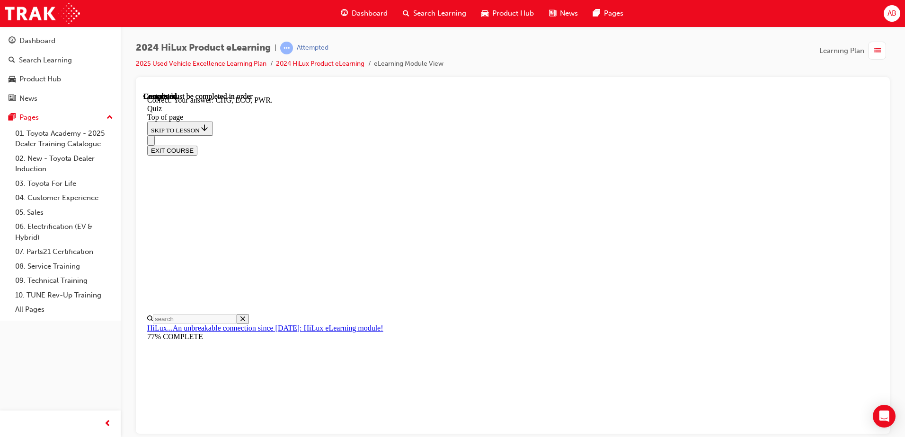
scroll to position [305, 0]
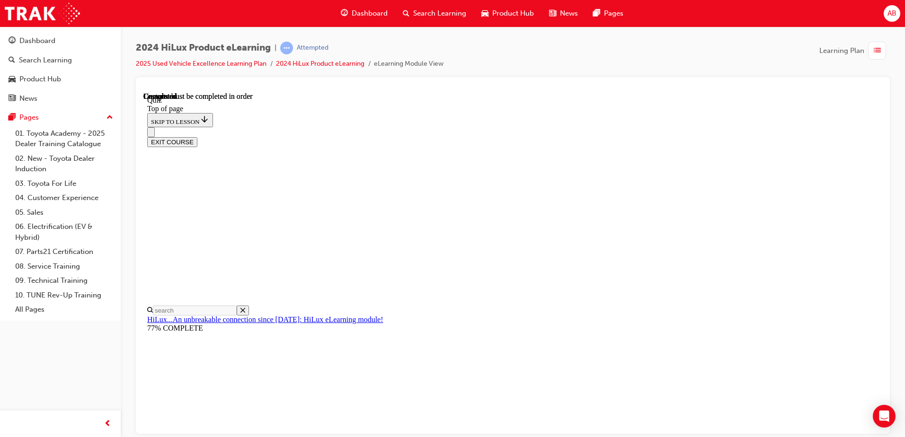
scroll to position [172, 0]
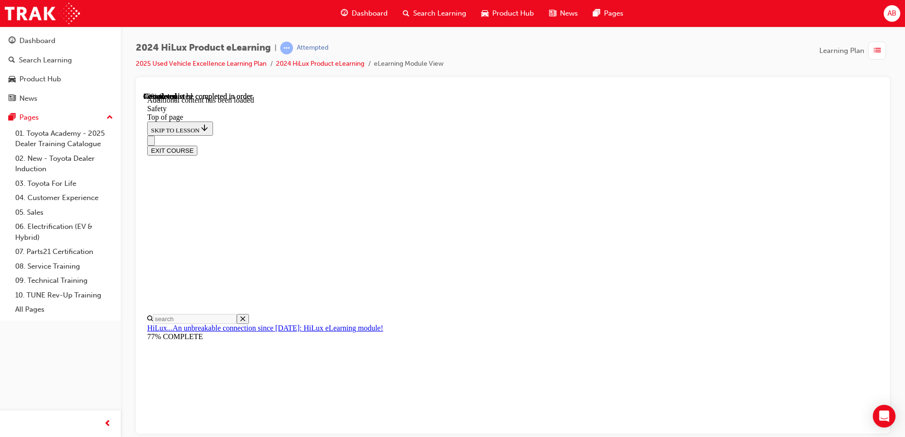
scroll to position [497, 0]
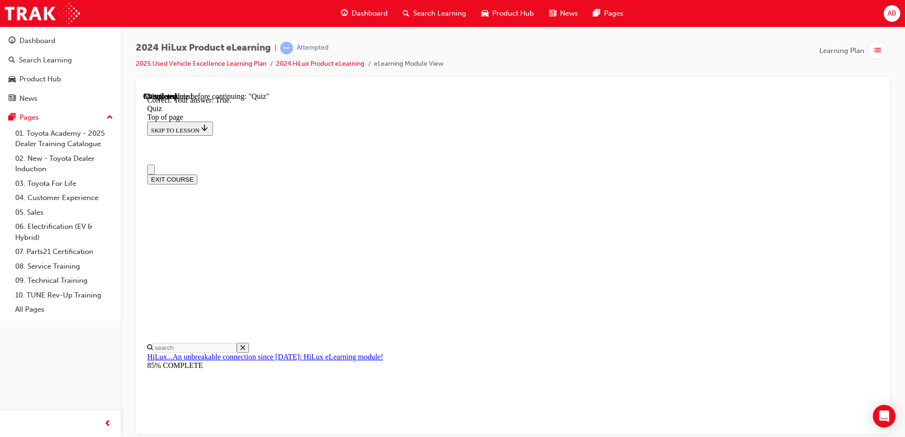
scroll to position [47, 0]
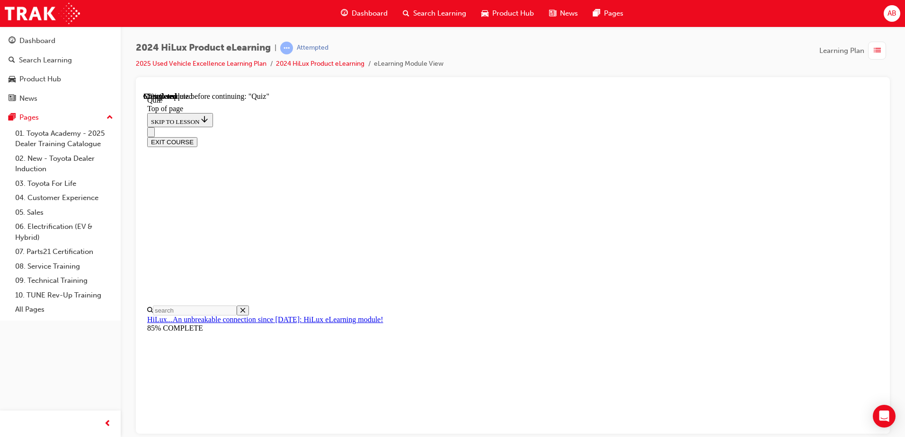
scroll to position [95, 0]
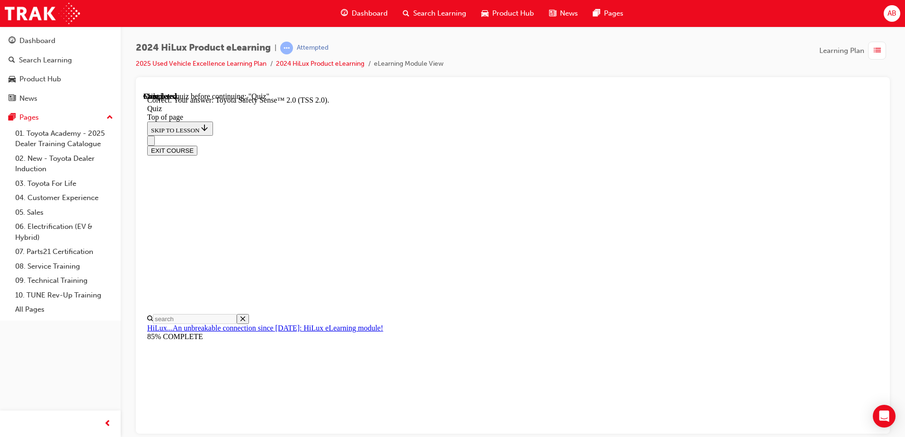
scroll to position [148, 0]
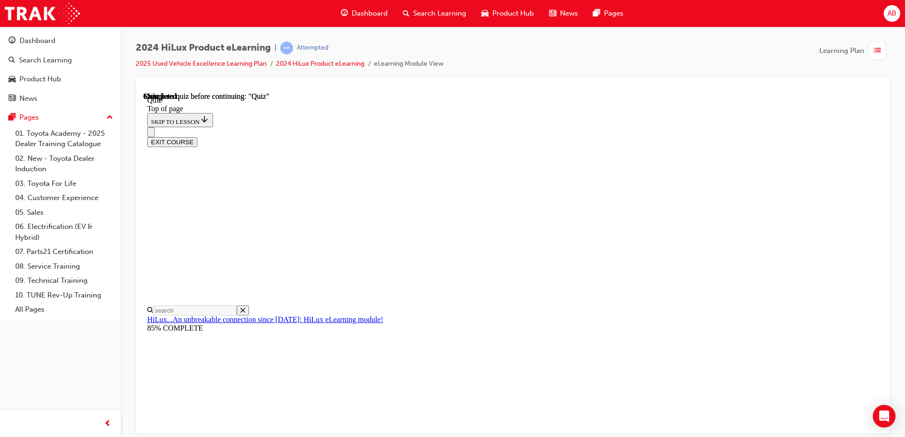
scroll to position [172, 0]
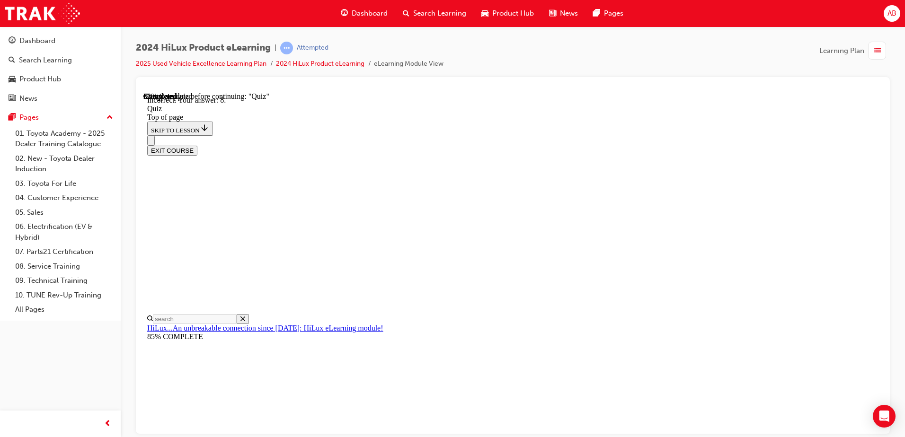
scroll to position [147, 0]
drag, startPoint x: 555, startPoint y: 334, endPoint x: 561, endPoint y: 341, distance: 9.7
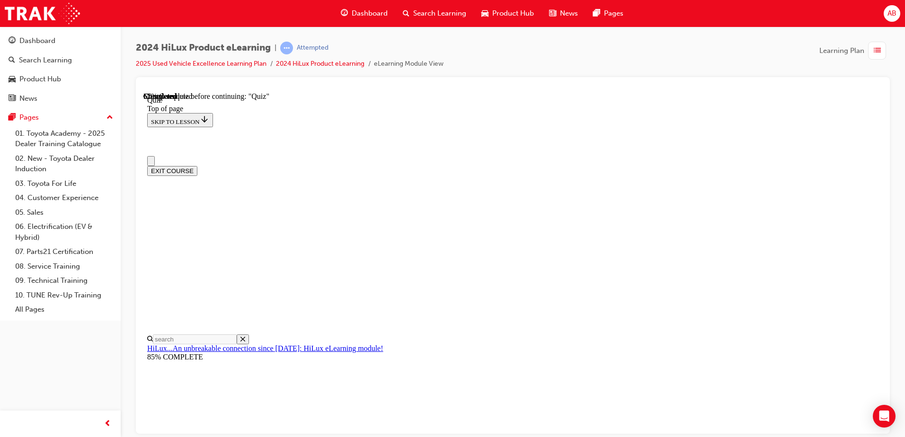
scroll to position [0, 0]
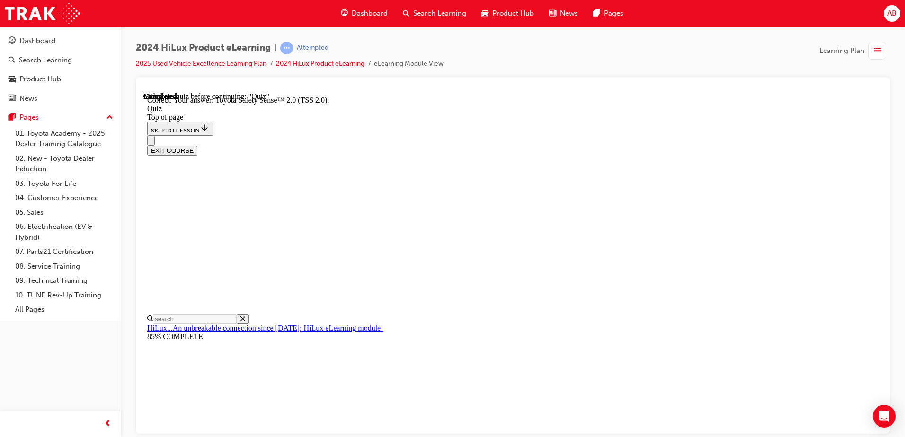
scroll to position [148, 0]
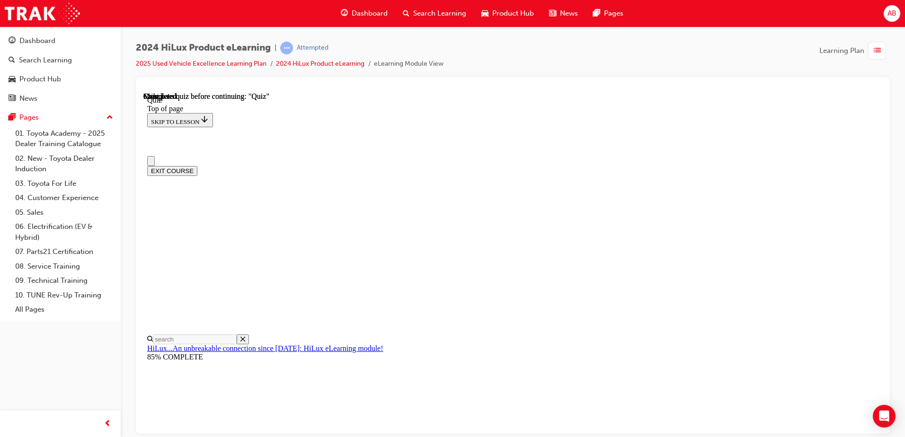
scroll to position [172, 0]
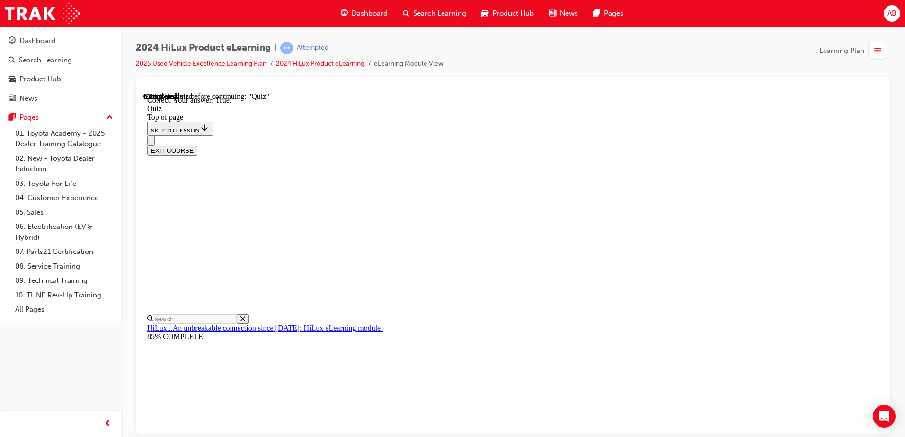
scroll to position [109, 0]
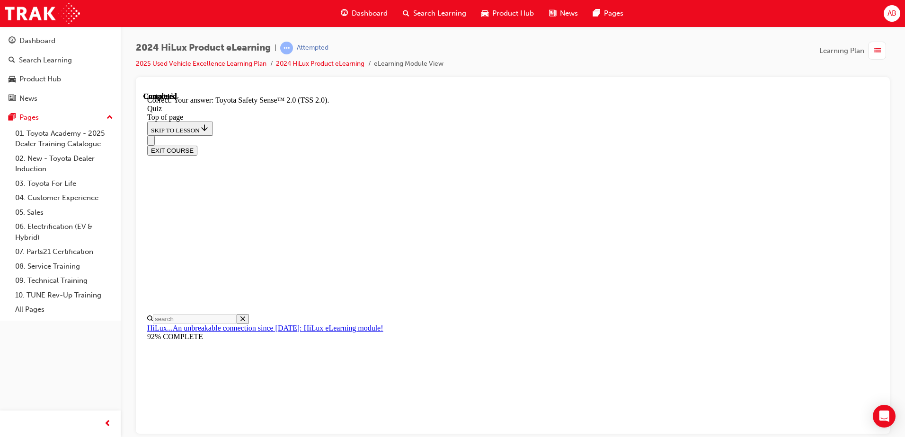
scroll to position [148, 0]
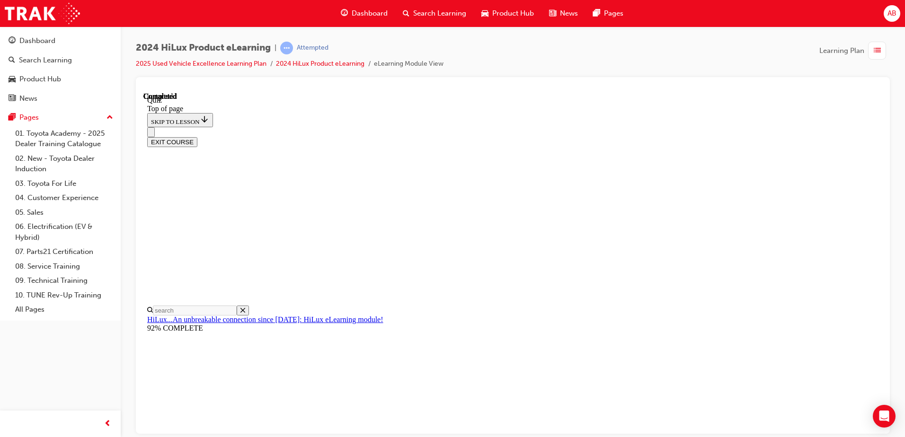
scroll to position [172, 0]
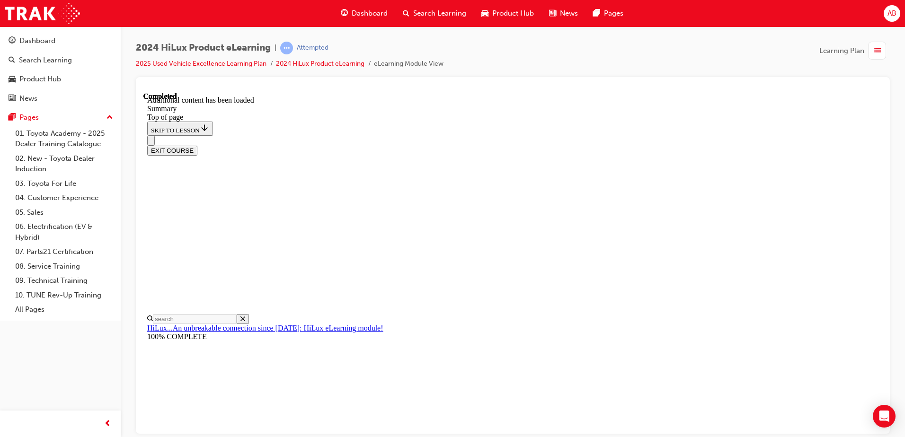
scroll to position [701, 0]
click at [197, 145] on button "EXIT COURSE" at bounding box center [172, 150] width 50 height 10
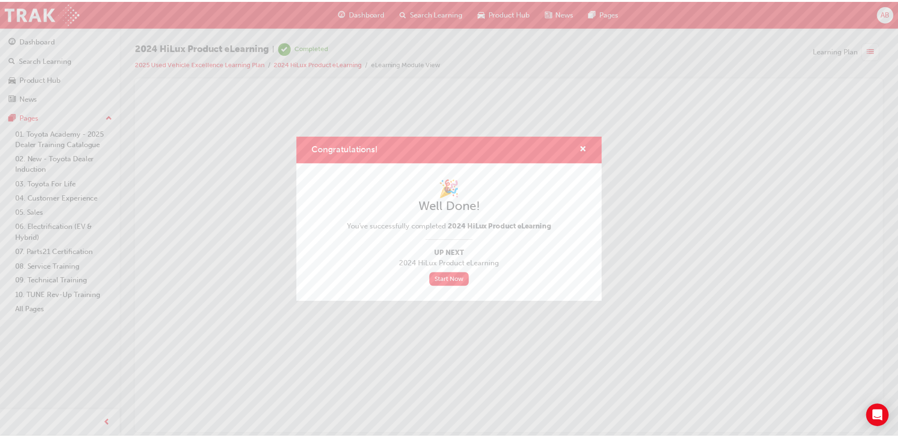
scroll to position [0, 0]
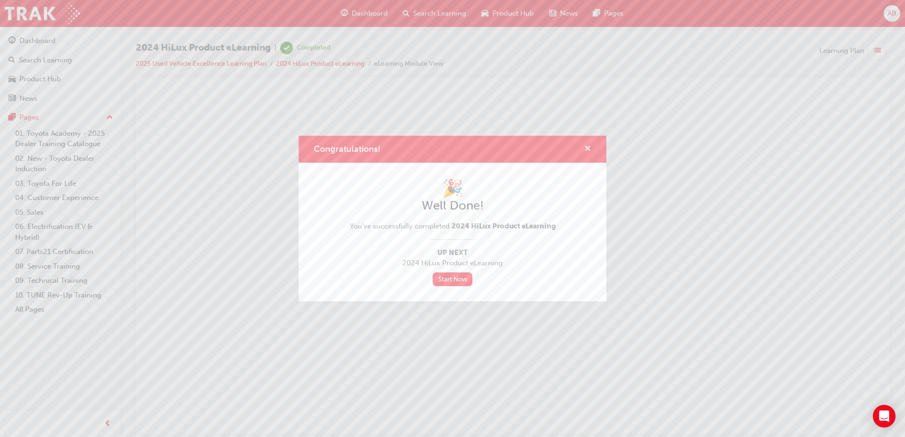
click at [586, 149] on span "cross-icon" at bounding box center [587, 149] width 7 height 9
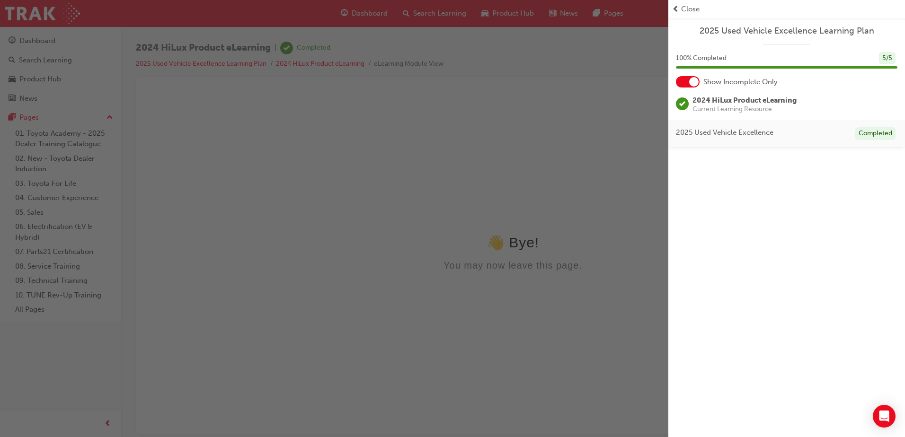
click at [688, 10] on span "Close" at bounding box center [690, 9] width 18 height 11
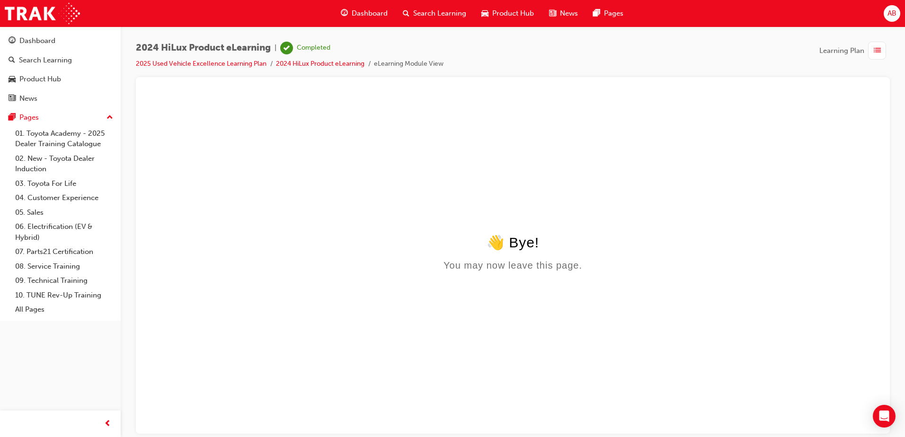
click at [377, 14] on span "Dashboard" at bounding box center [370, 13] width 36 height 11
